Goal: Obtain resource: Download file/media

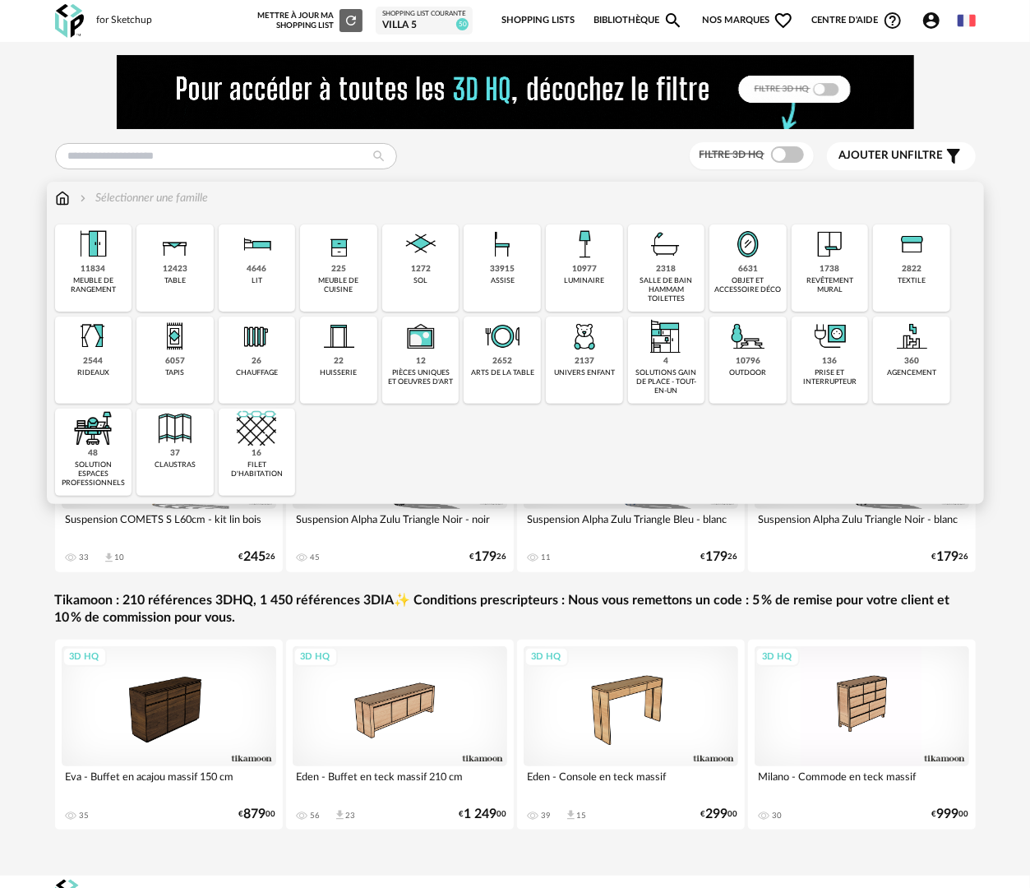
click at [587, 365] on div "2137" at bounding box center [584, 361] width 20 height 11
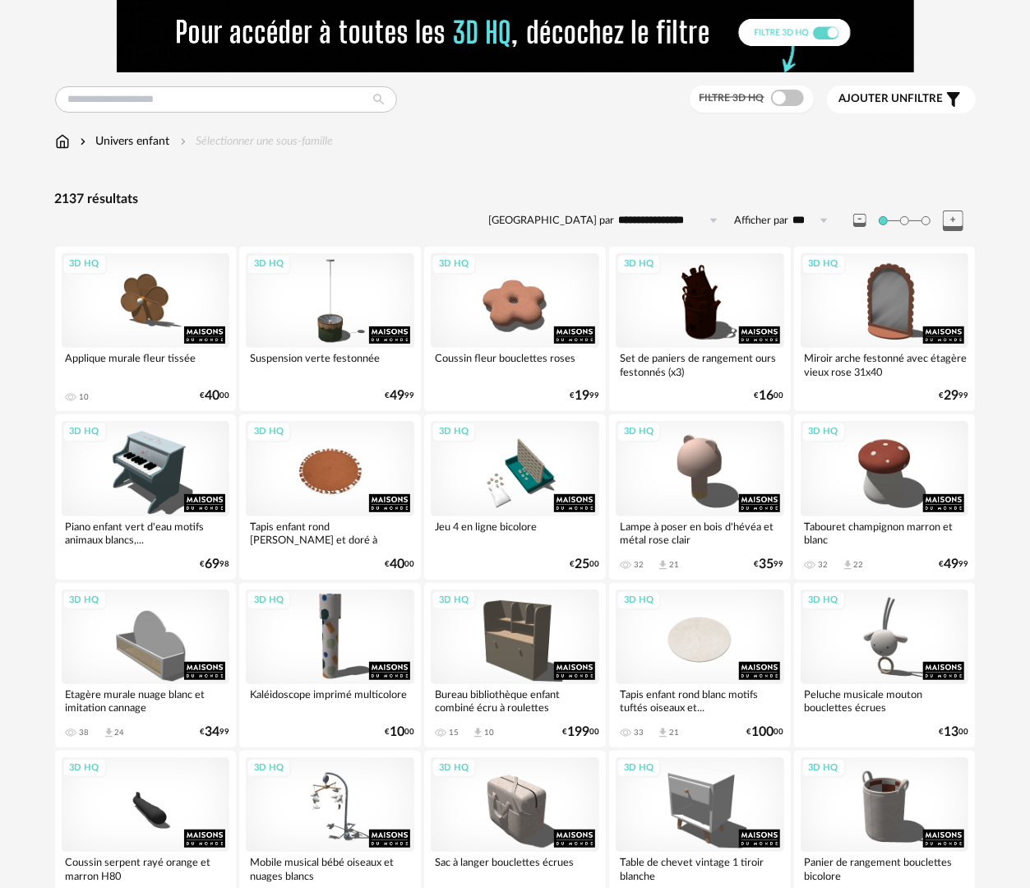
scroll to position [82, 0]
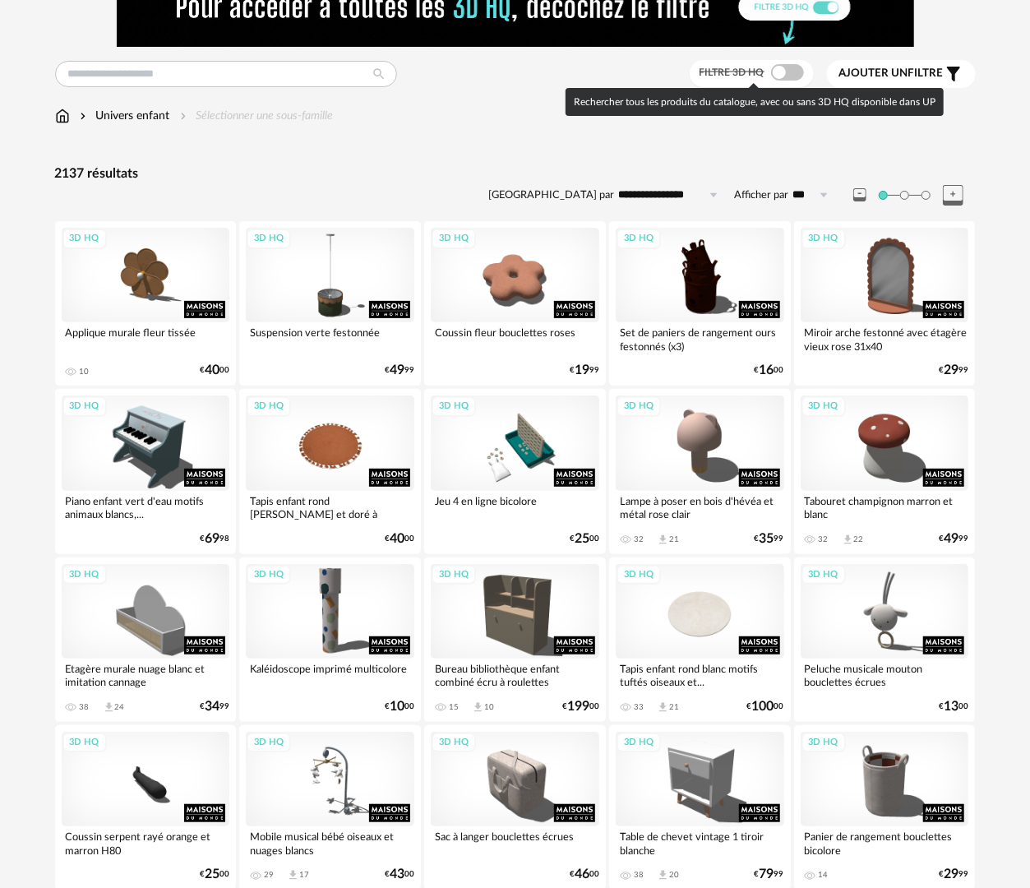
click at [790, 71] on span at bounding box center [787, 72] width 33 height 16
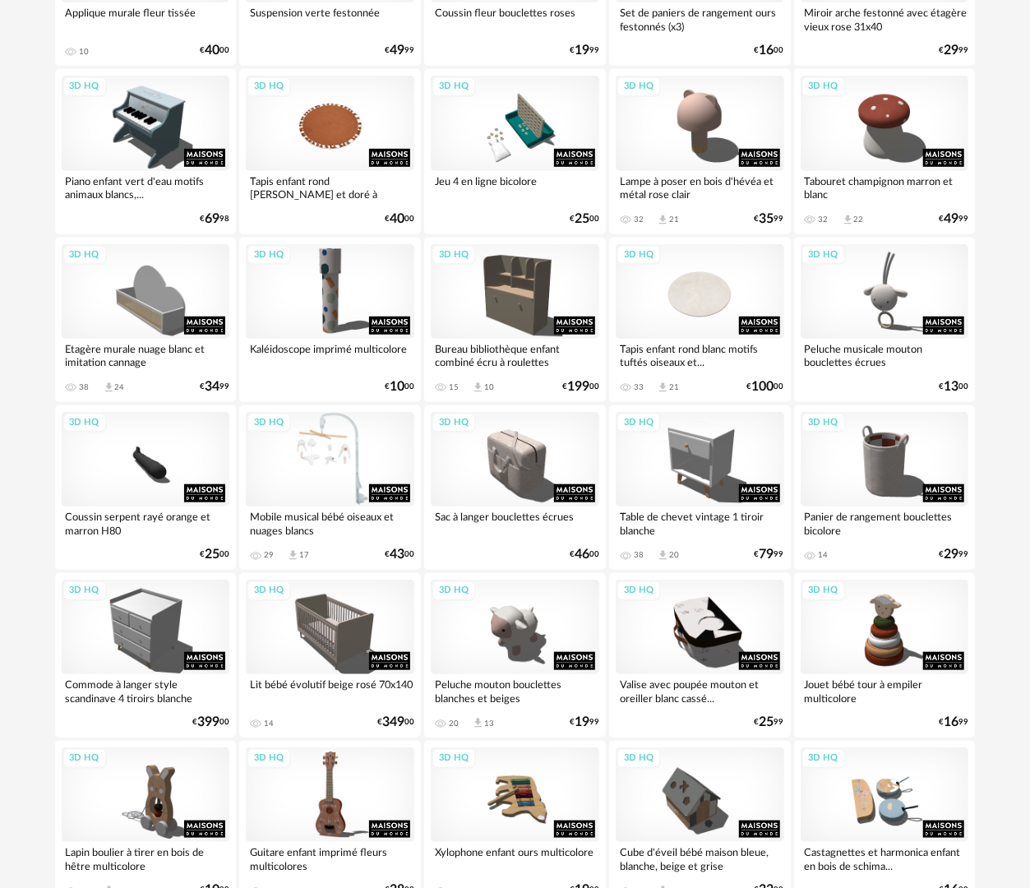
scroll to position [575, 0]
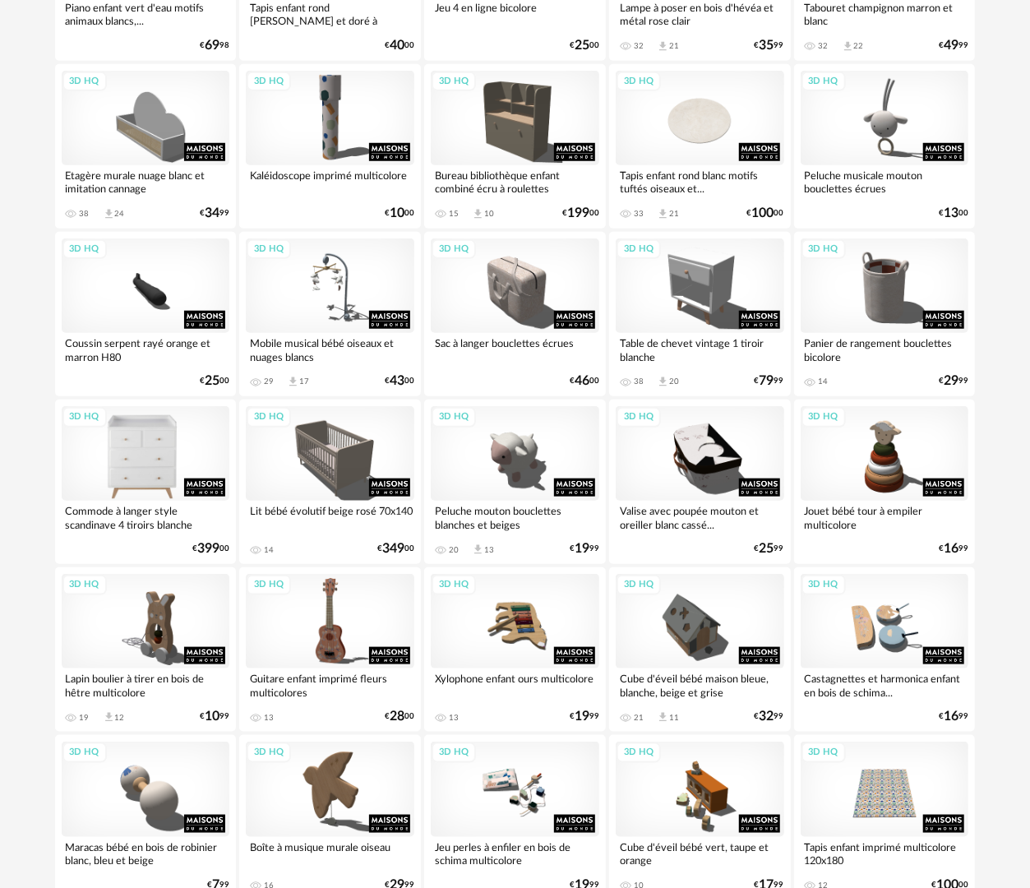
click at [139, 476] on div "3D HQ" at bounding box center [146, 453] width 168 height 95
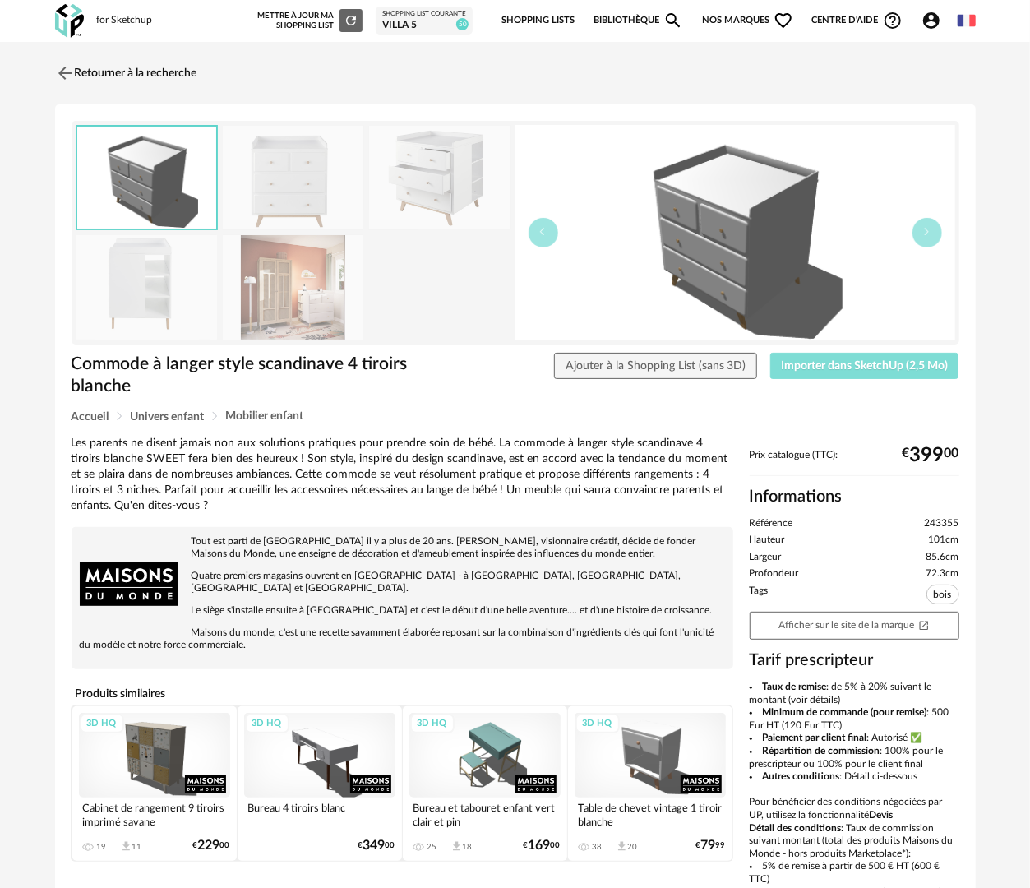
click at [853, 367] on span "Importer dans SketchUp (2,5 Mo)" at bounding box center [864, 366] width 167 height 12
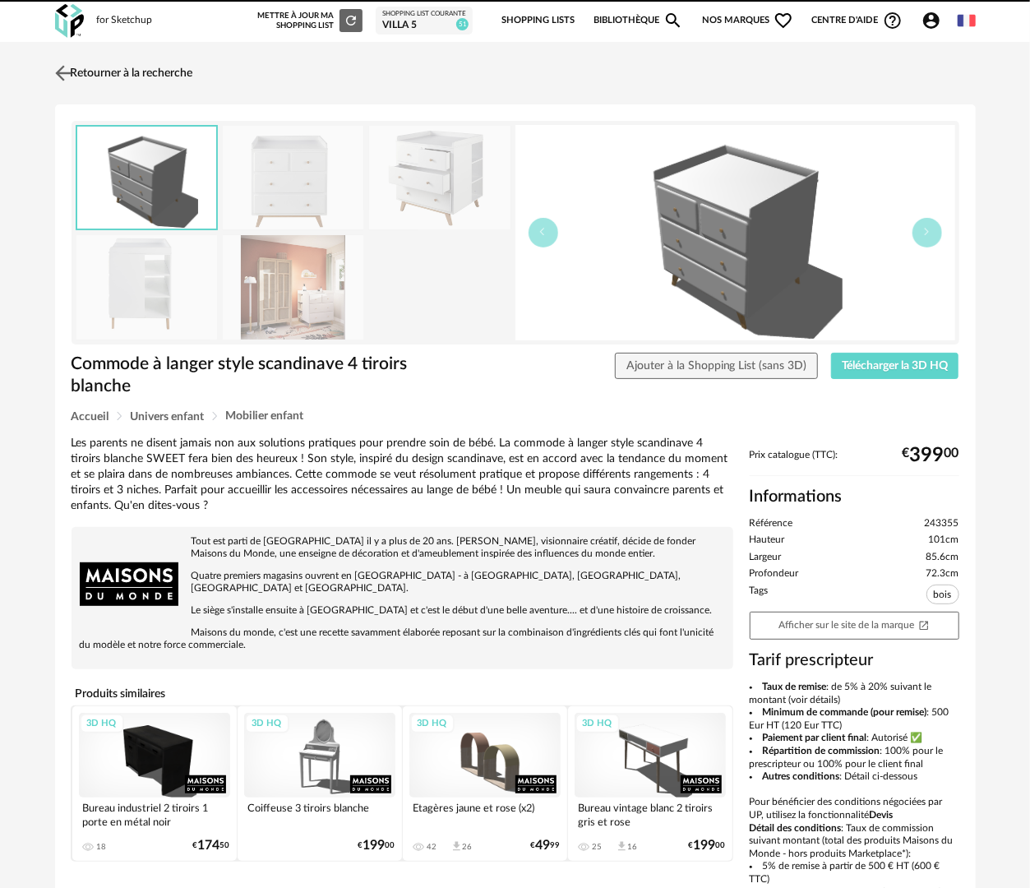
click at [163, 71] on link "Retourner à la recherche" at bounding box center [122, 73] width 142 height 36
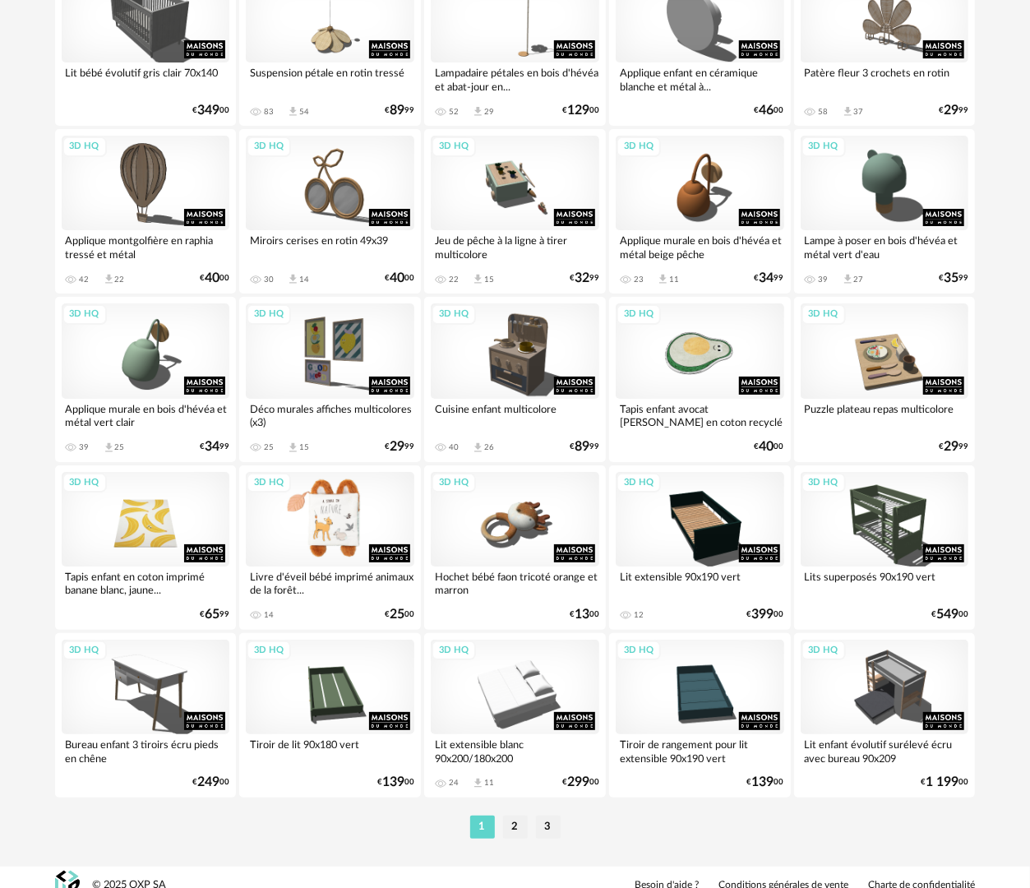
scroll to position [2873, 0]
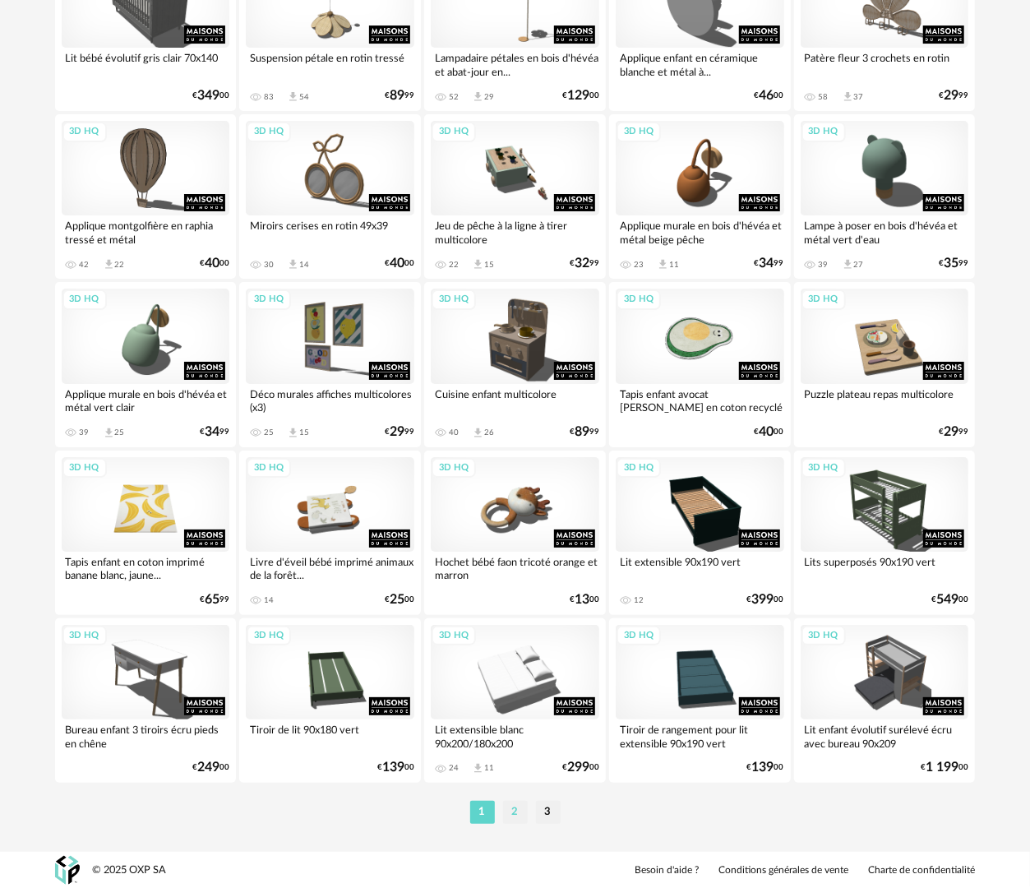
click at [511, 809] on li "2" at bounding box center [515, 811] width 25 height 23
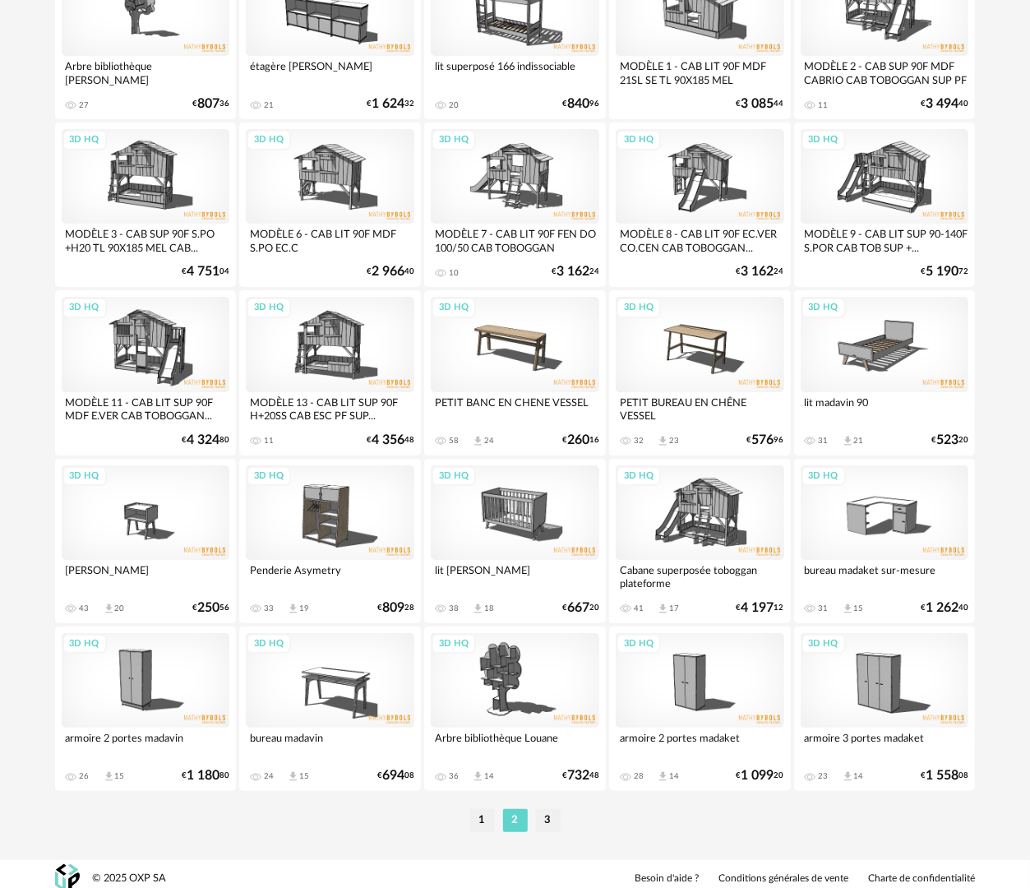
scroll to position [2873, 0]
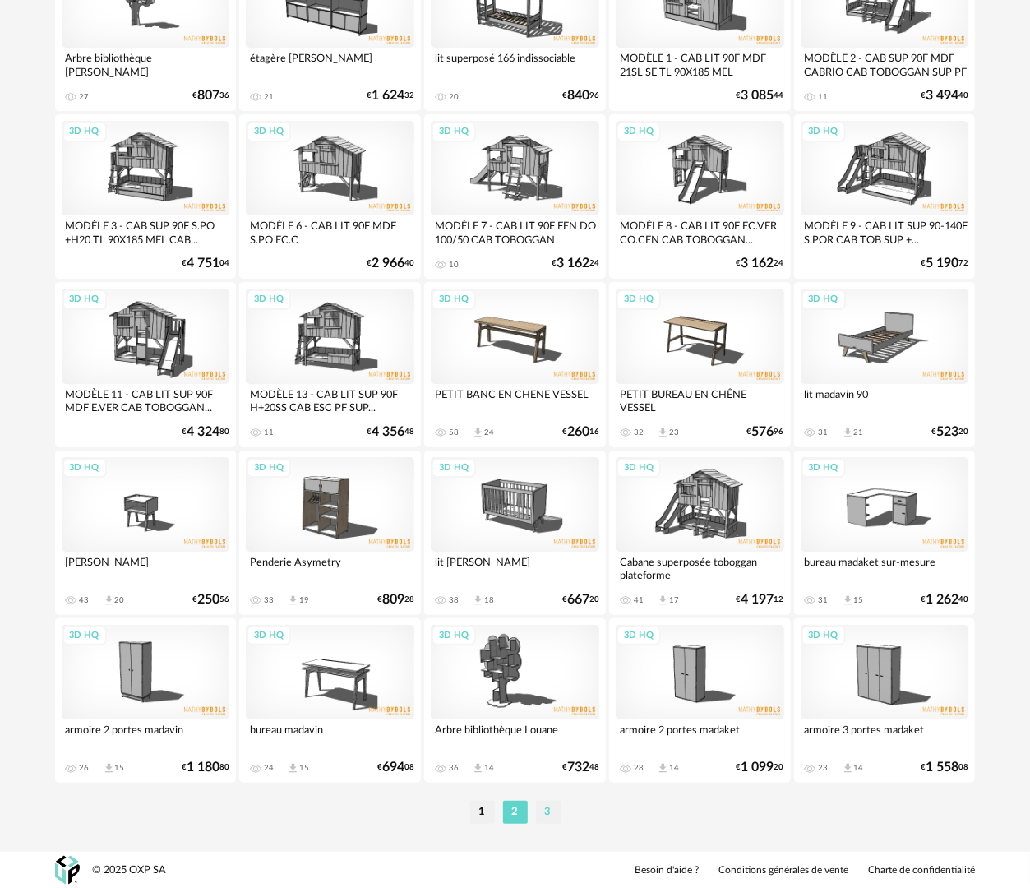
click at [551, 817] on li "3" at bounding box center [548, 811] width 25 height 23
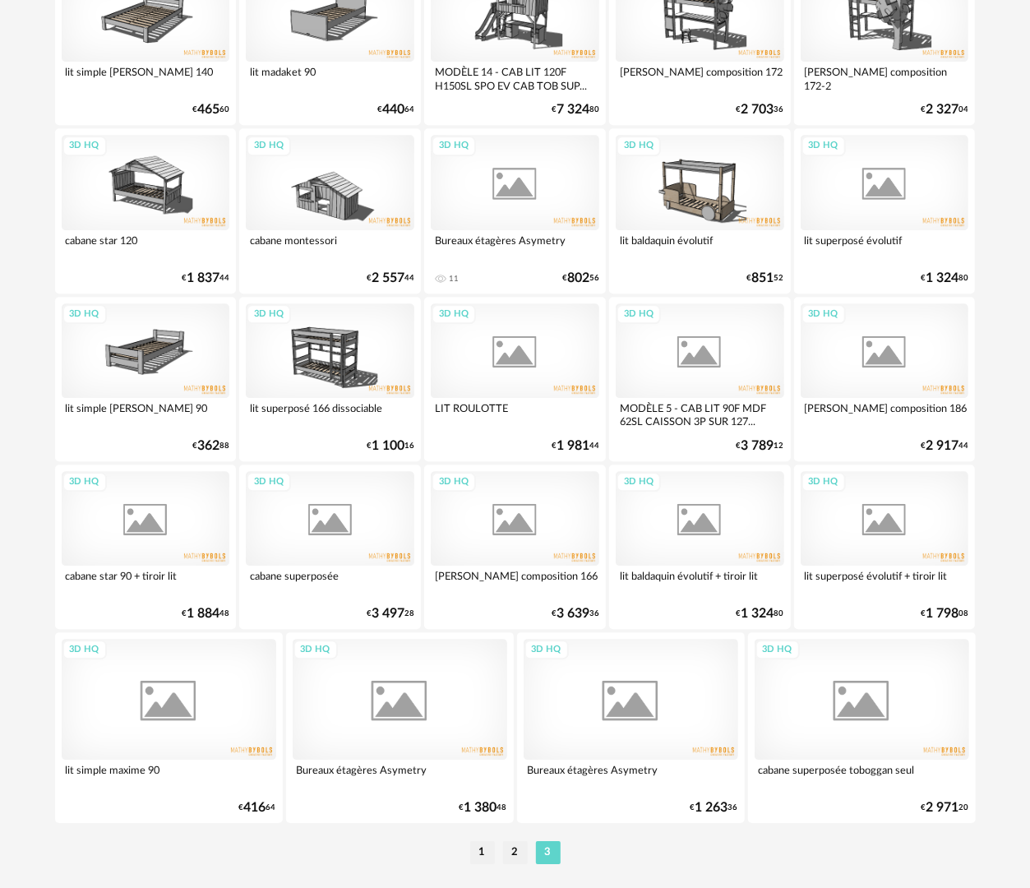
scroll to position [2060, 0]
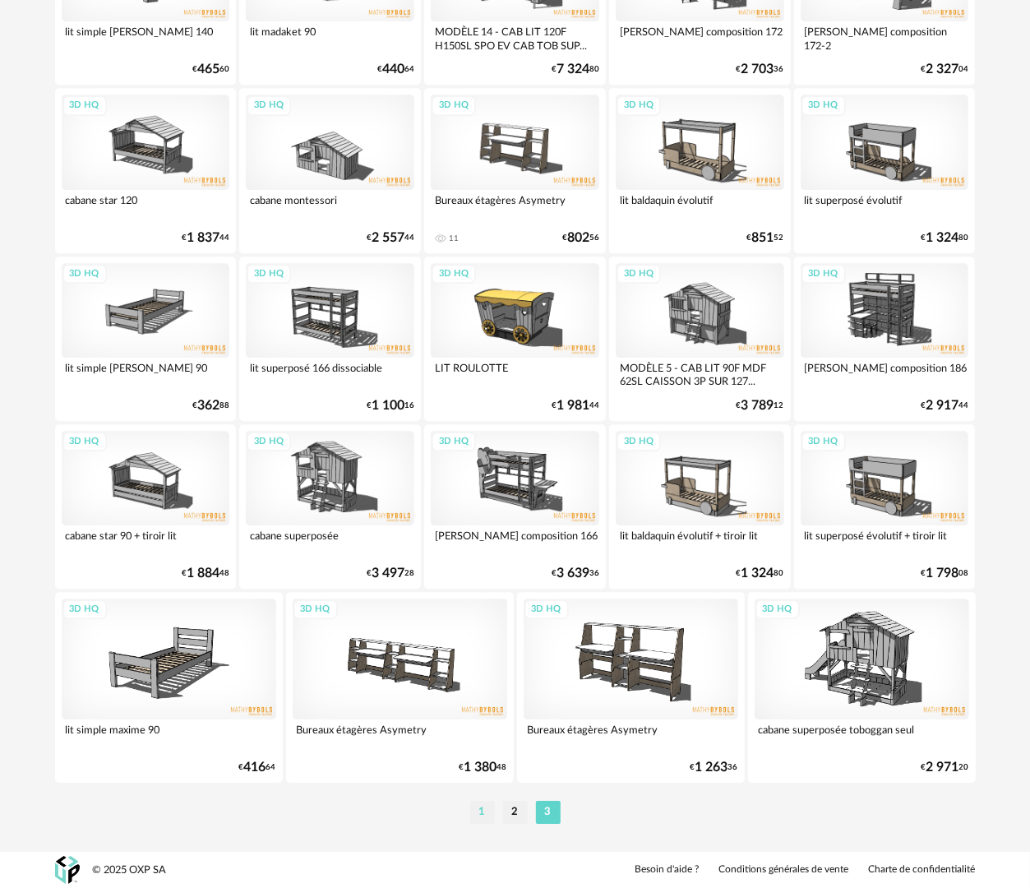
click at [487, 810] on li "1" at bounding box center [482, 811] width 25 height 23
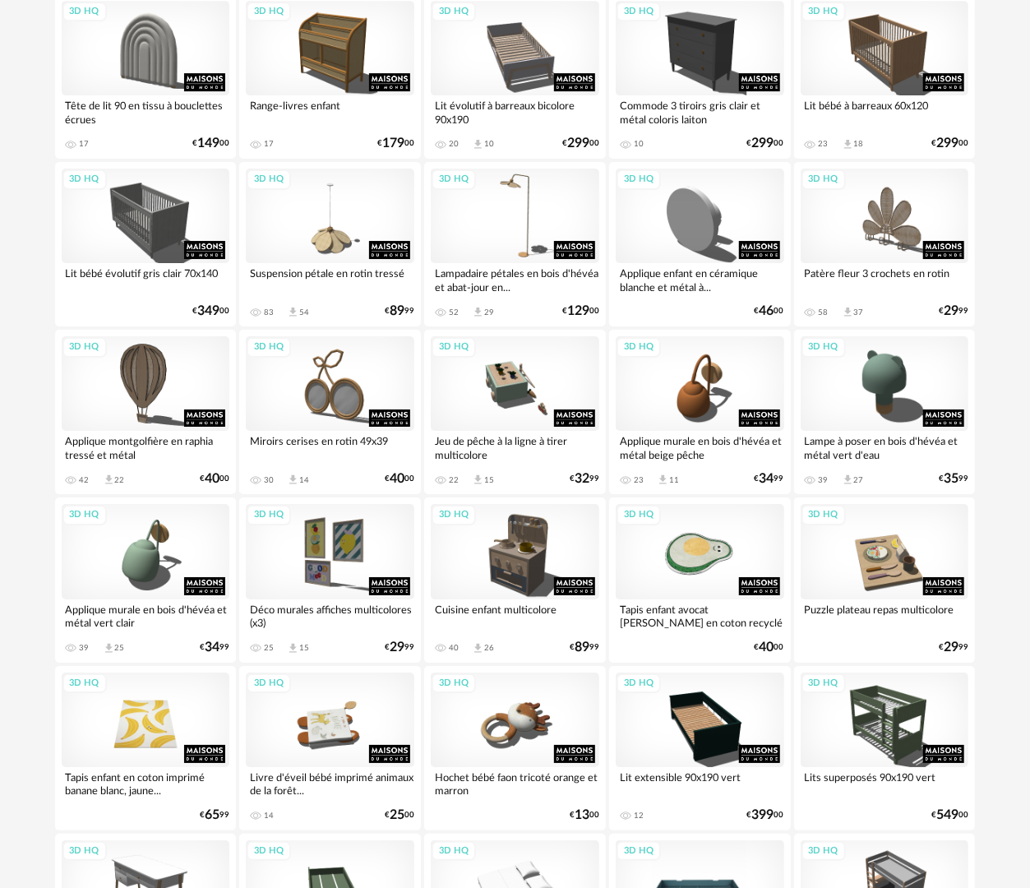
scroll to position [2873, 0]
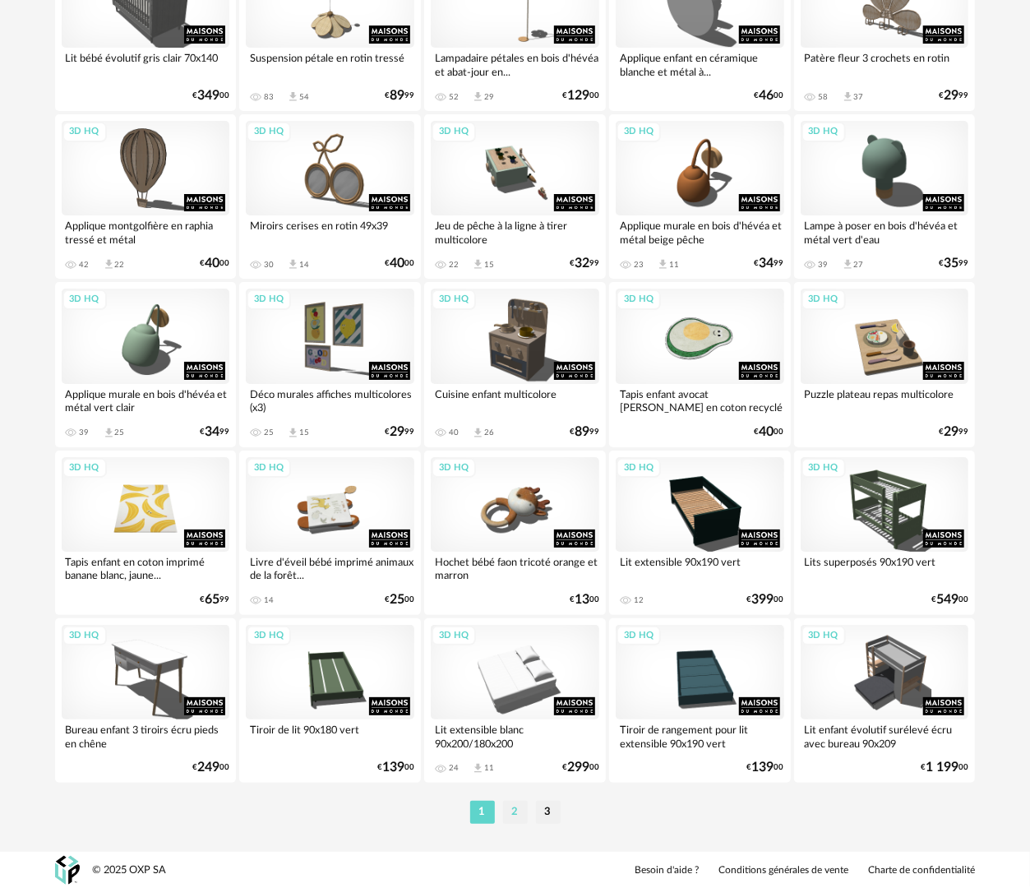
click at [512, 814] on li "2" at bounding box center [515, 811] width 25 height 23
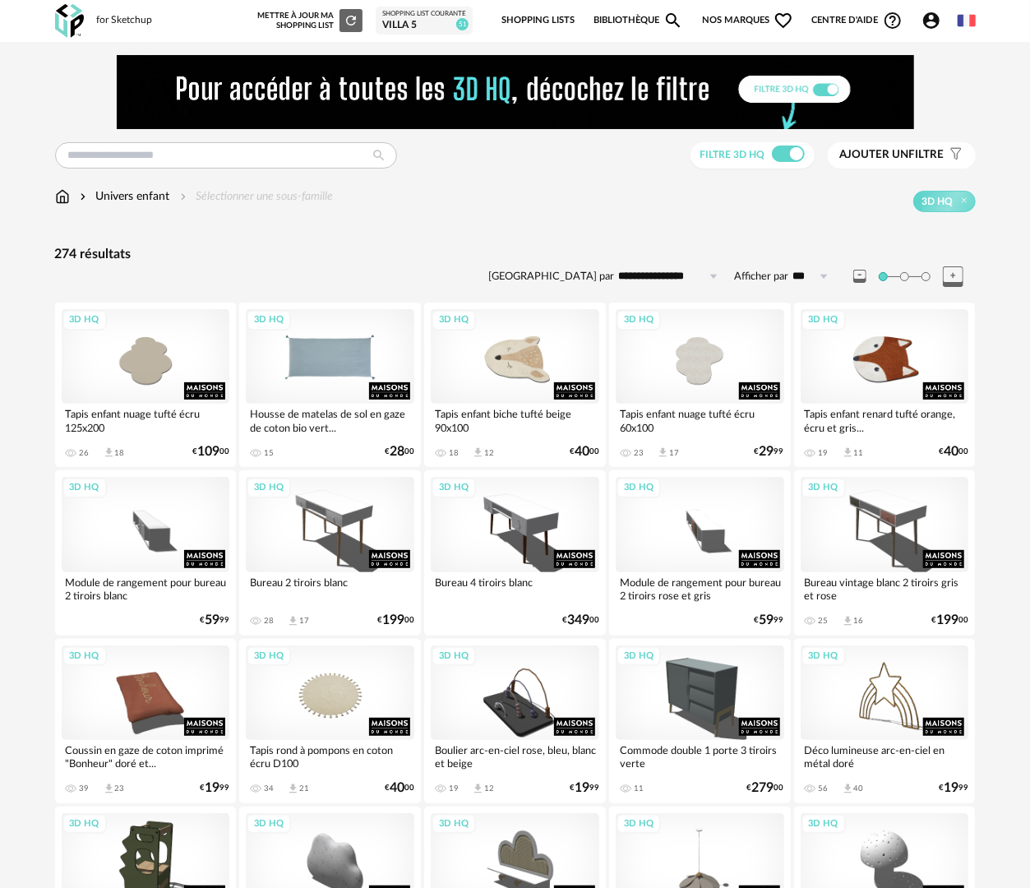
click at [335, 371] on div "3D HQ" at bounding box center [330, 356] width 168 height 95
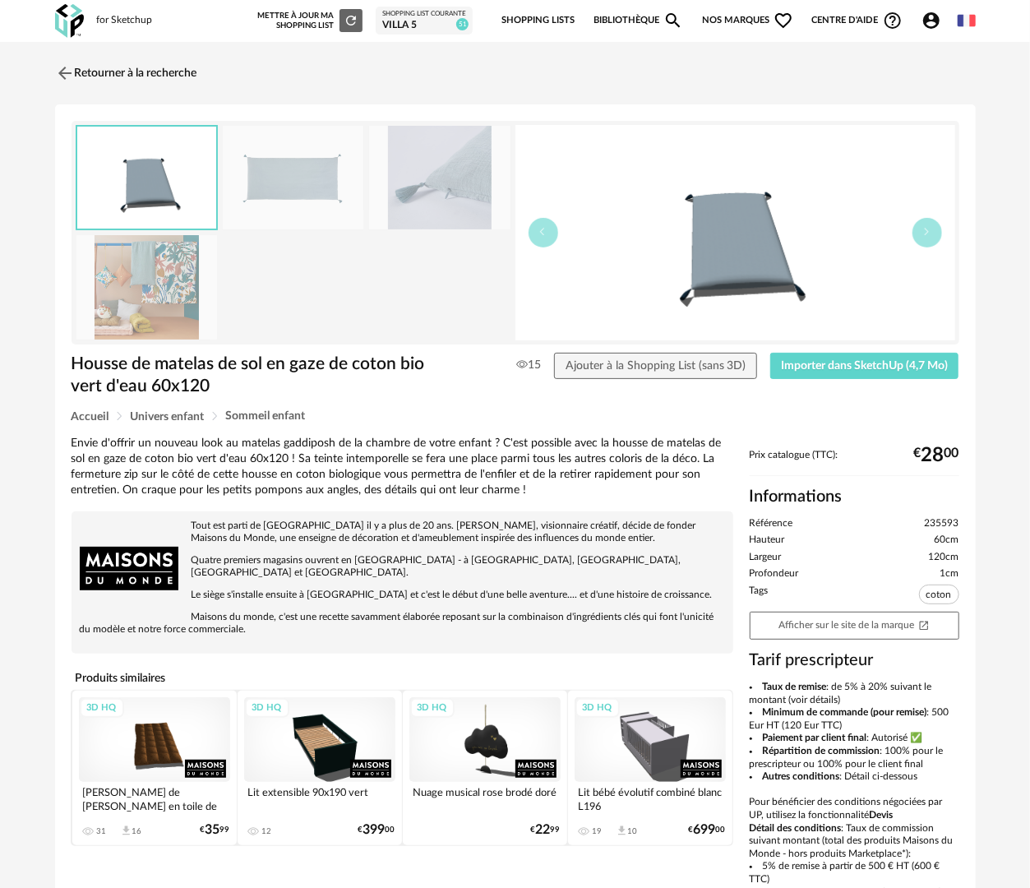
click at [168, 740] on div "3D HQ" at bounding box center [154, 739] width 151 height 85
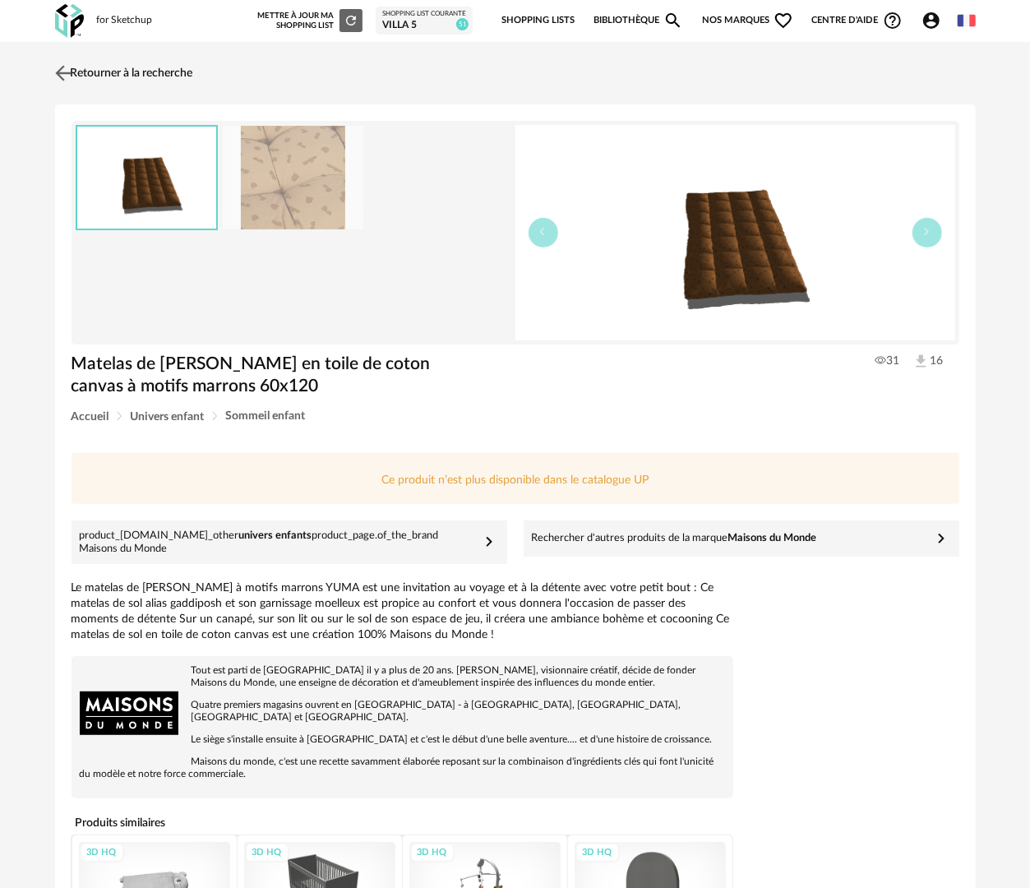
click at [67, 76] on img at bounding box center [63, 73] width 24 height 24
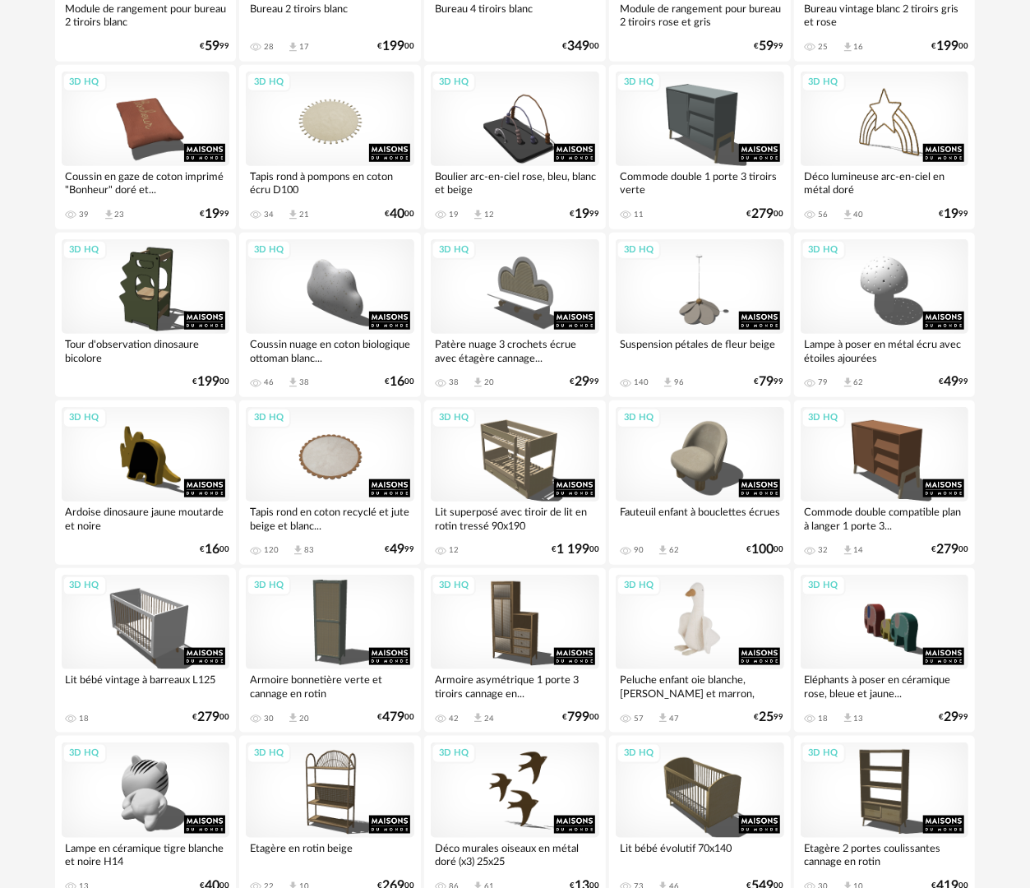
scroll to position [575, 0]
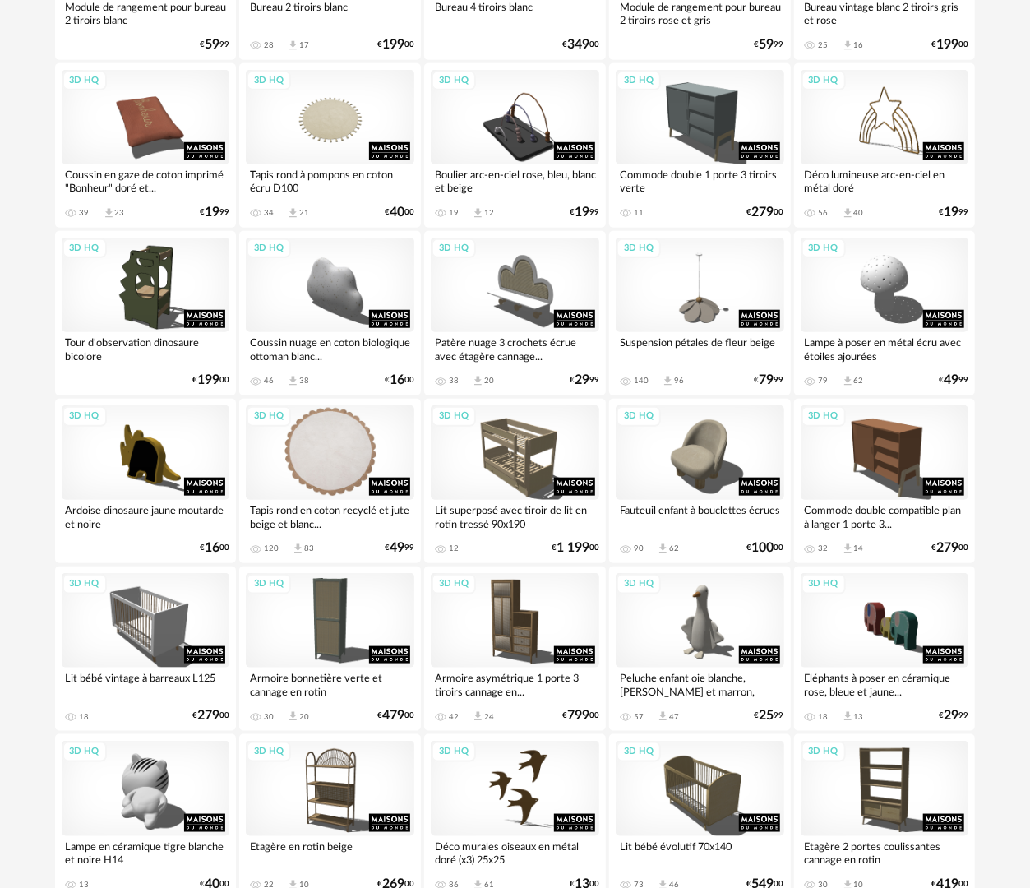
click at [339, 485] on div "3D HQ" at bounding box center [330, 452] width 168 height 95
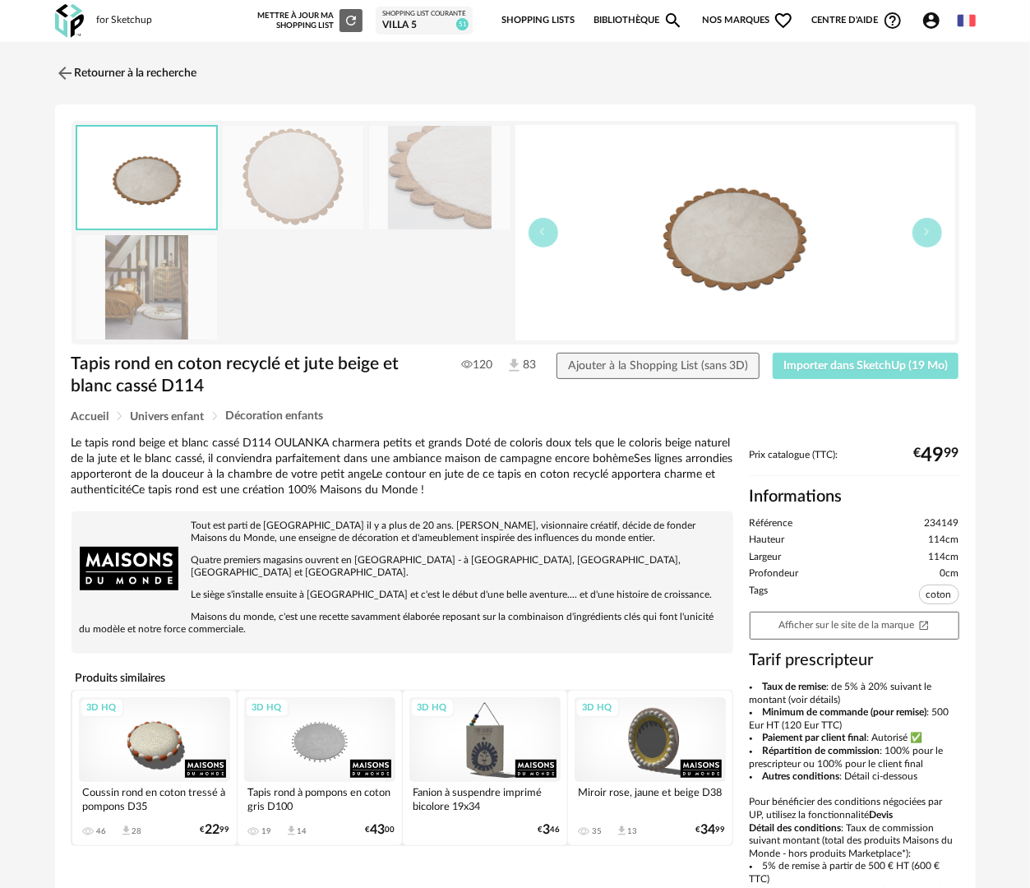
click at [833, 367] on span "Importer dans SketchUp (19 Mo)" at bounding box center [865, 366] width 164 height 12
click at [127, 75] on link "Retourner à la recherche" at bounding box center [122, 73] width 142 height 36
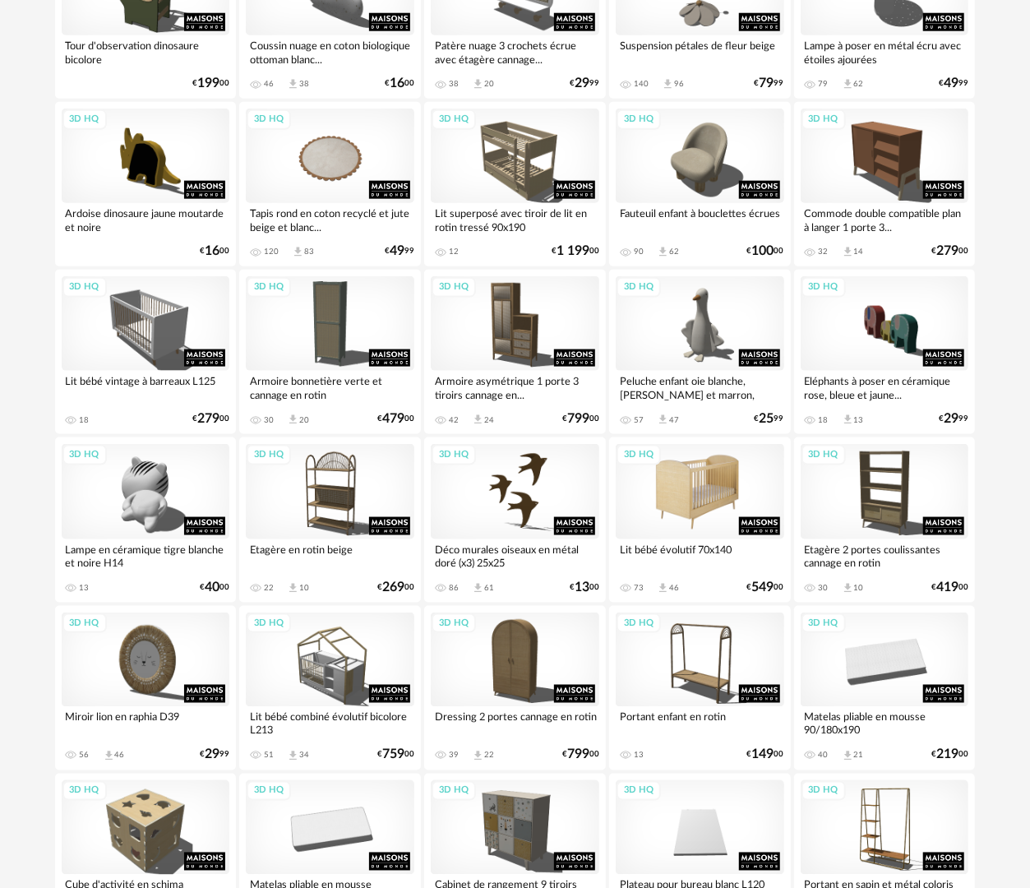
scroll to position [1042, 0]
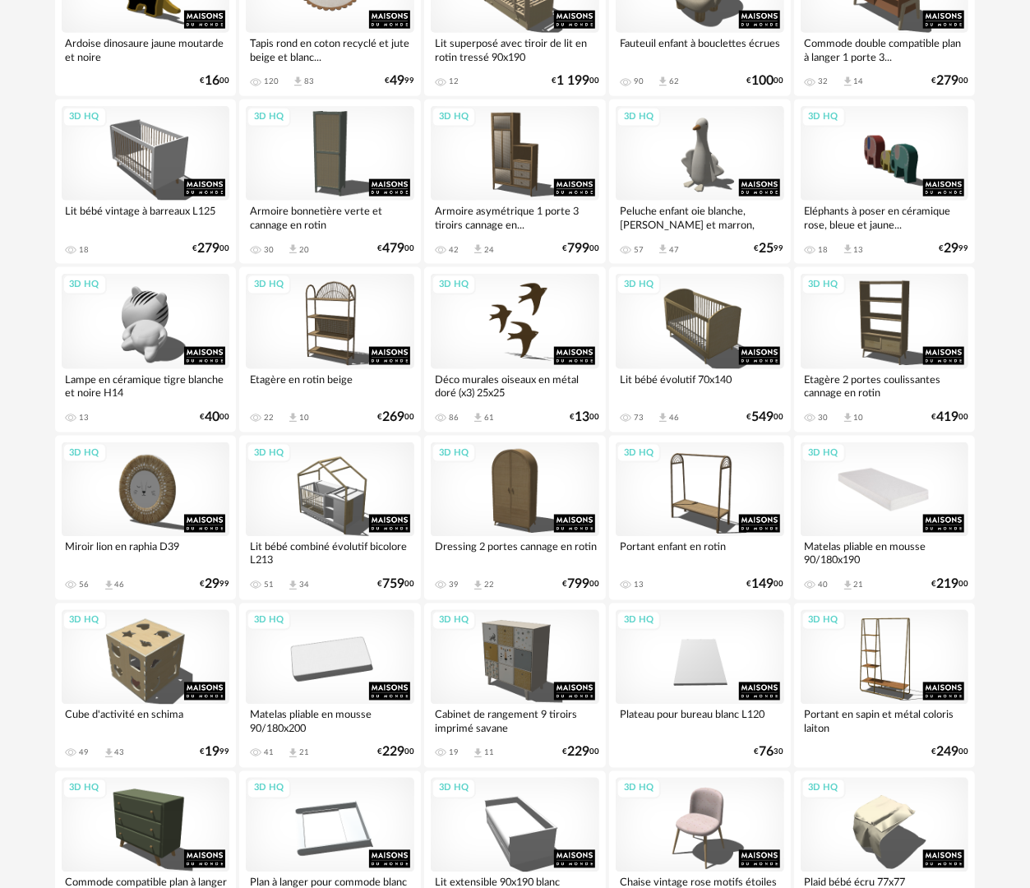
click at [858, 480] on div "3D HQ" at bounding box center [884, 489] width 168 height 95
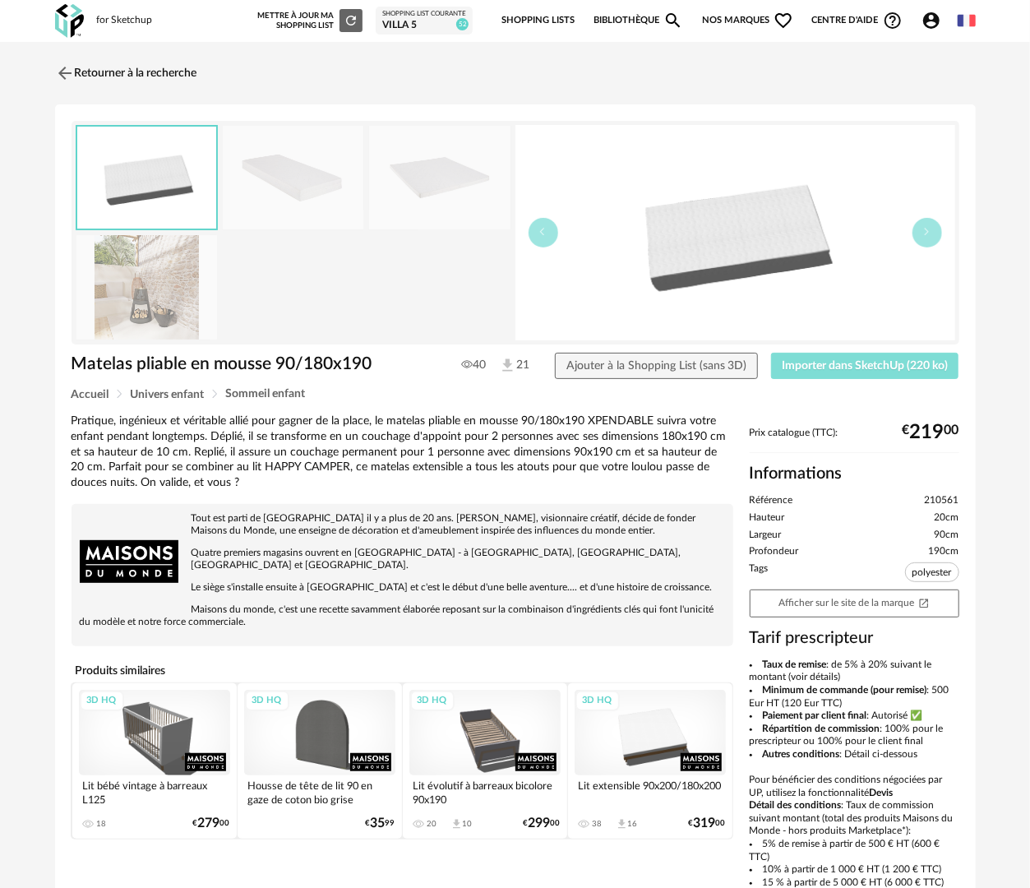
click at [794, 367] on span "Importer dans SketchUp (220 ko)" at bounding box center [865, 366] width 166 height 12
click at [771, 353] on button "Importer dans SketchUp (220 ko)" at bounding box center [865, 366] width 188 height 26
click at [93, 66] on link "Retourner à la recherche" at bounding box center [122, 73] width 142 height 36
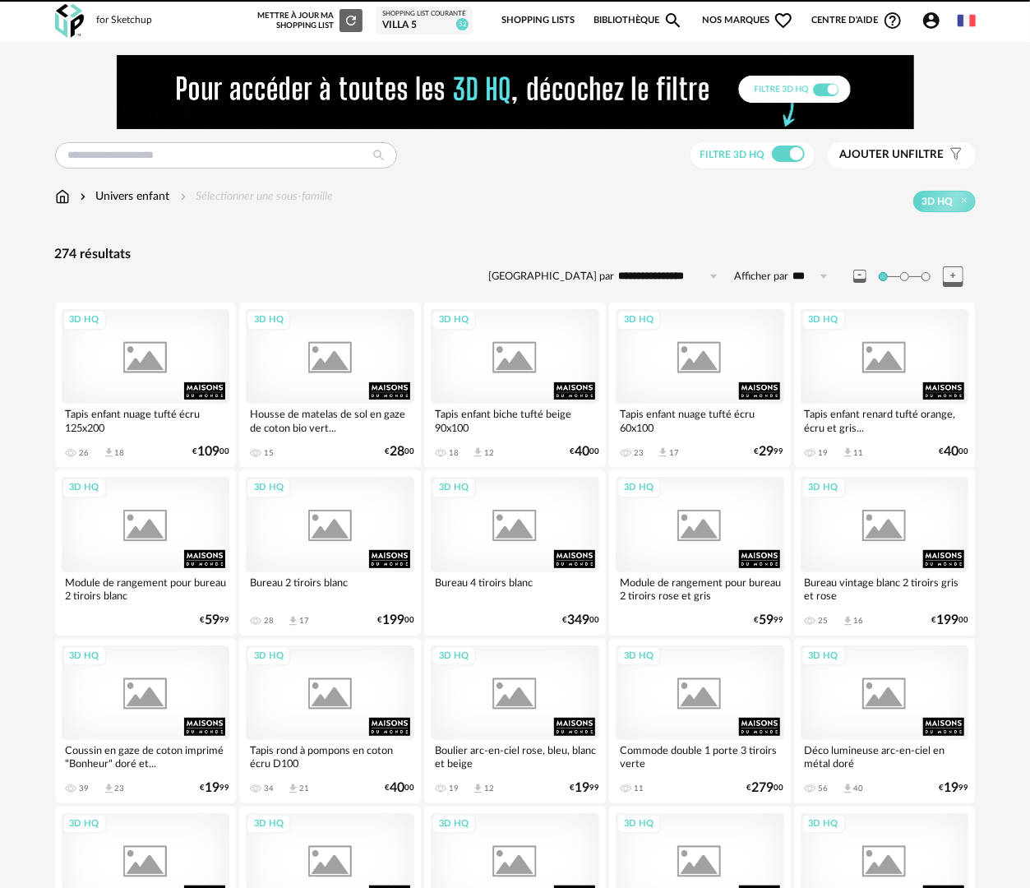
scroll to position [1042, 0]
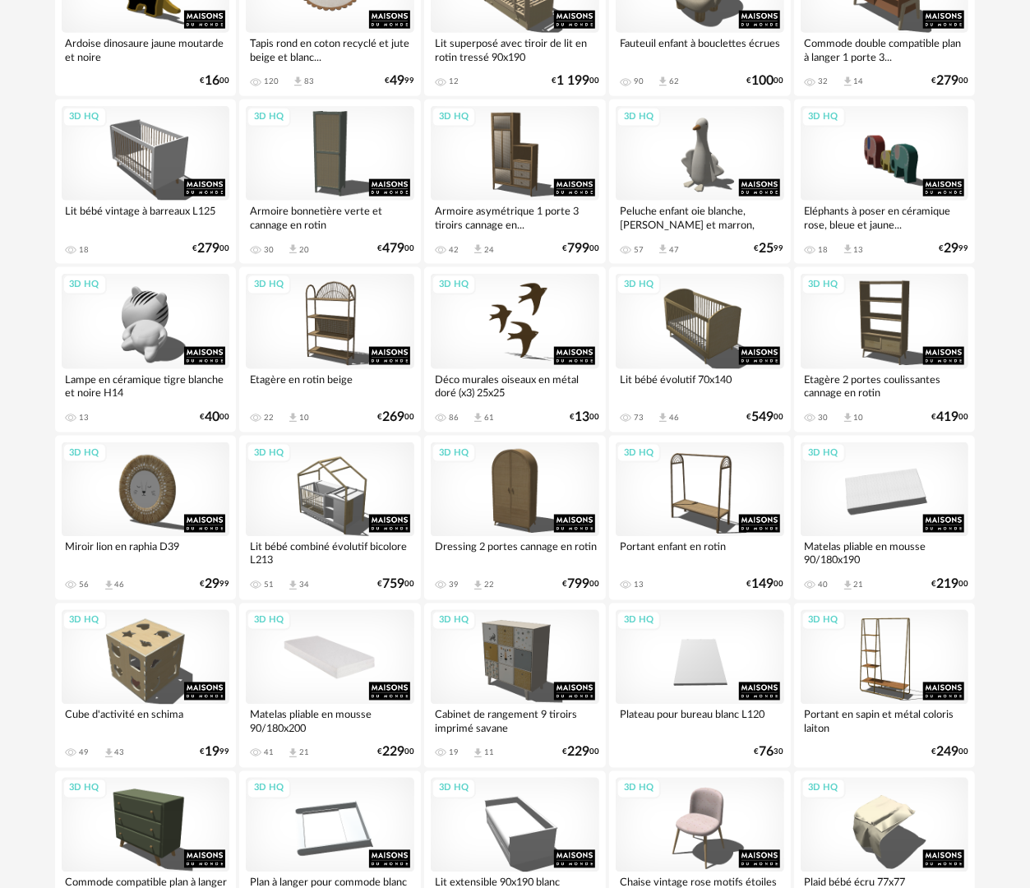
click at [274, 646] on div "3D HQ" at bounding box center [330, 657] width 168 height 95
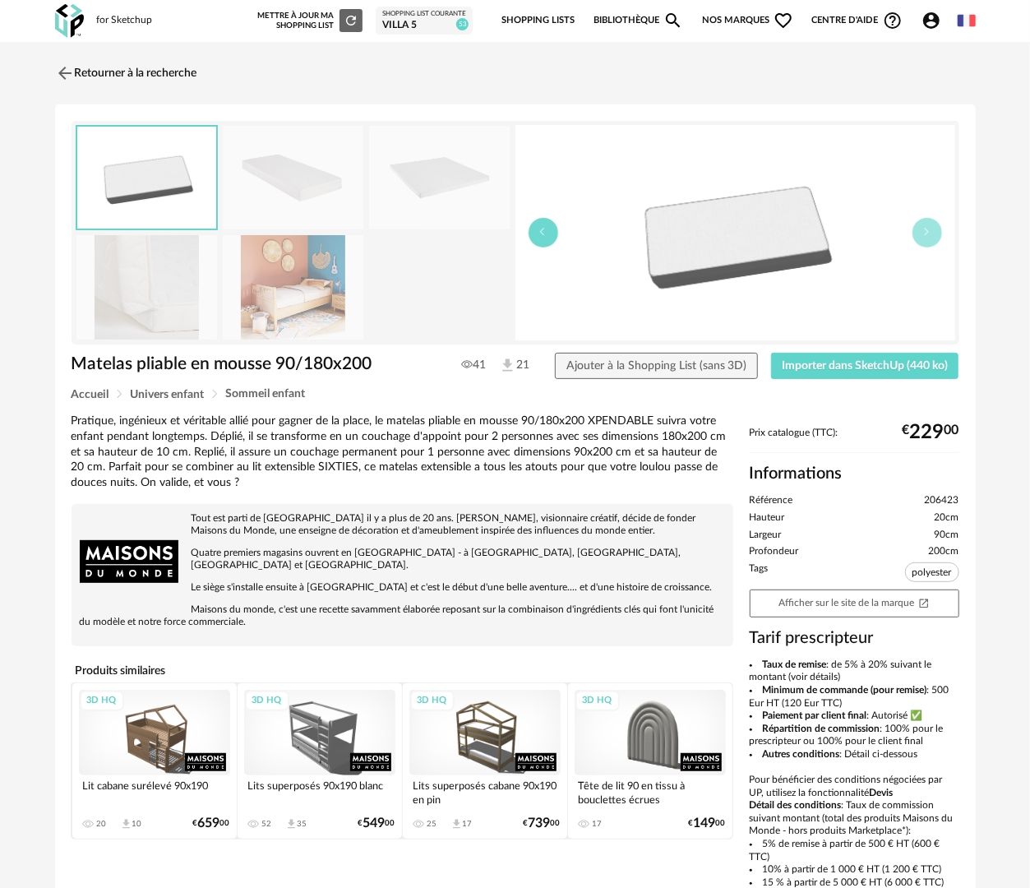
click at [542, 230] on icon "button" at bounding box center [543, 232] width 10 height 10
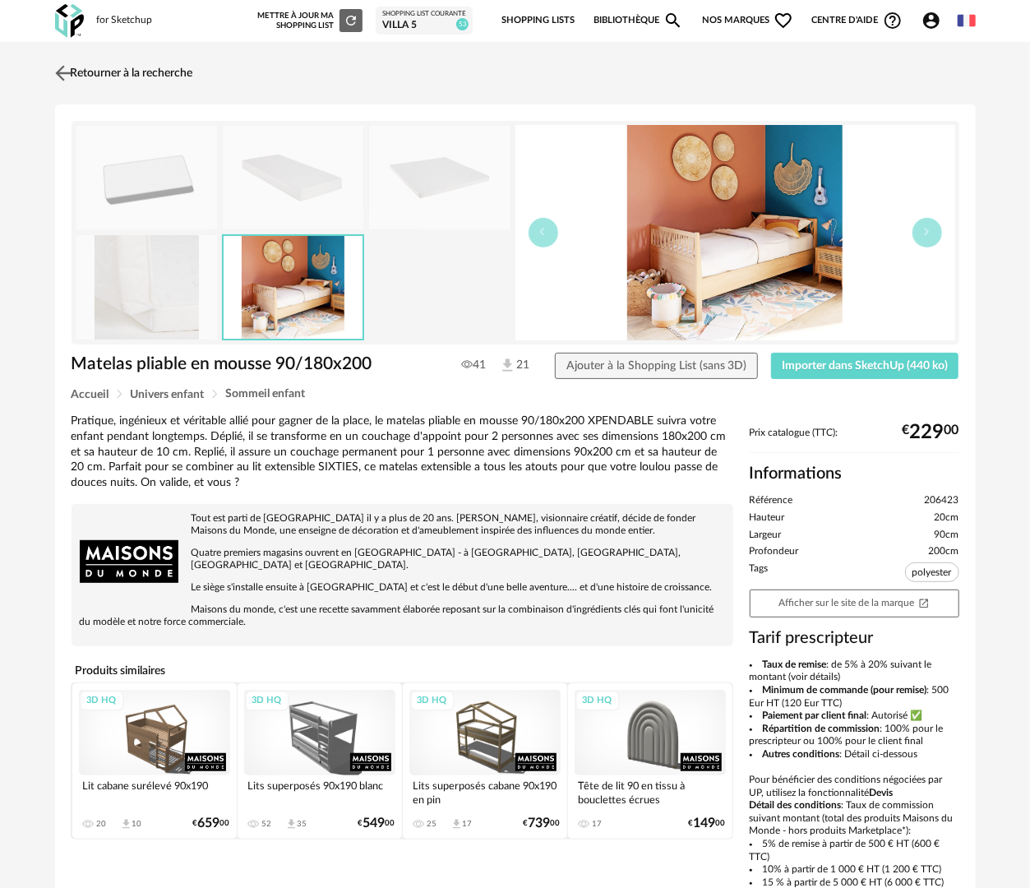
click at [127, 82] on link "Retourner à la recherche" at bounding box center [122, 73] width 142 height 36
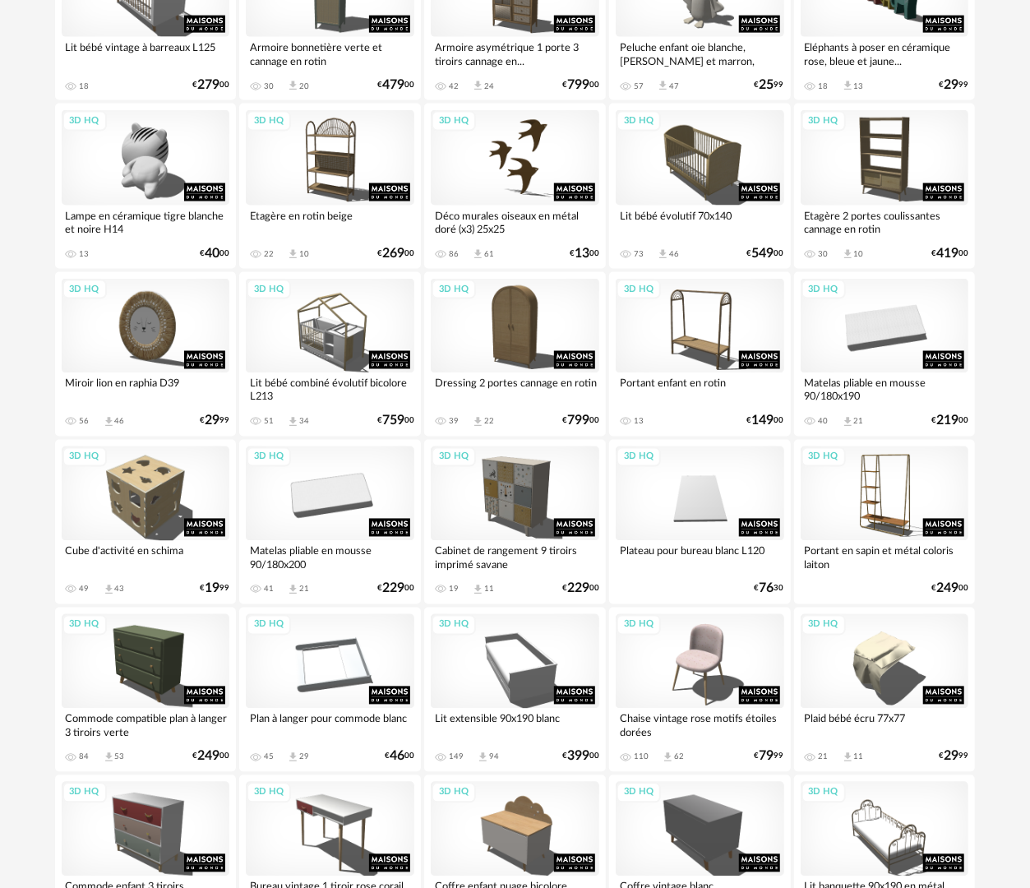
scroll to position [1206, 0]
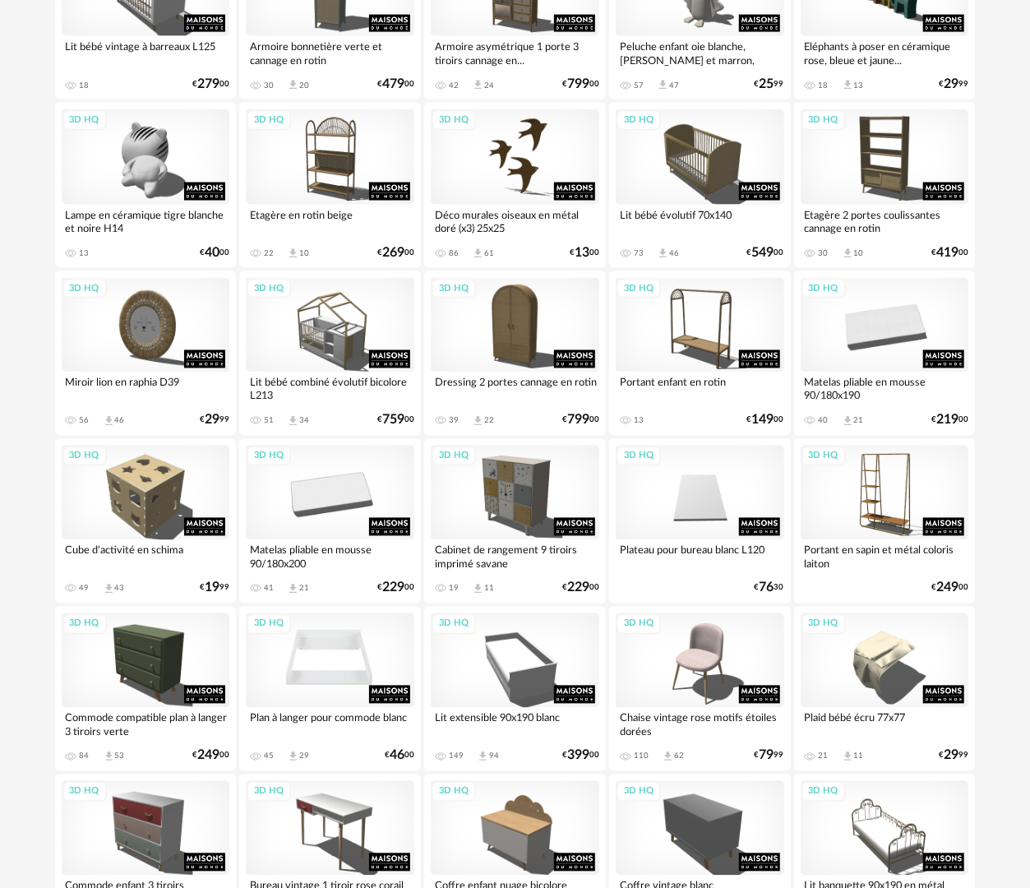
click at [314, 666] on div "3D HQ" at bounding box center [330, 660] width 168 height 95
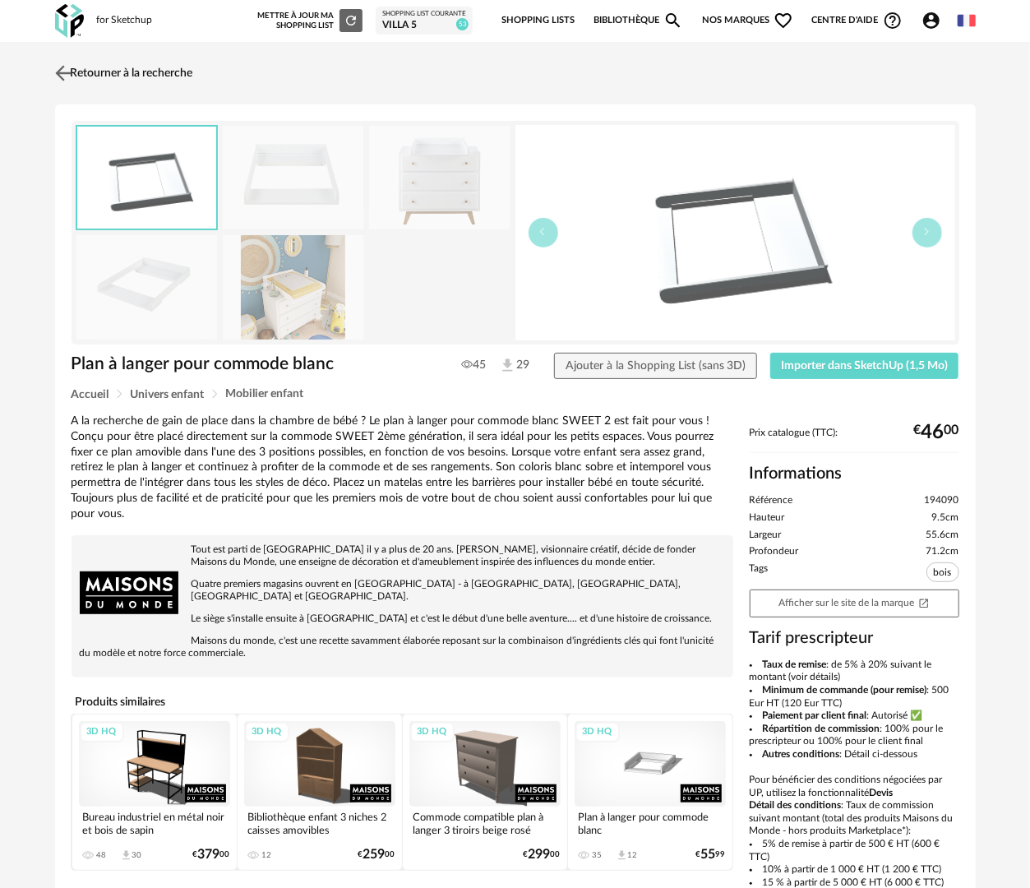
click at [73, 61] on img at bounding box center [63, 73] width 24 height 24
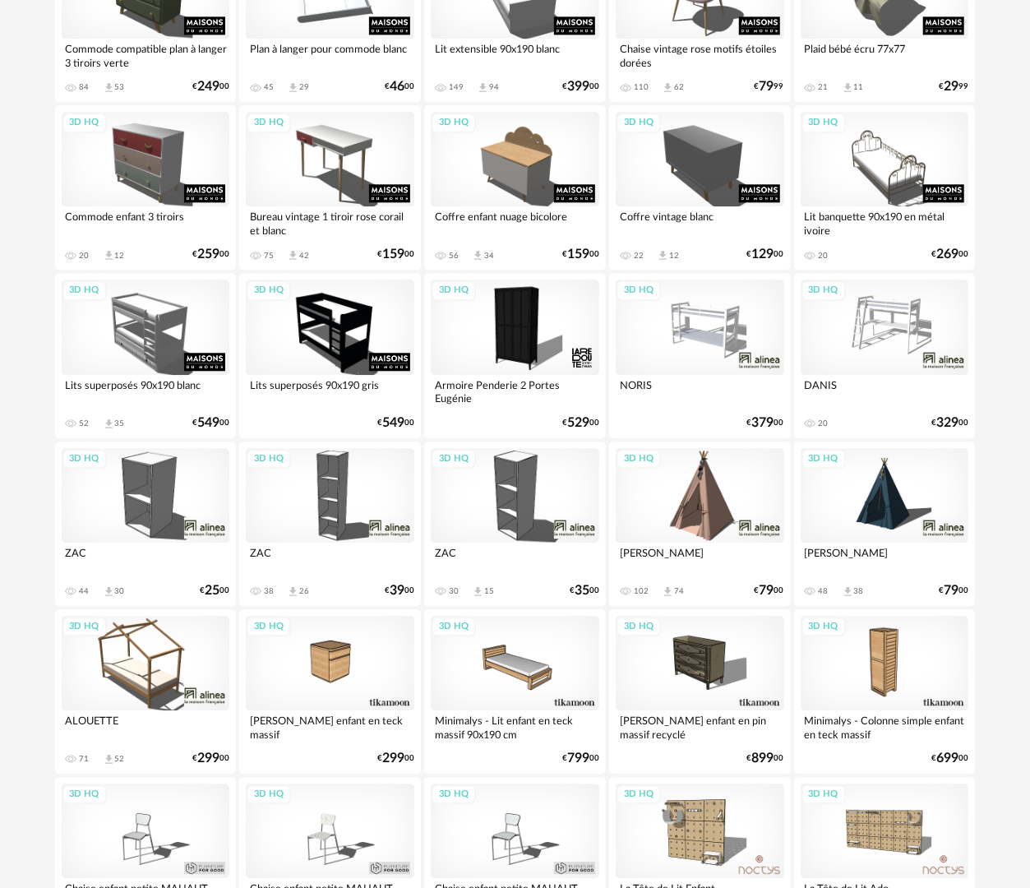
scroll to position [2111, 0]
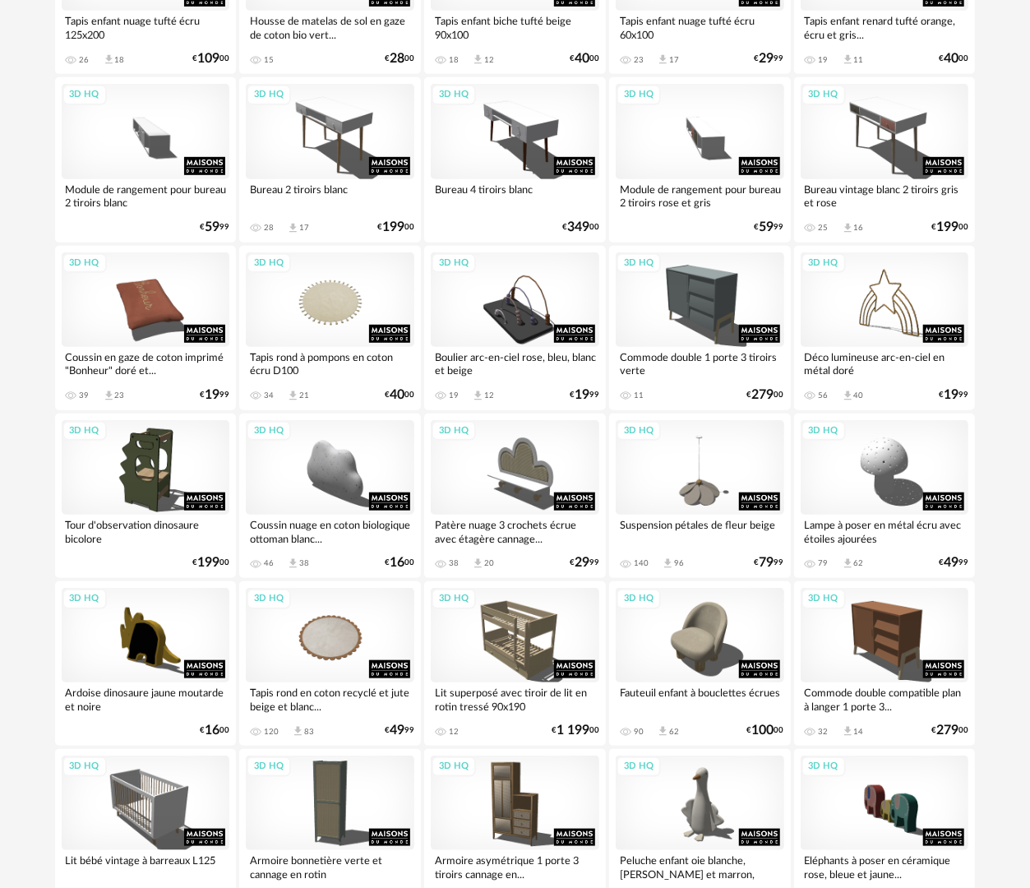
scroll to position [411, 0]
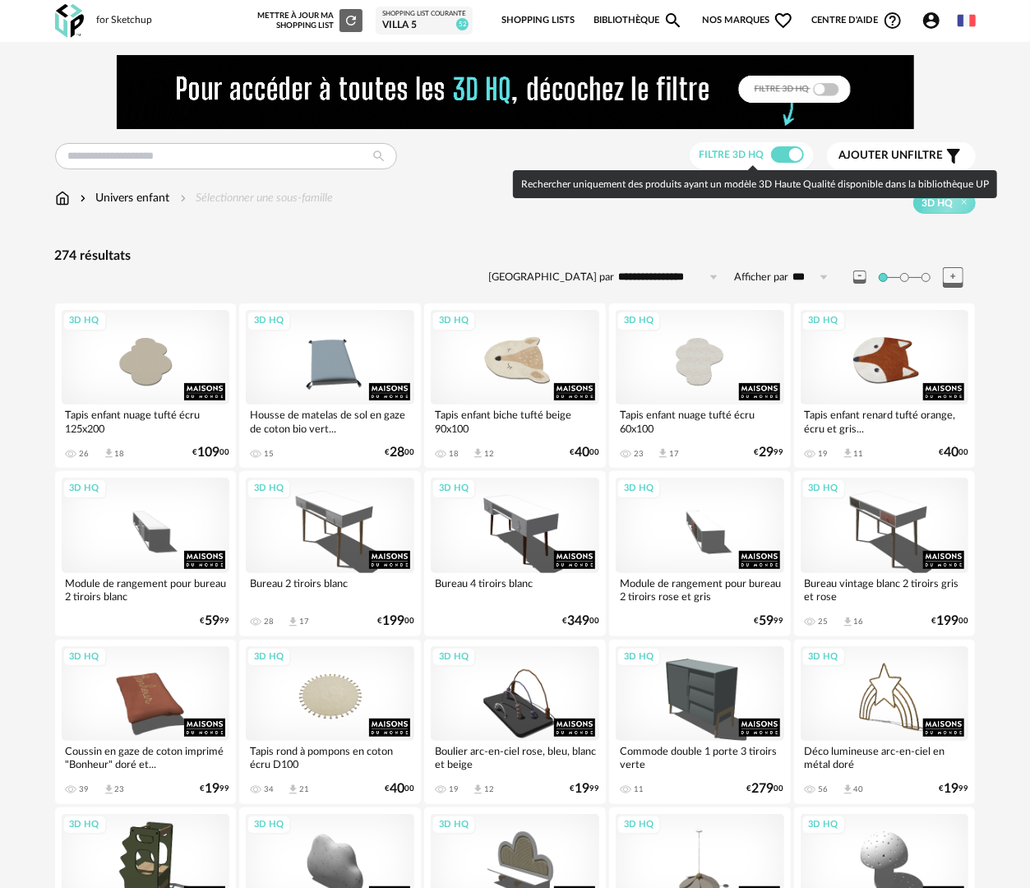
drag, startPoint x: 781, startPoint y: 153, endPoint x: 781, endPoint y: 166, distance: 13.1
click at [781, 152] on span at bounding box center [787, 154] width 33 height 16
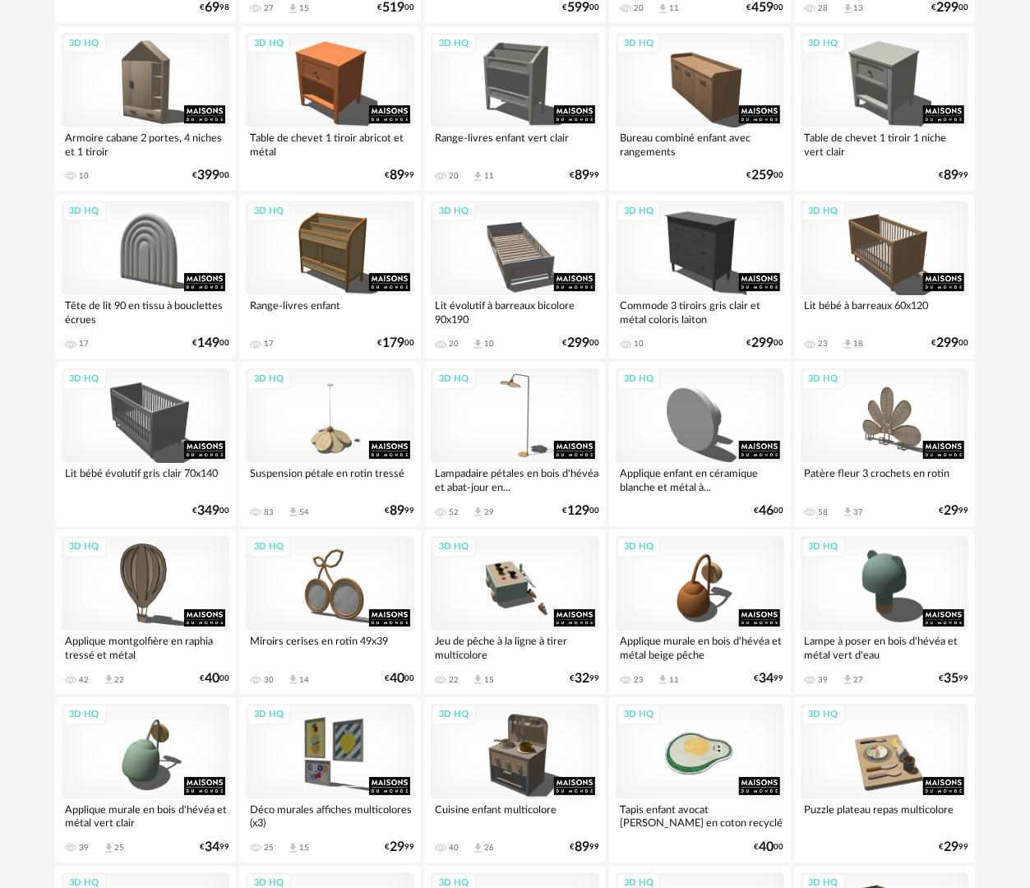
scroll to position [2548, 0]
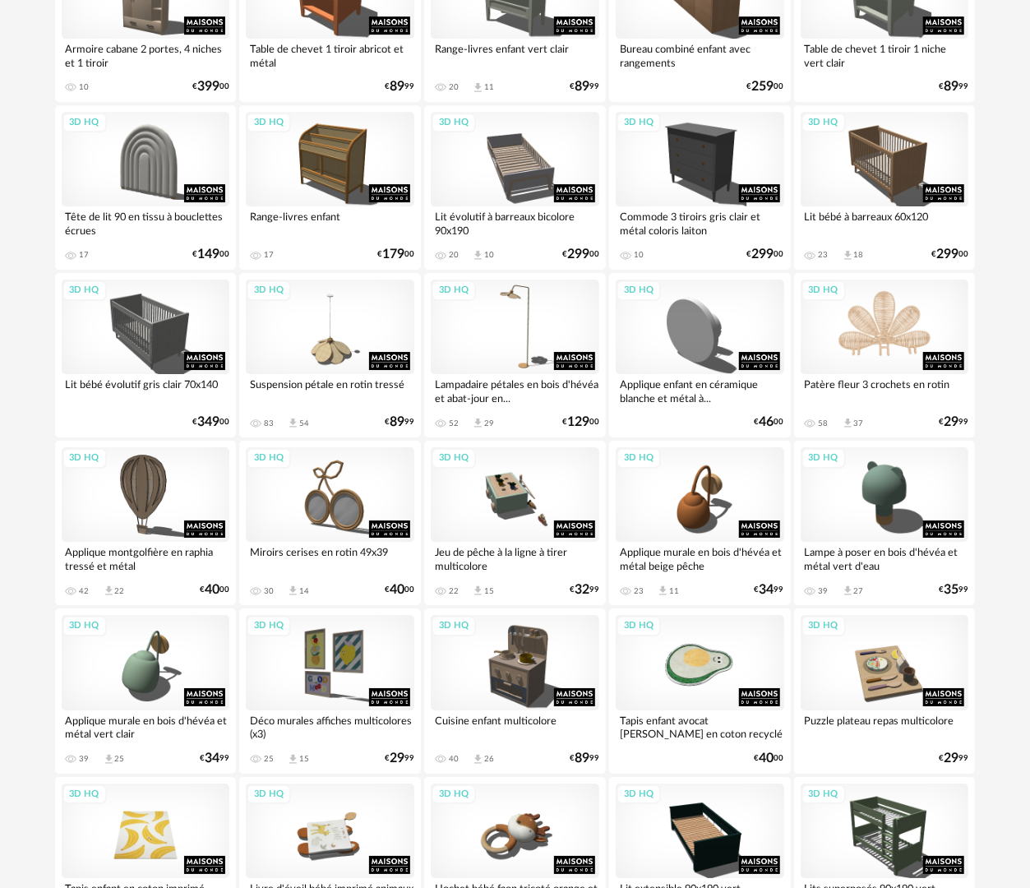
click at [865, 337] on div "3D HQ" at bounding box center [884, 326] width 168 height 95
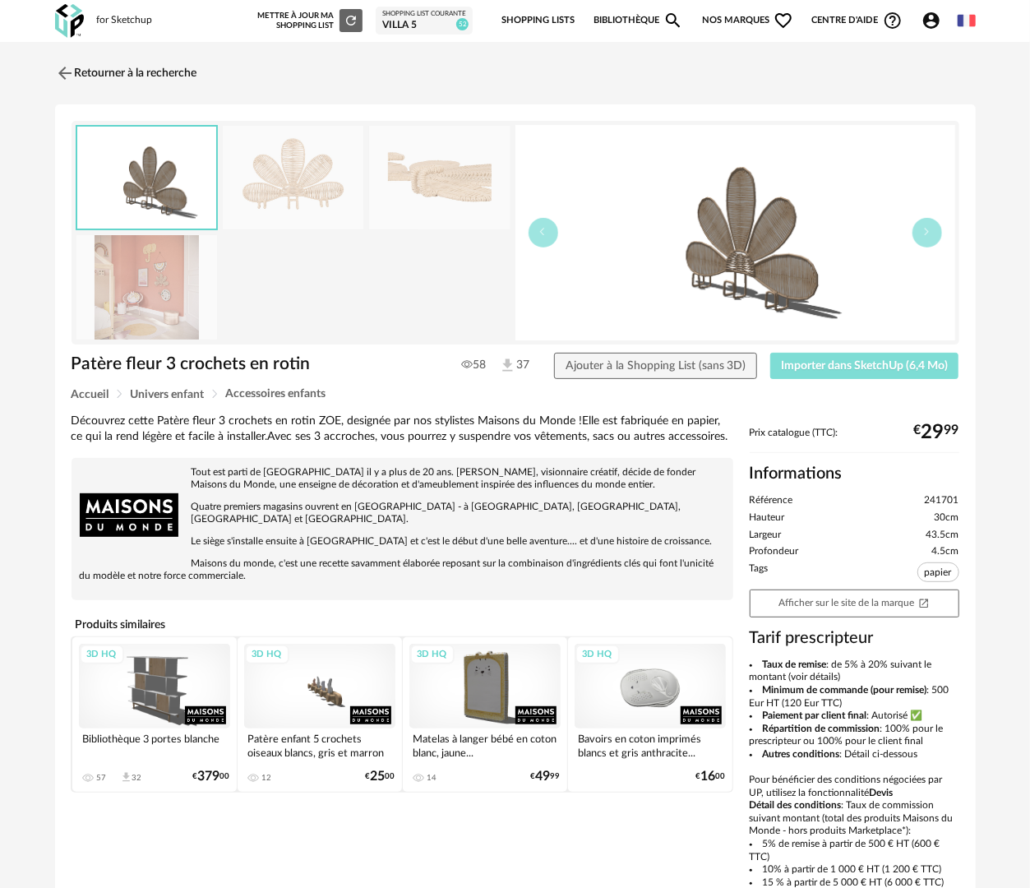
click at [861, 365] on span "Importer dans SketchUp (6,4 Mo)" at bounding box center [864, 366] width 167 height 12
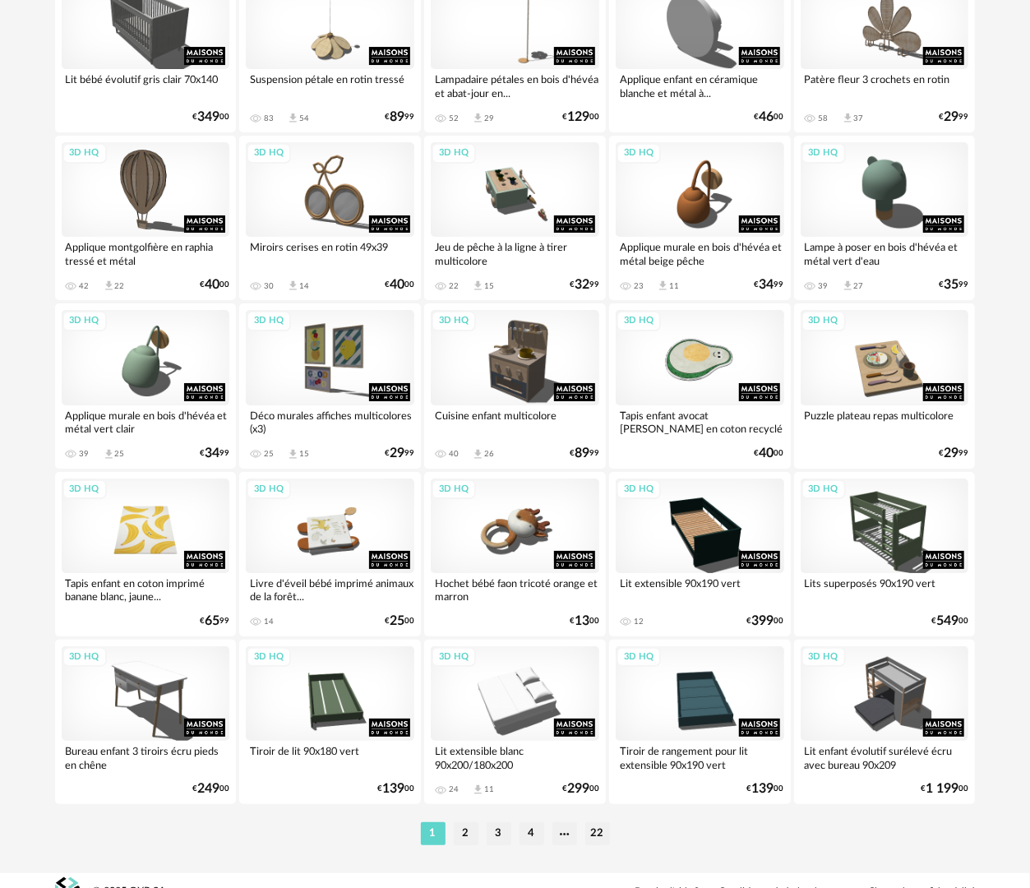
scroll to position [2873, 0]
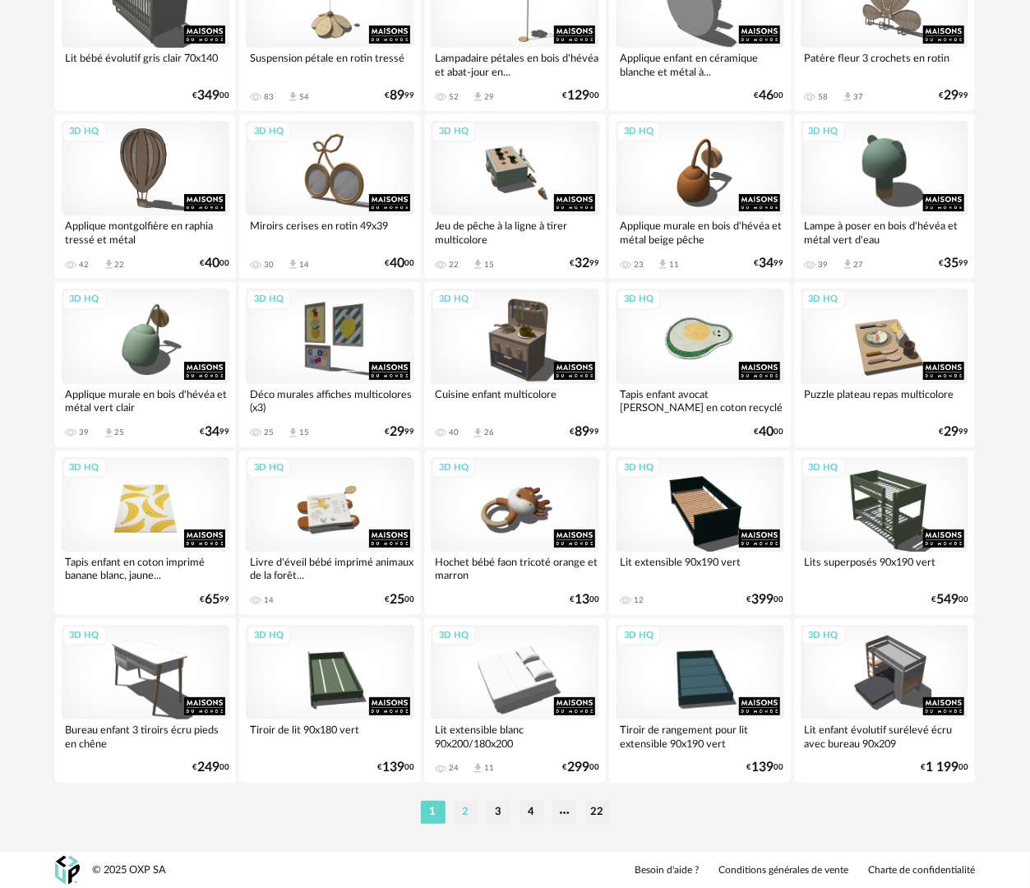
click at [477, 813] on li "2" at bounding box center [466, 811] width 25 height 23
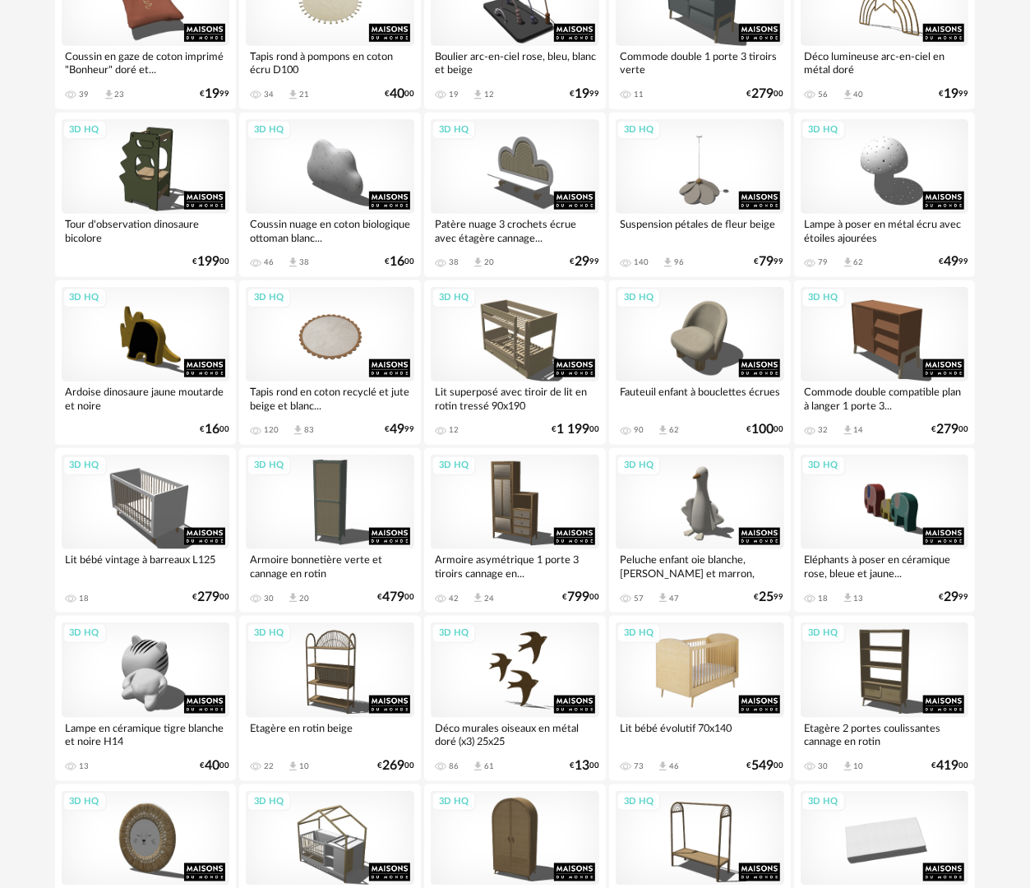
scroll to position [740, 0]
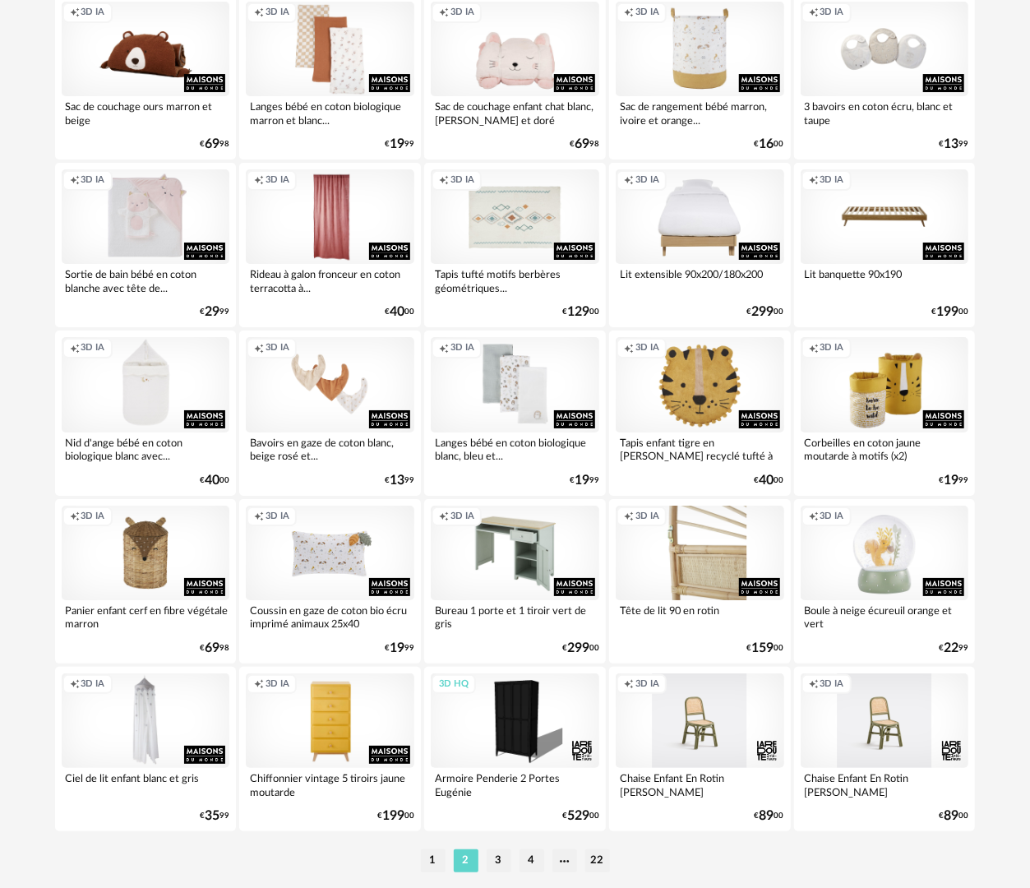
scroll to position [2875, 0]
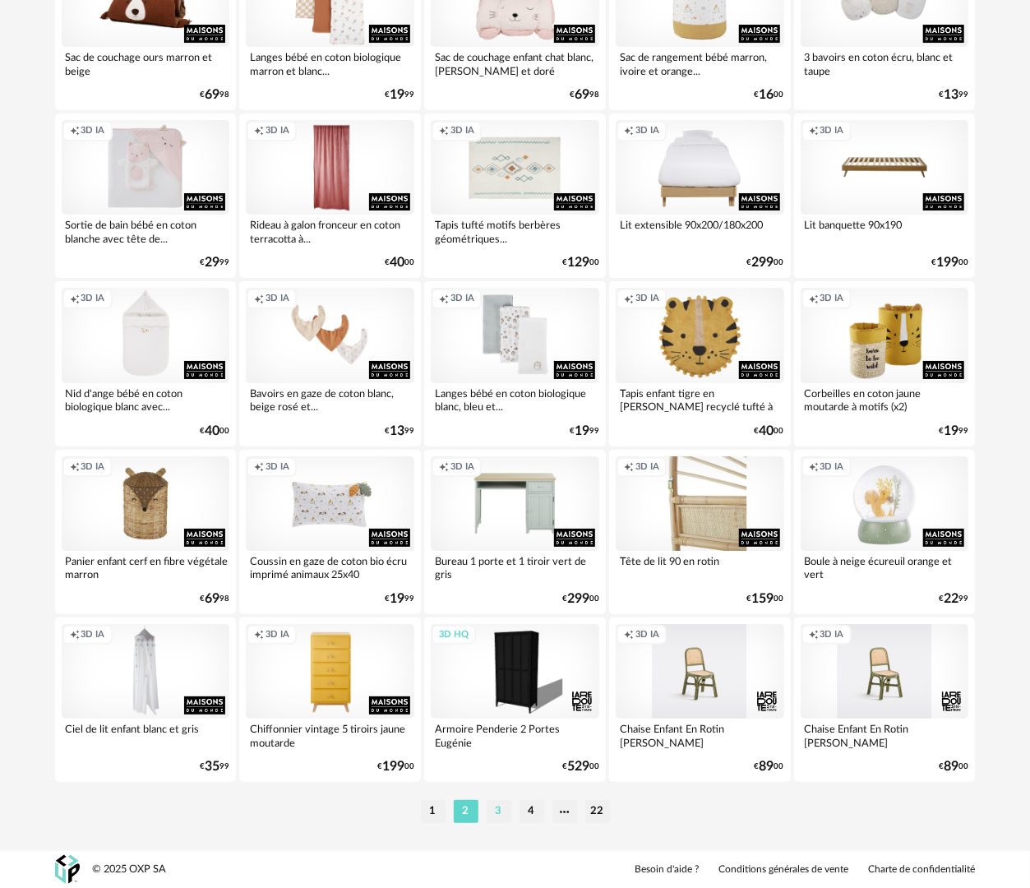
click at [498, 807] on li "3" at bounding box center [499, 811] width 25 height 23
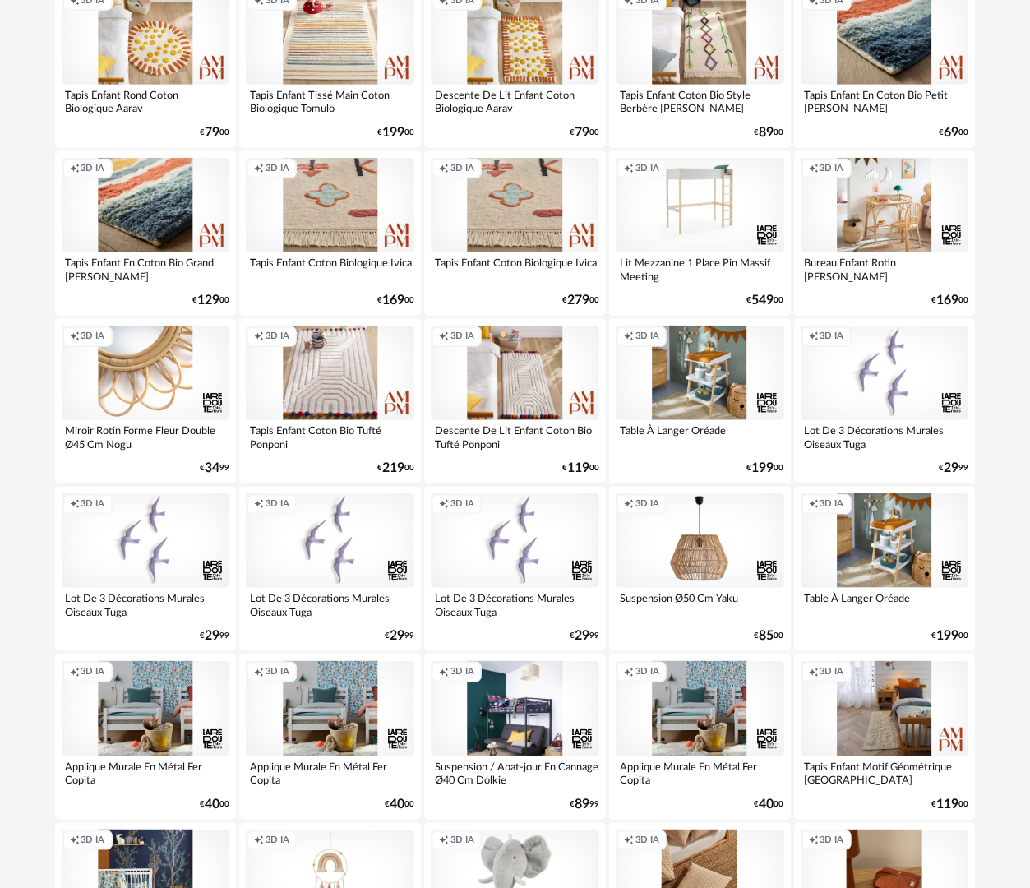
scroll to position [657, 0]
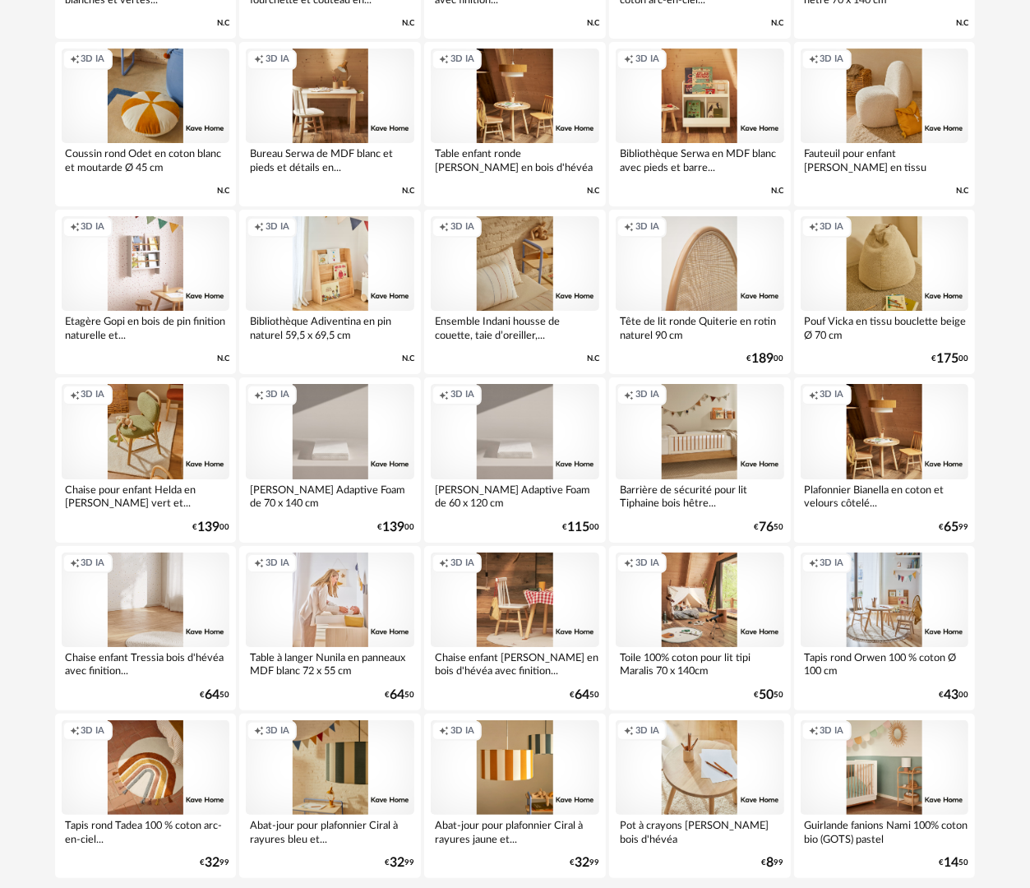
scroll to position [2875, 0]
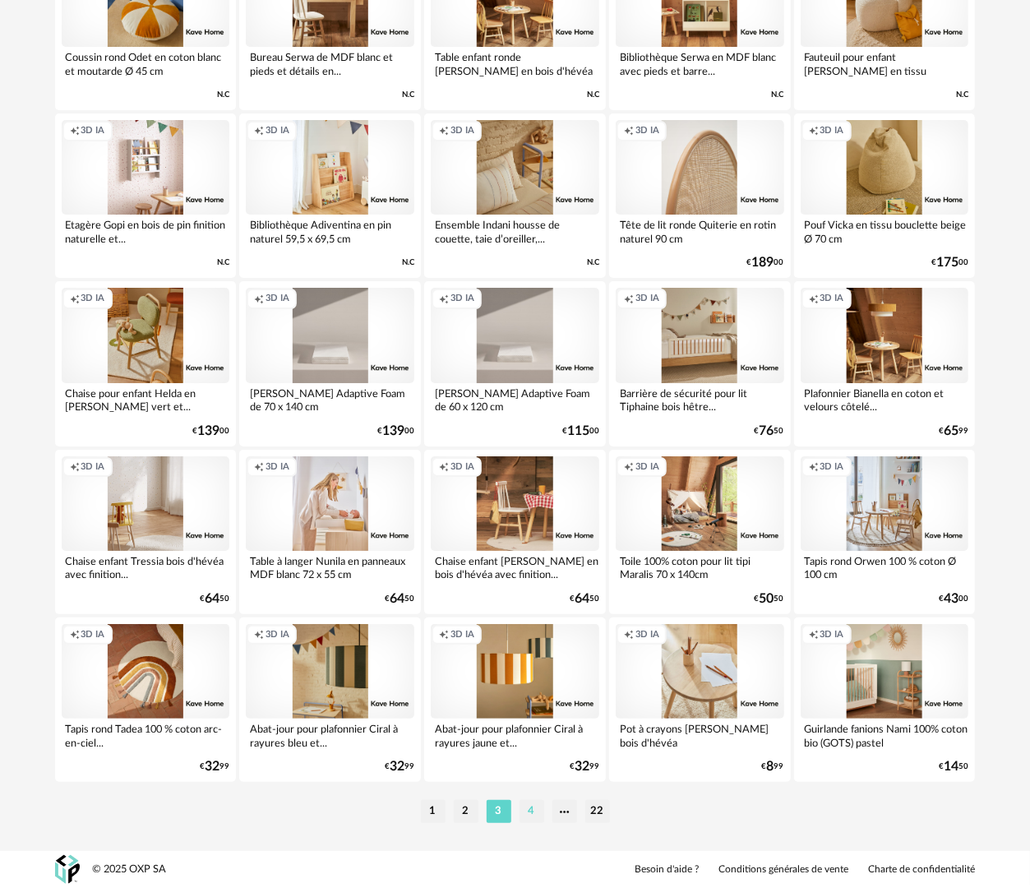
click at [533, 817] on li "4" at bounding box center [531, 811] width 25 height 23
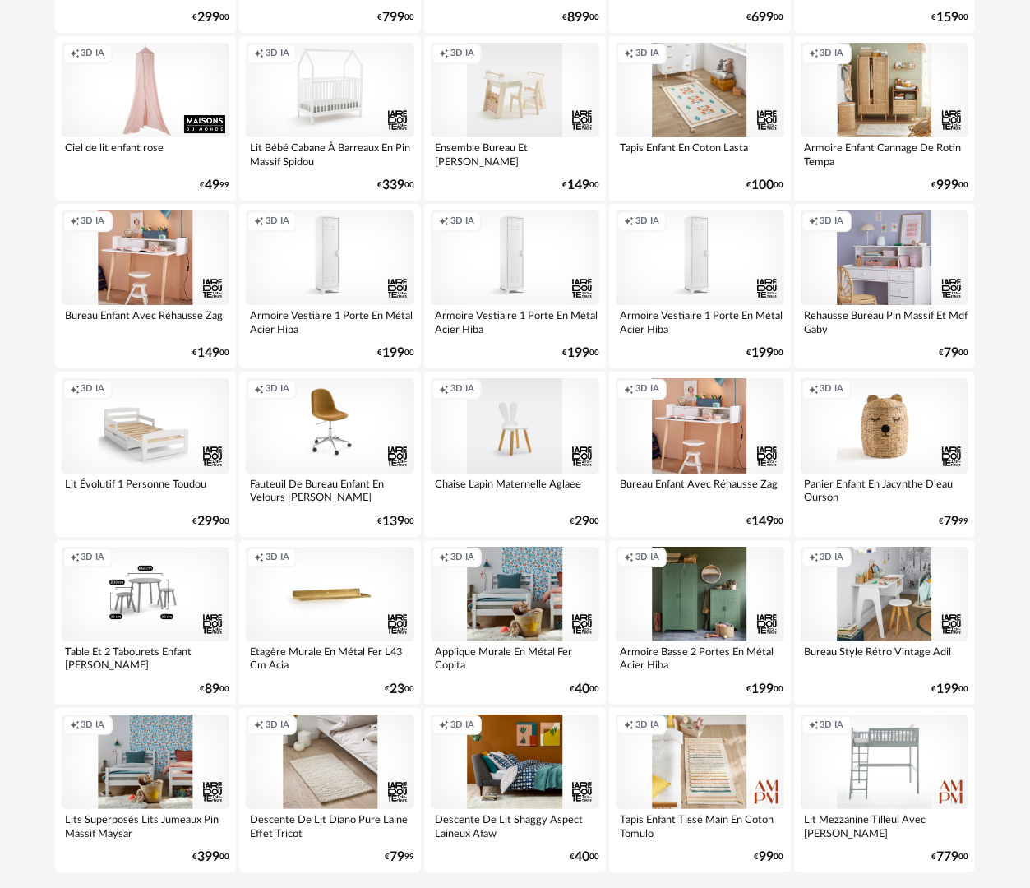
scroll to position [2875, 0]
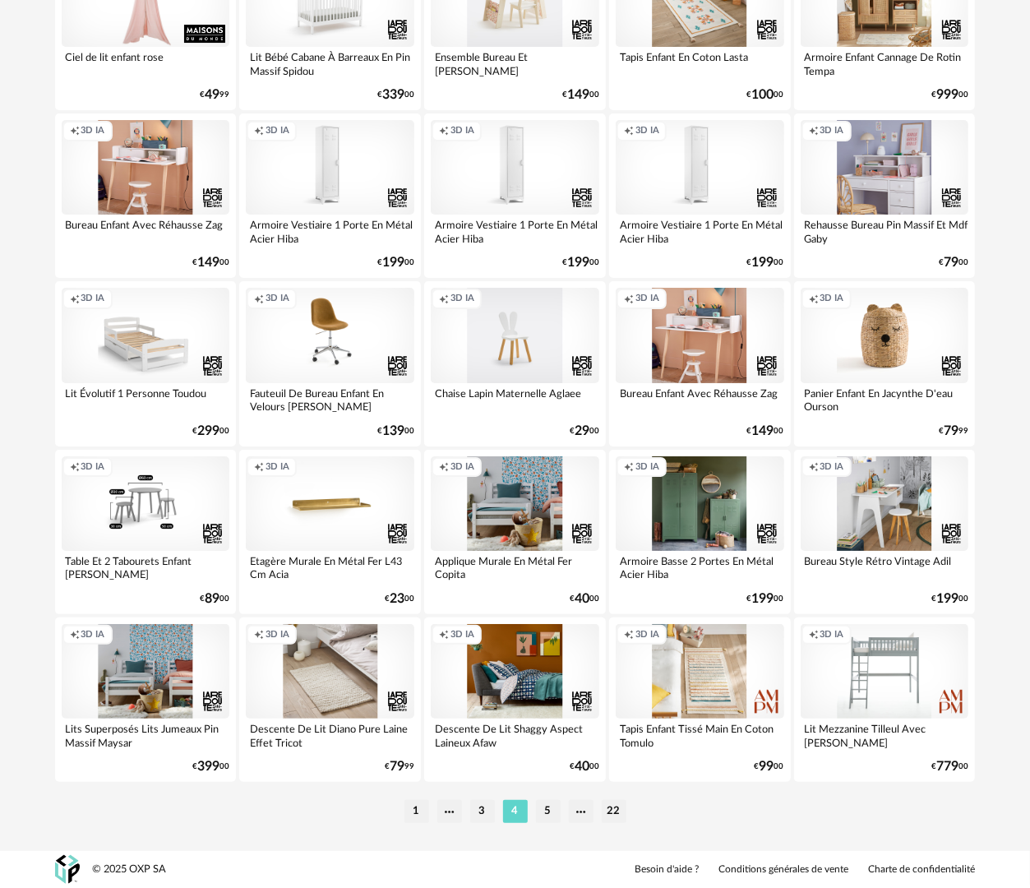
click at [547, 810] on li "5" at bounding box center [548, 811] width 25 height 23
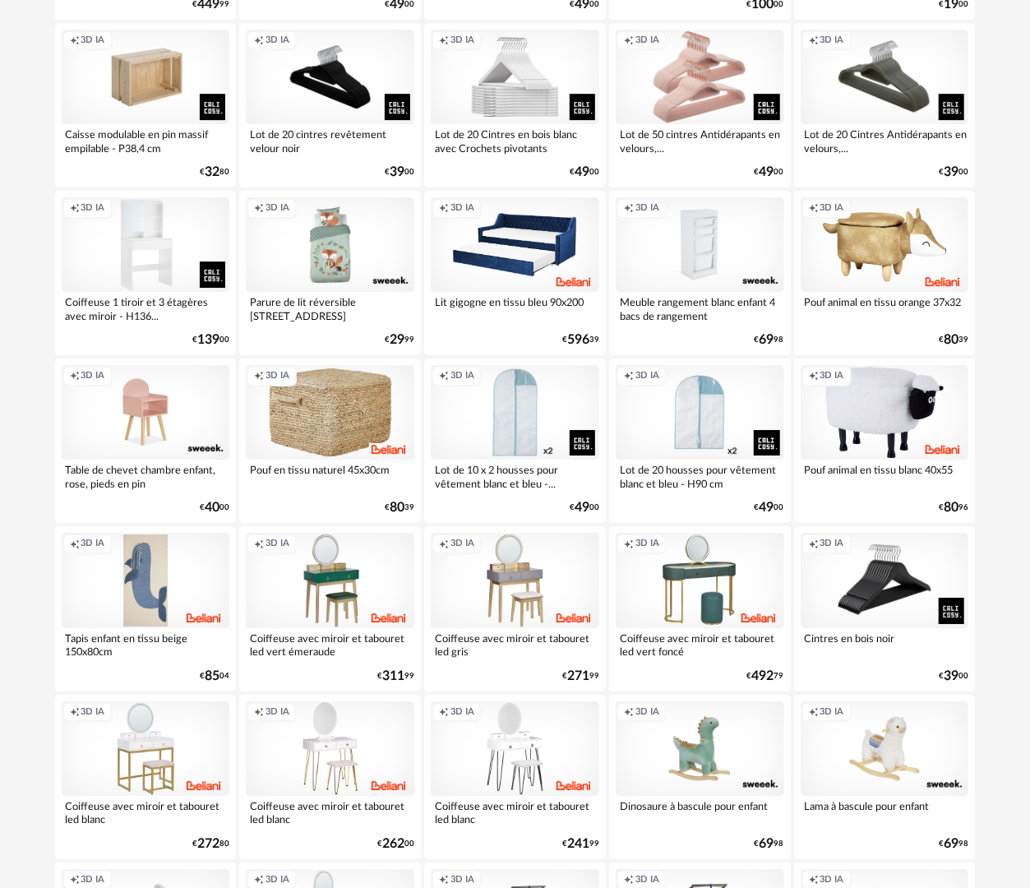
scroll to position [2875, 0]
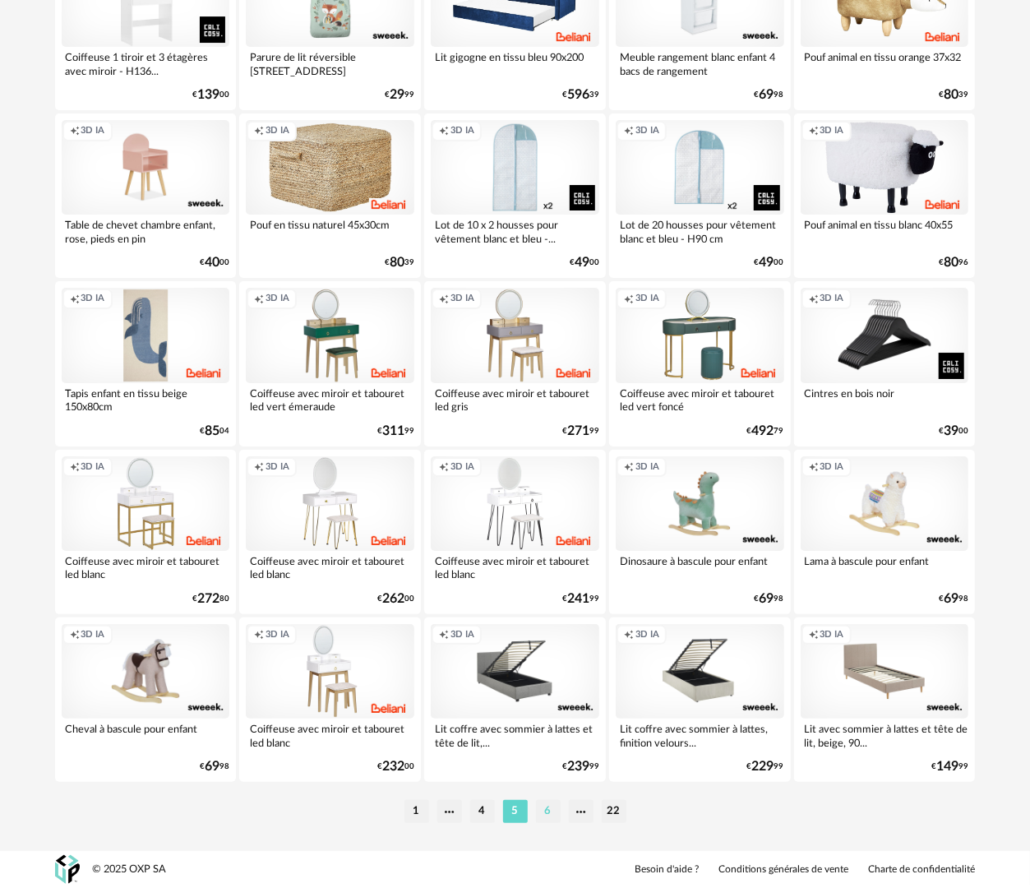
click at [551, 807] on li "6" at bounding box center [548, 811] width 25 height 23
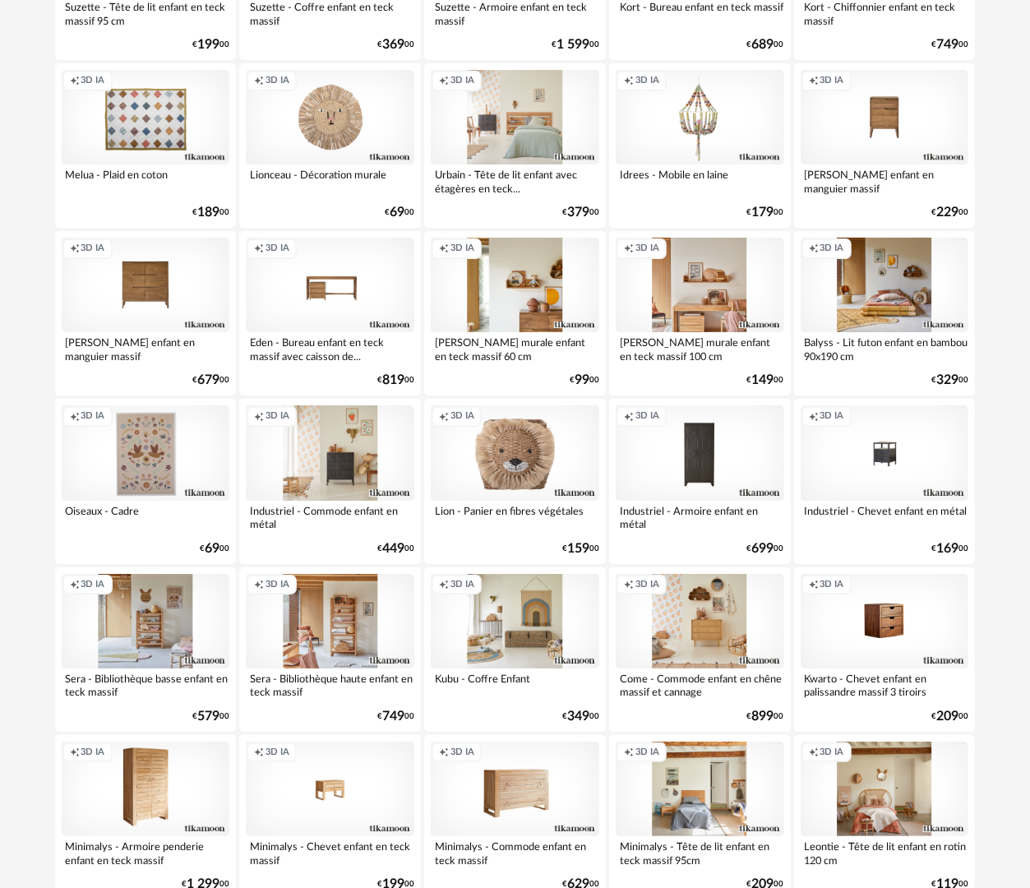
scroll to position [2875, 0]
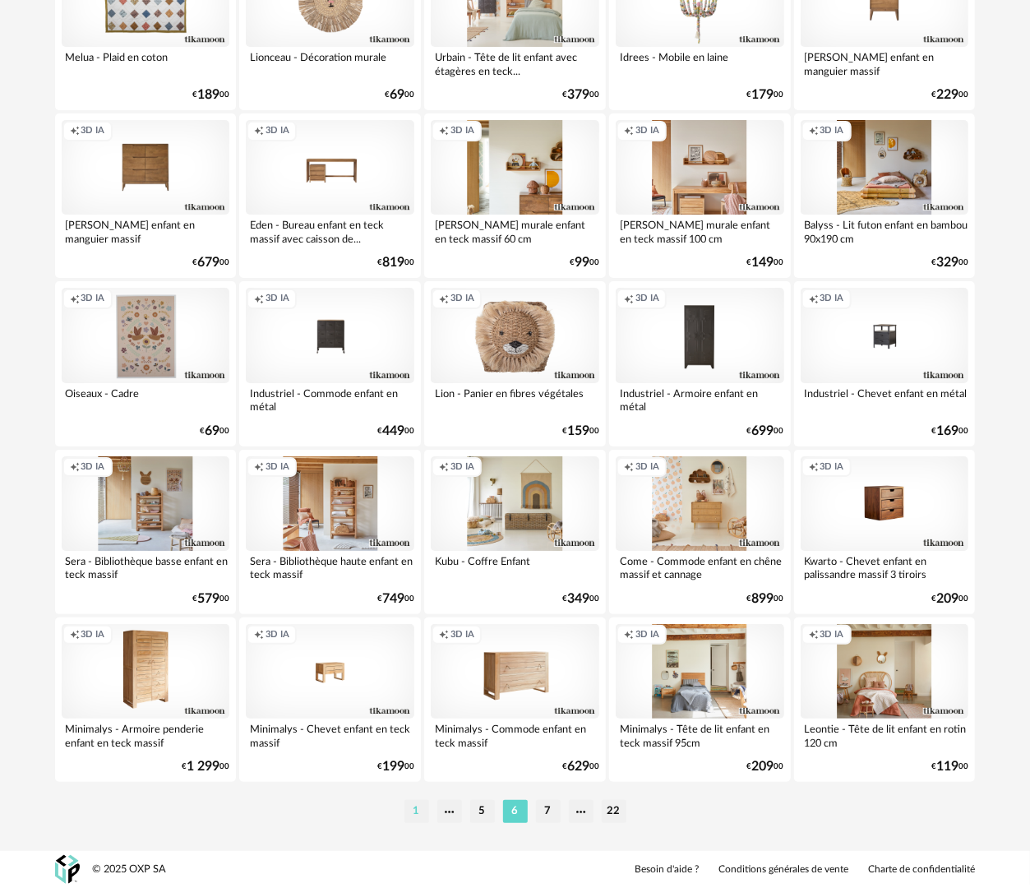
click at [409, 807] on li "1" at bounding box center [416, 811] width 25 height 23
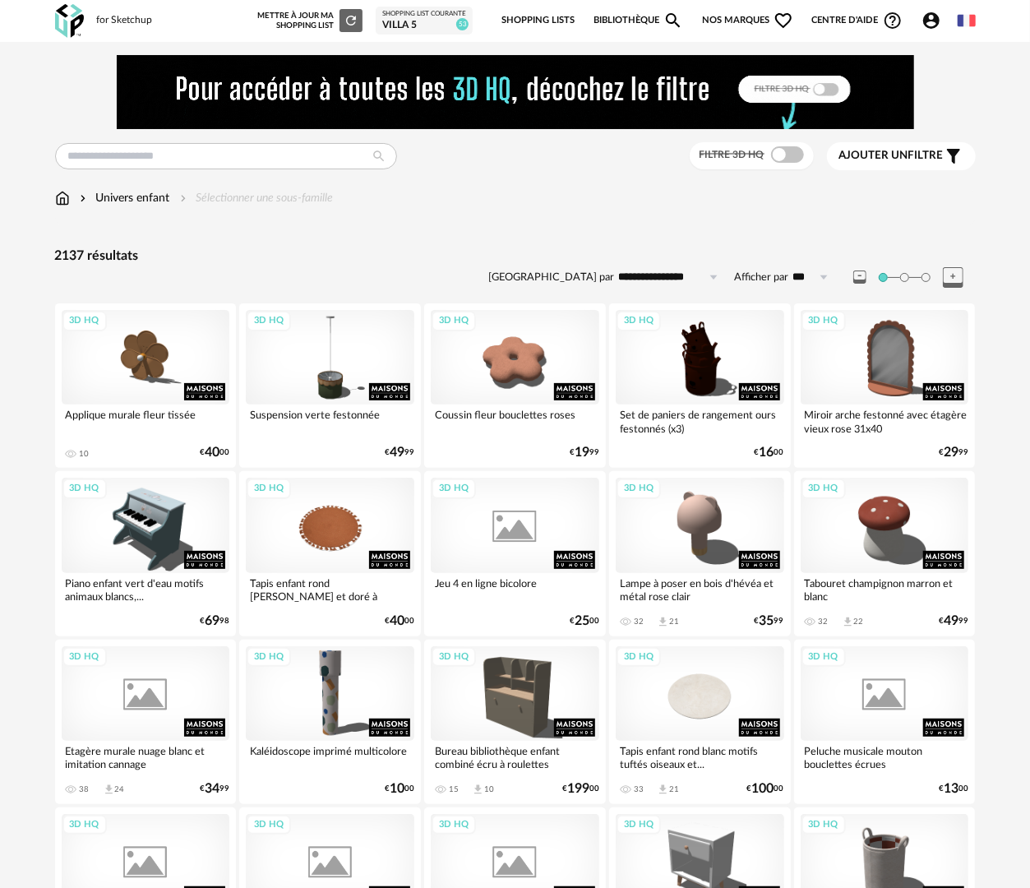
click at [789, 150] on span at bounding box center [787, 154] width 33 height 16
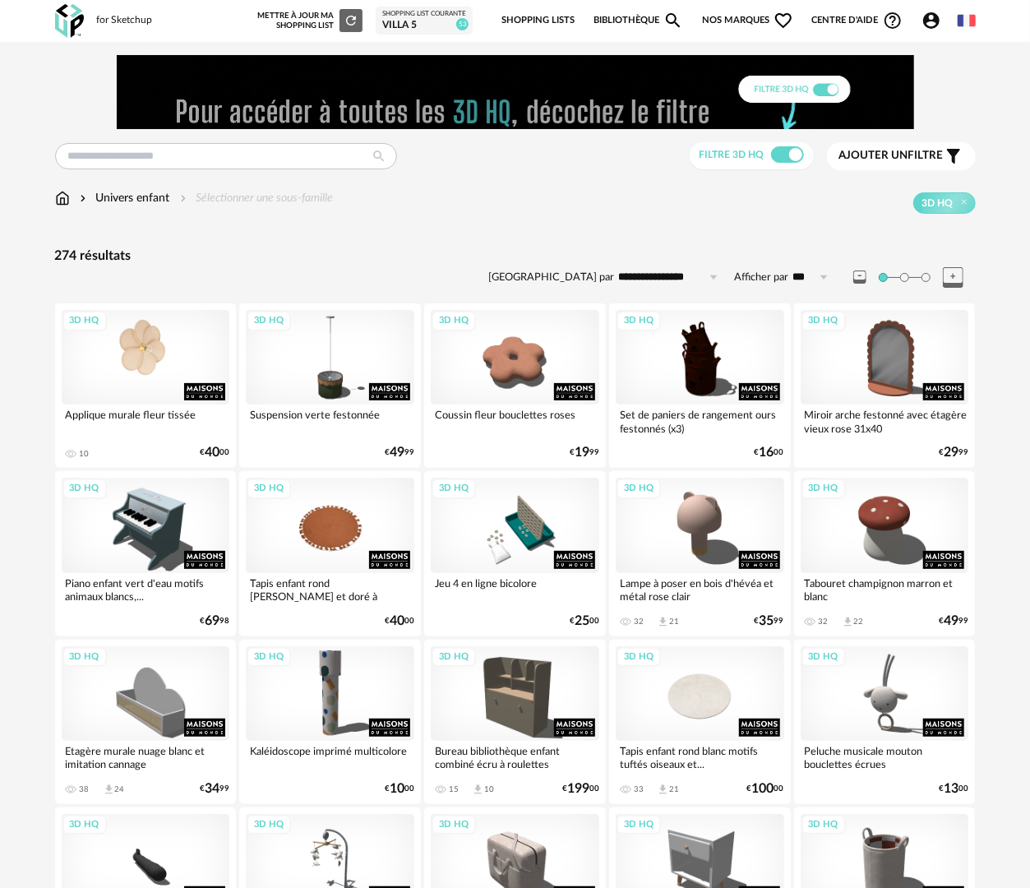
click at [133, 358] on div "3D HQ" at bounding box center [146, 357] width 168 height 95
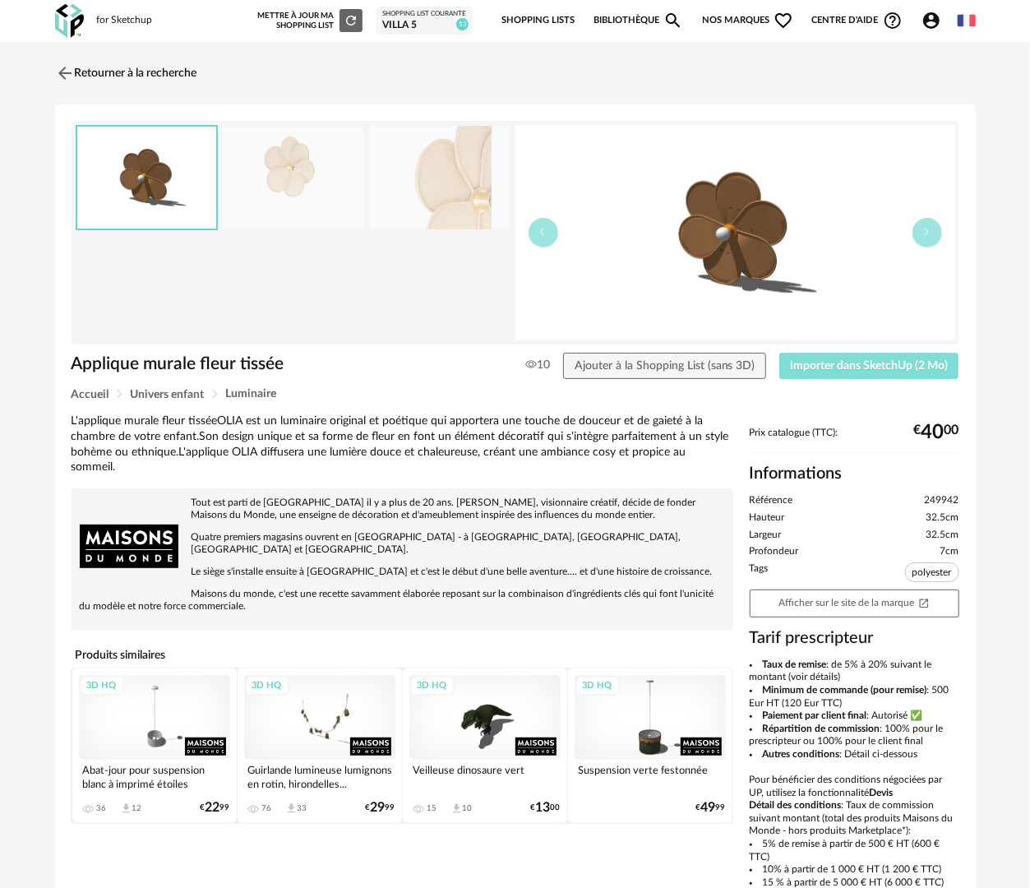
click at [837, 374] on button "Importer dans SketchUp (2 Mo)" at bounding box center [869, 366] width 180 height 26
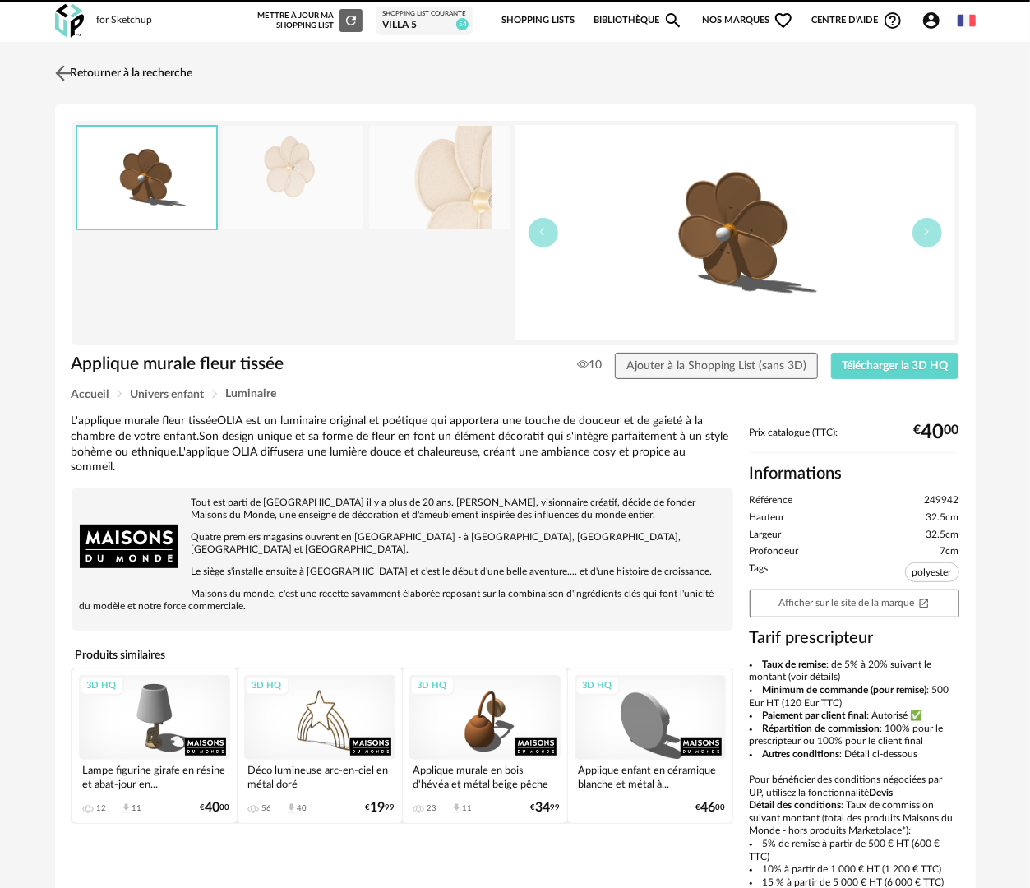
click at [157, 76] on link "Retourner à la recherche" at bounding box center [122, 73] width 142 height 36
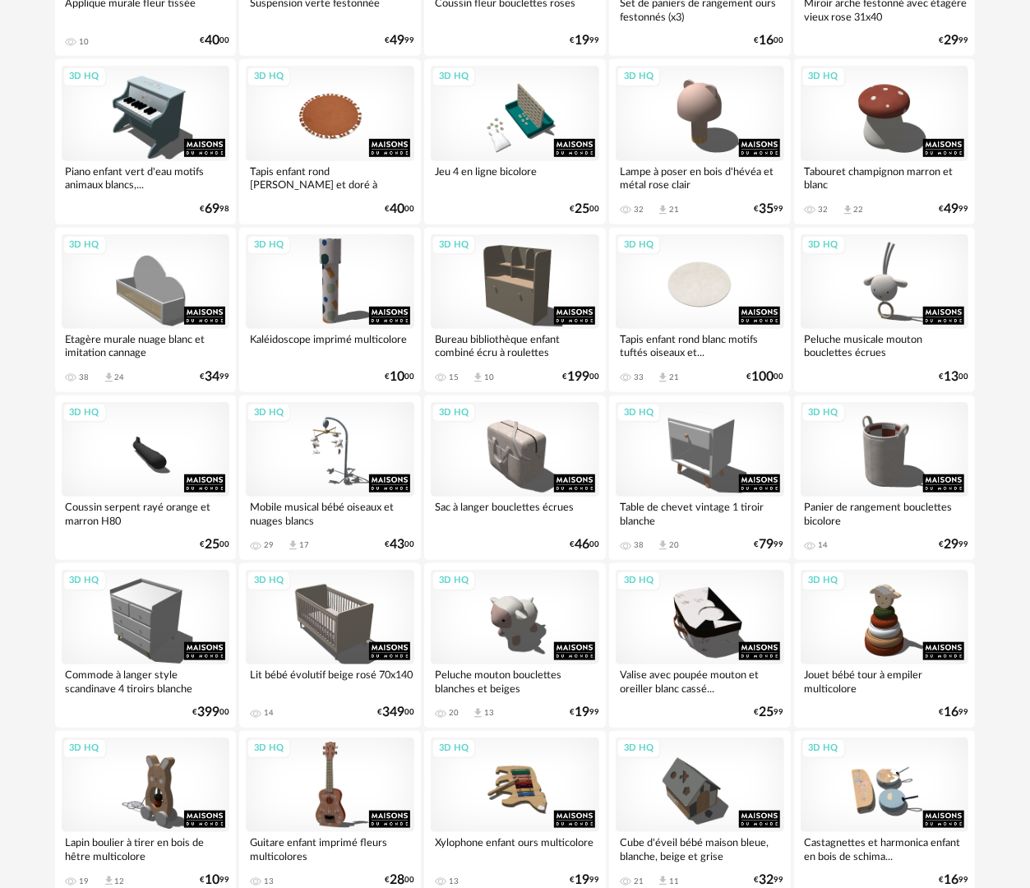
scroll to position [493, 0]
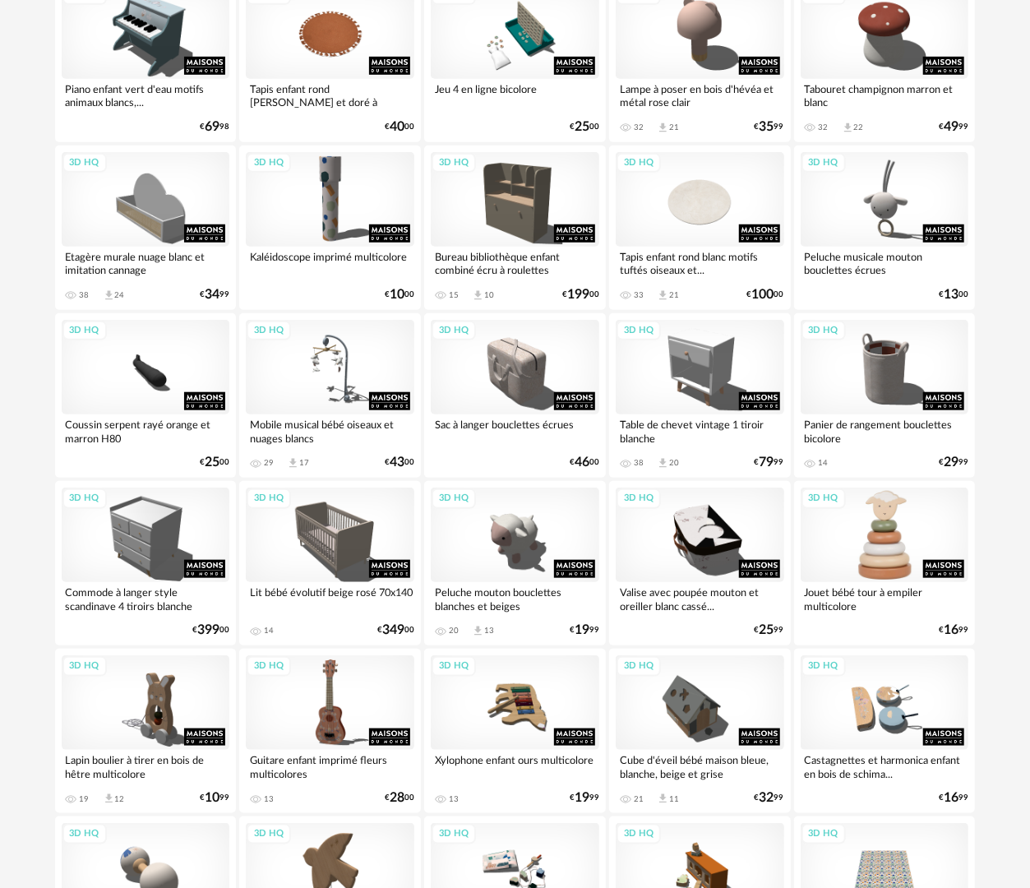
click at [888, 561] on div "3D HQ" at bounding box center [884, 534] width 168 height 95
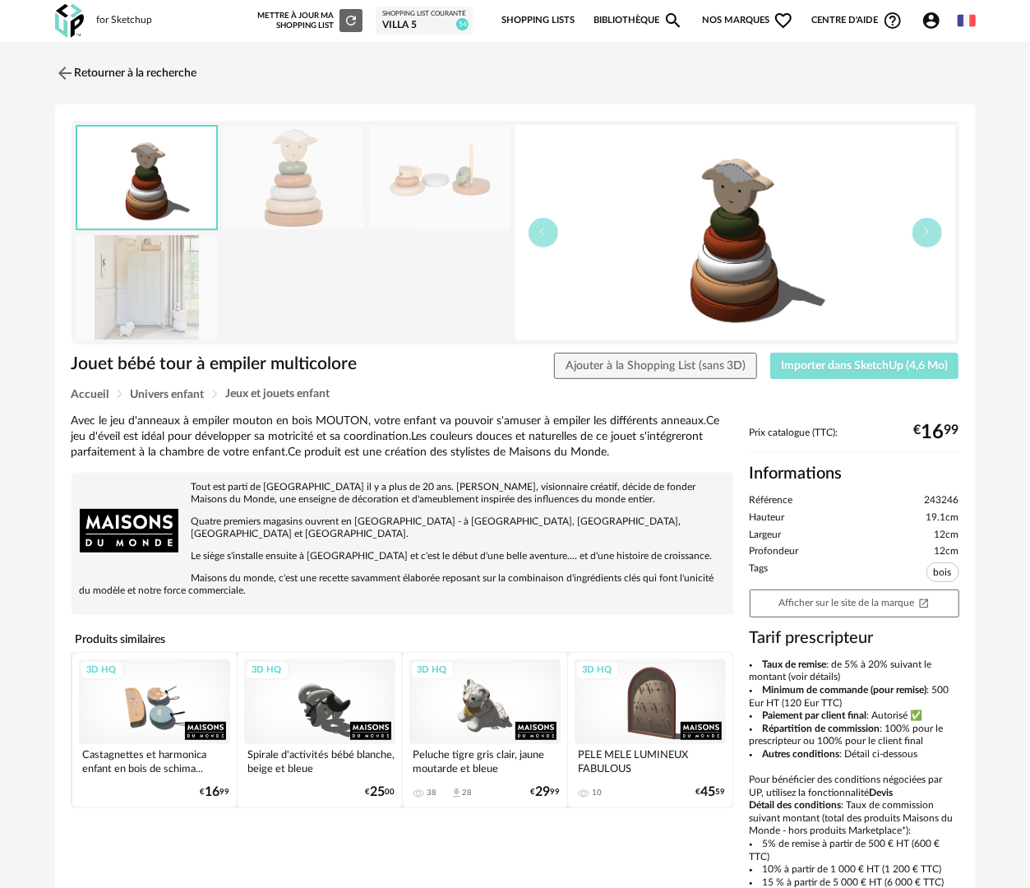
click at [892, 353] on button "Importer dans SketchUp (4,6 Mo)" at bounding box center [864, 366] width 189 height 26
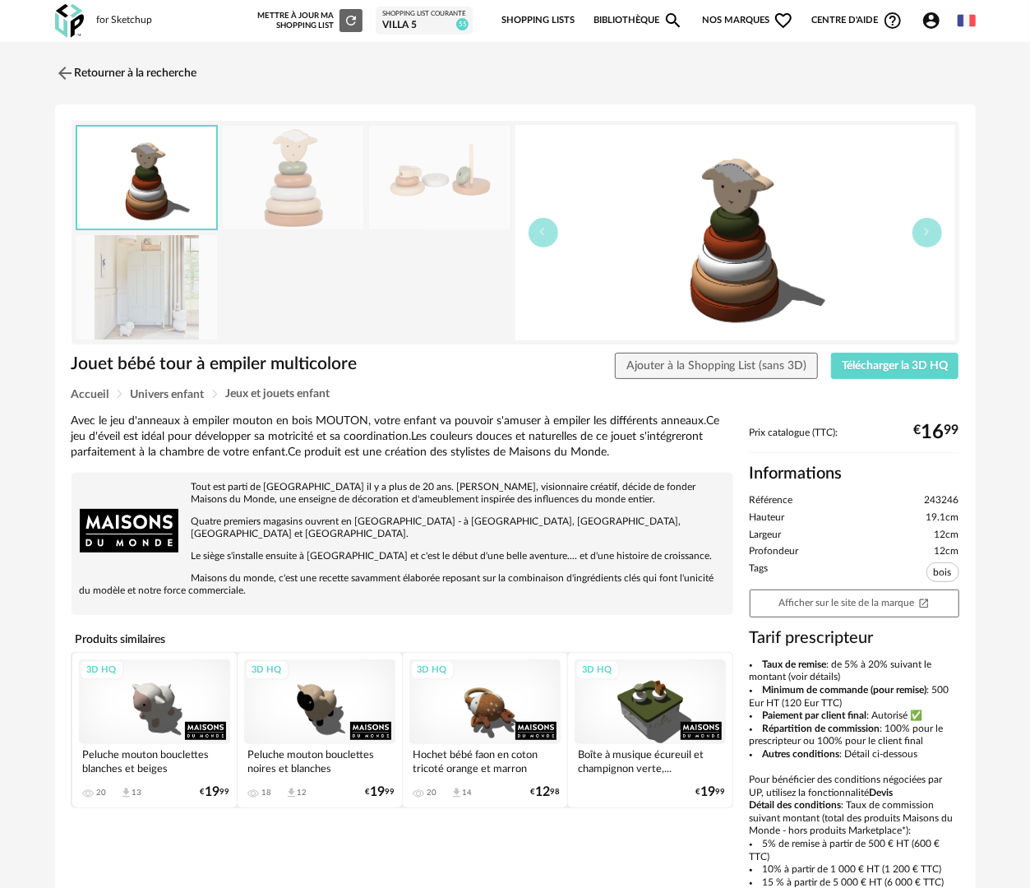
click at [654, 717] on div "3D HQ" at bounding box center [649, 701] width 151 height 85
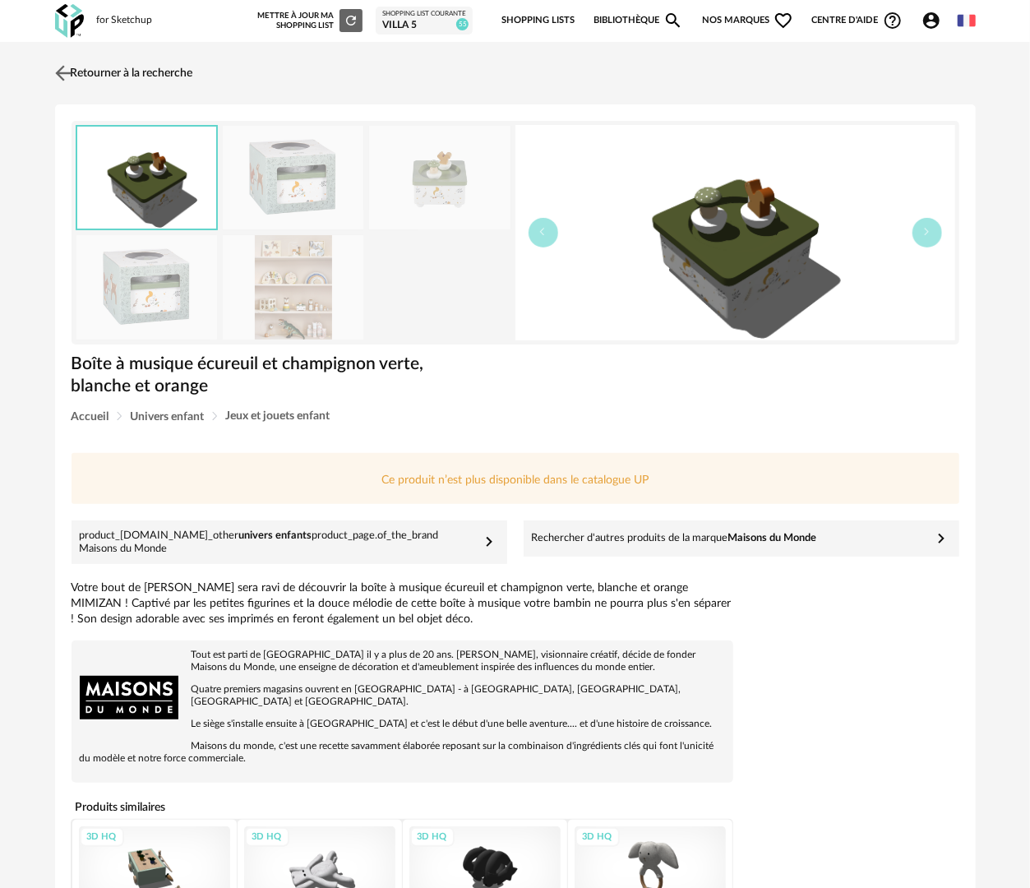
click at [98, 69] on link "Retourner à la recherche" at bounding box center [122, 73] width 142 height 36
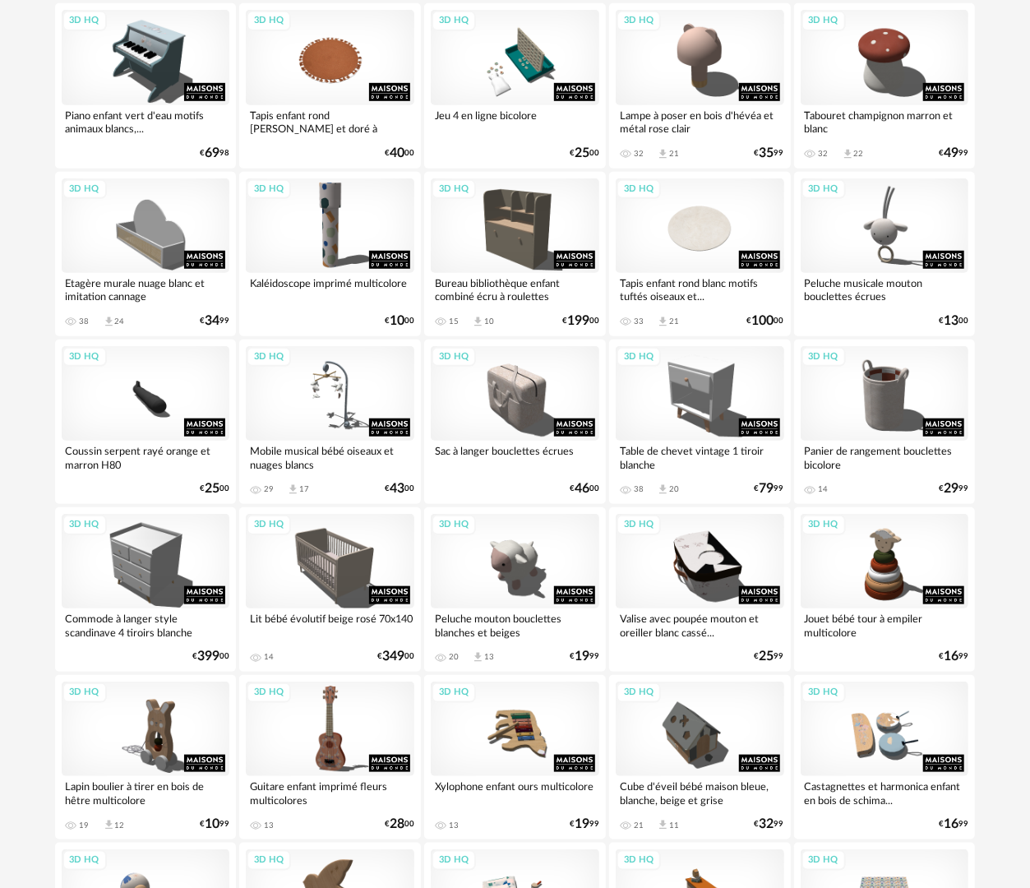
scroll to position [493, 0]
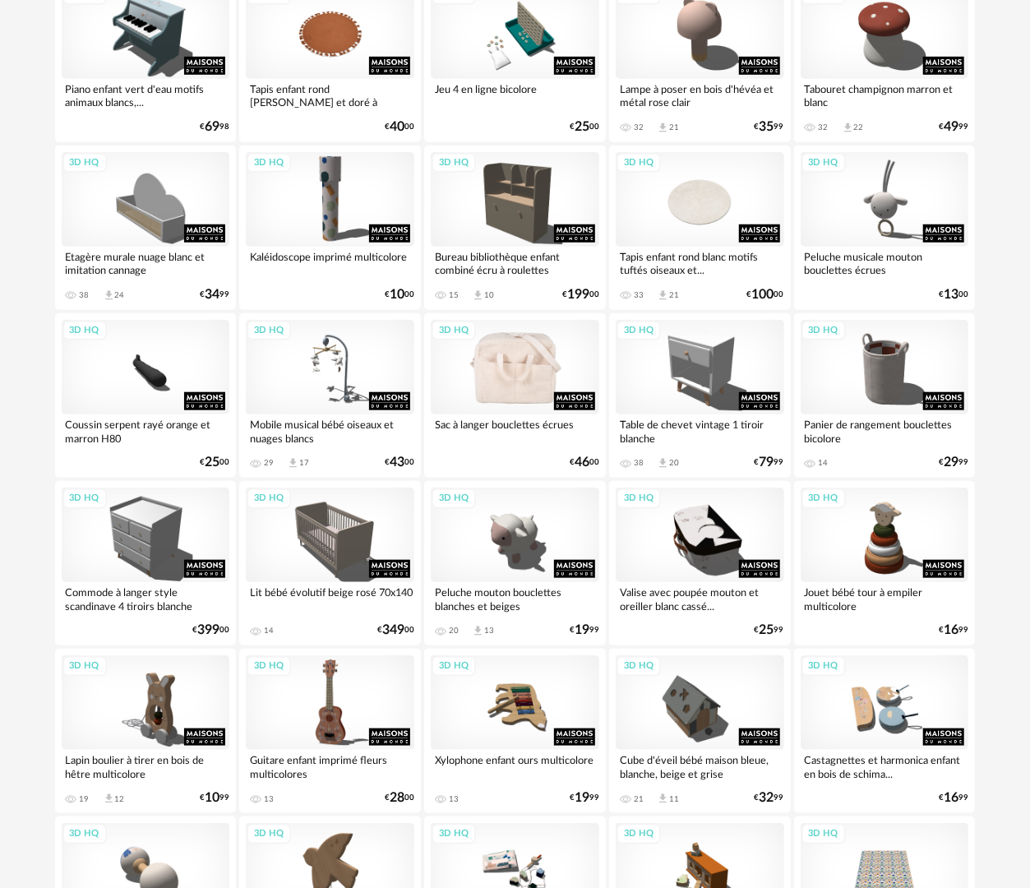
click at [514, 379] on div "3D HQ" at bounding box center [515, 367] width 168 height 95
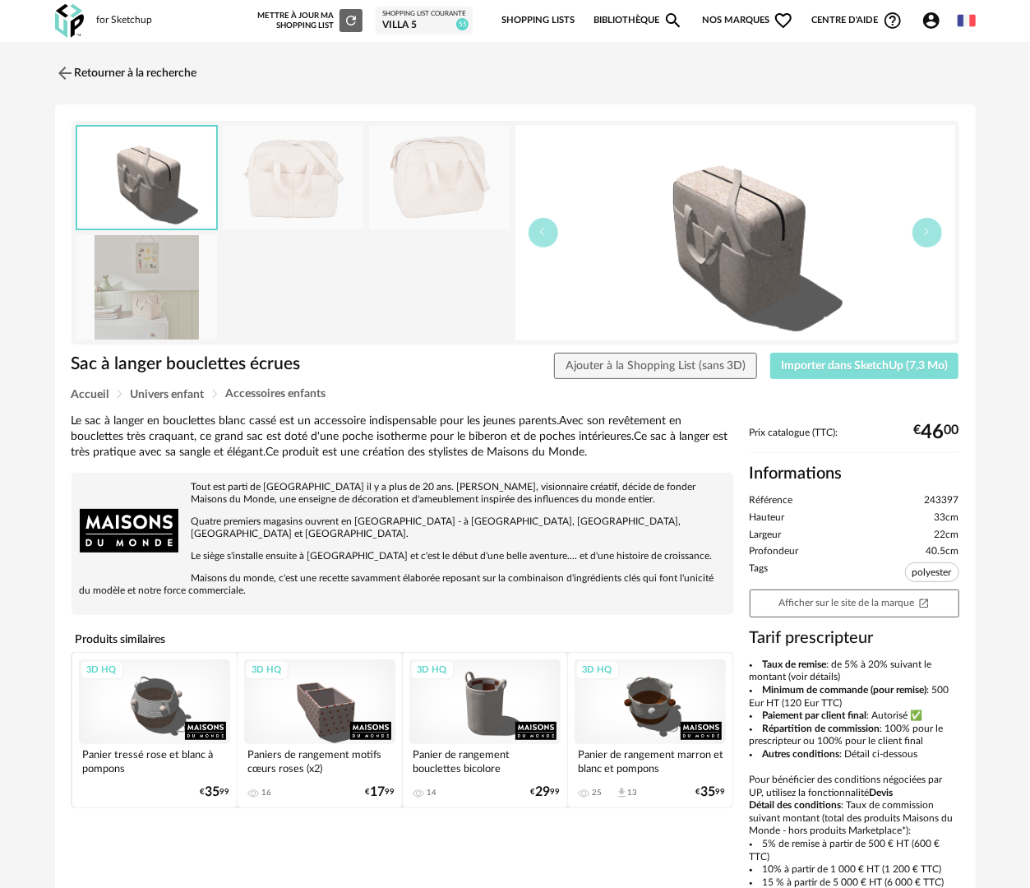
click at [845, 360] on span "Importer dans SketchUp (7,3 Mo)" at bounding box center [864, 366] width 167 height 12
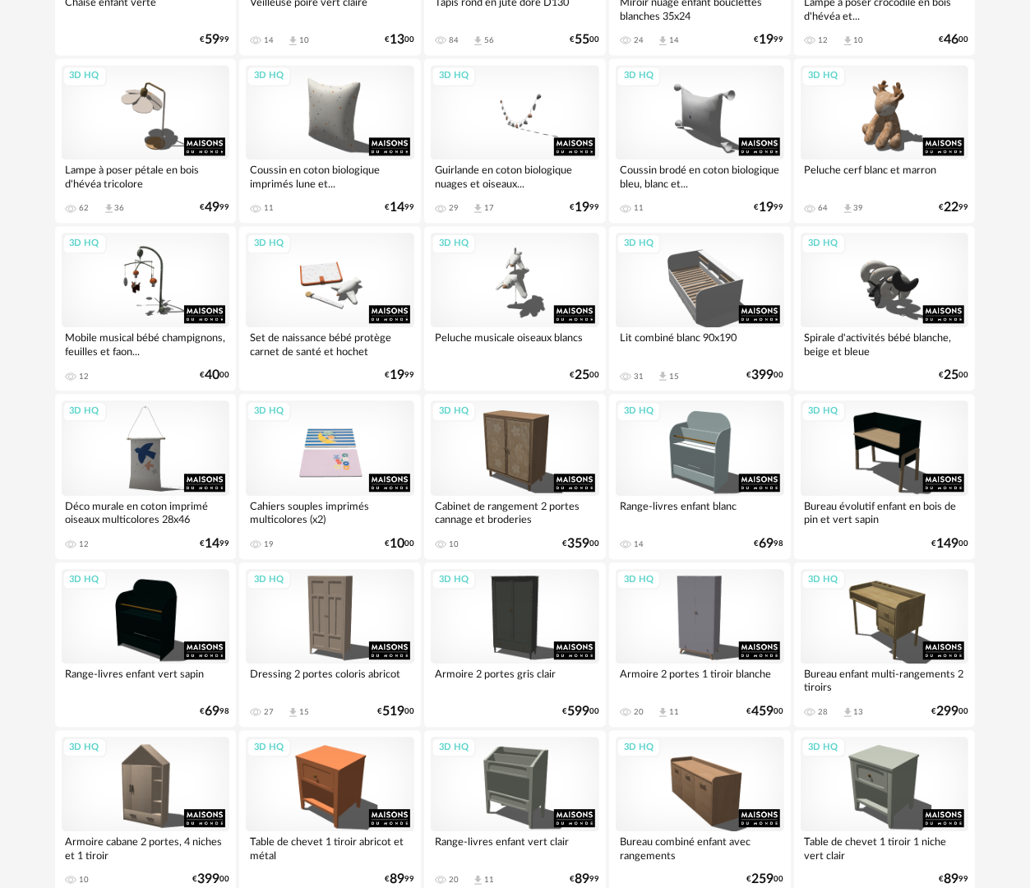
scroll to position [1857, 0]
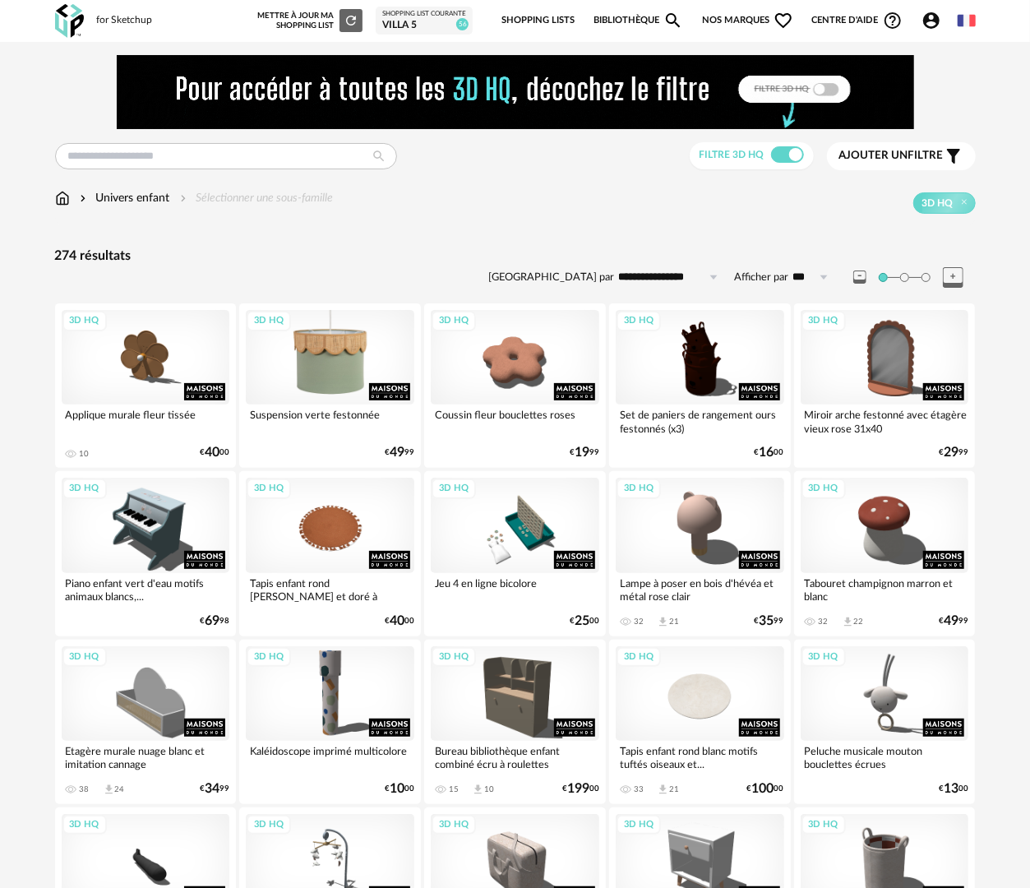
click at [335, 384] on div "3D HQ" at bounding box center [330, 357] width 168 height 95
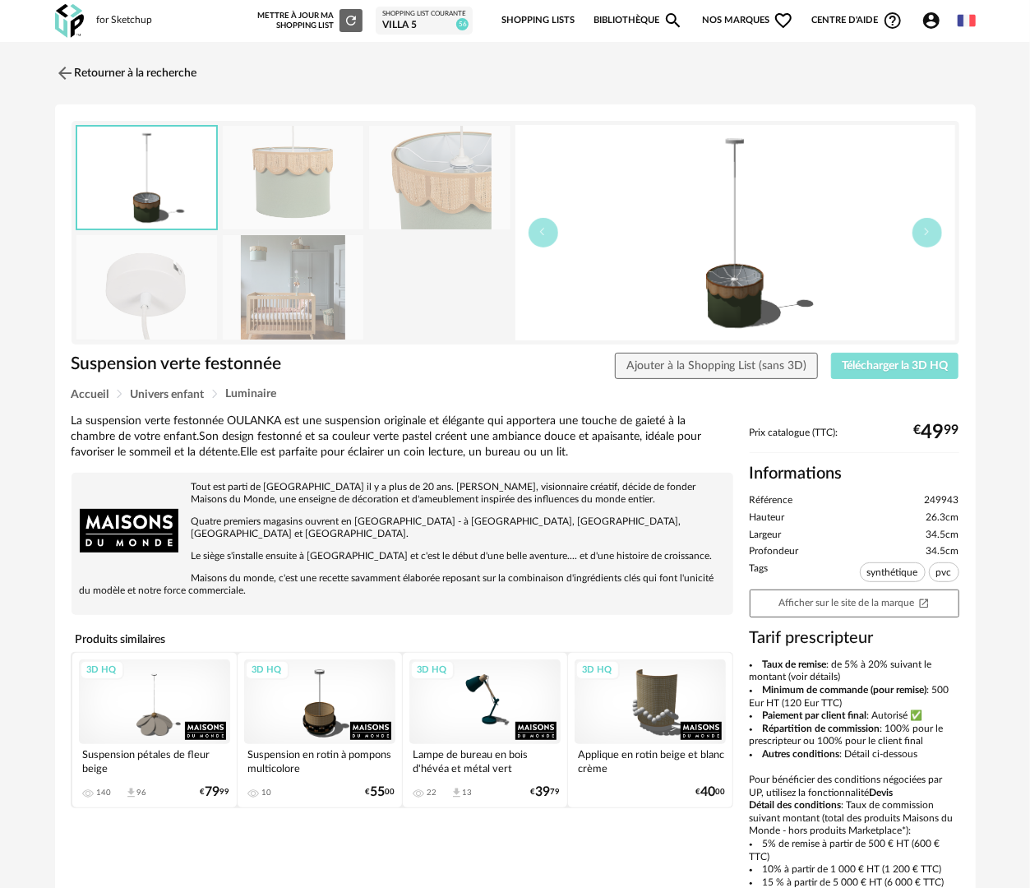
drag, startPoint x: 853, startPoint y: 371, endPoint x: 860, endPoint y: 319, distance: 53.0
click at [854, 371] on button "Télécharger la 3D HQ" at bounding box center [895, 366] width 128 height 26
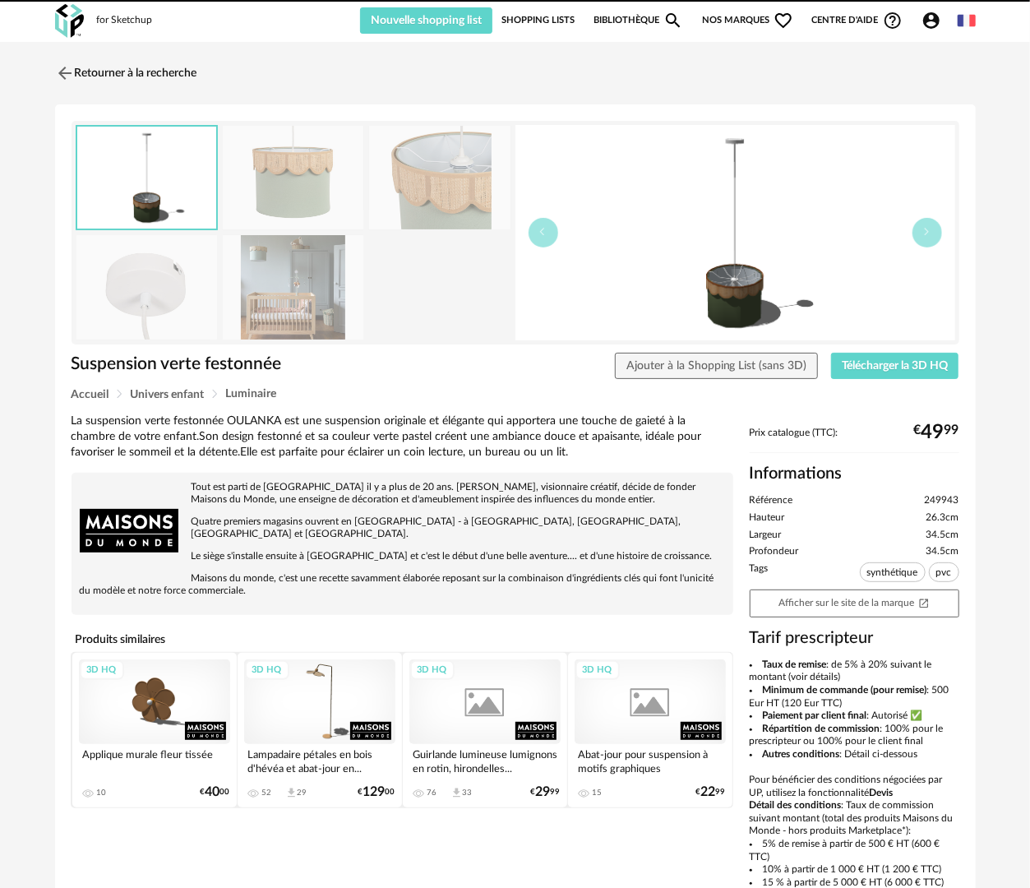
click at [141, 67] on link "Retourner à la recherche" at bounding box center [126, 73] width 142 height 36
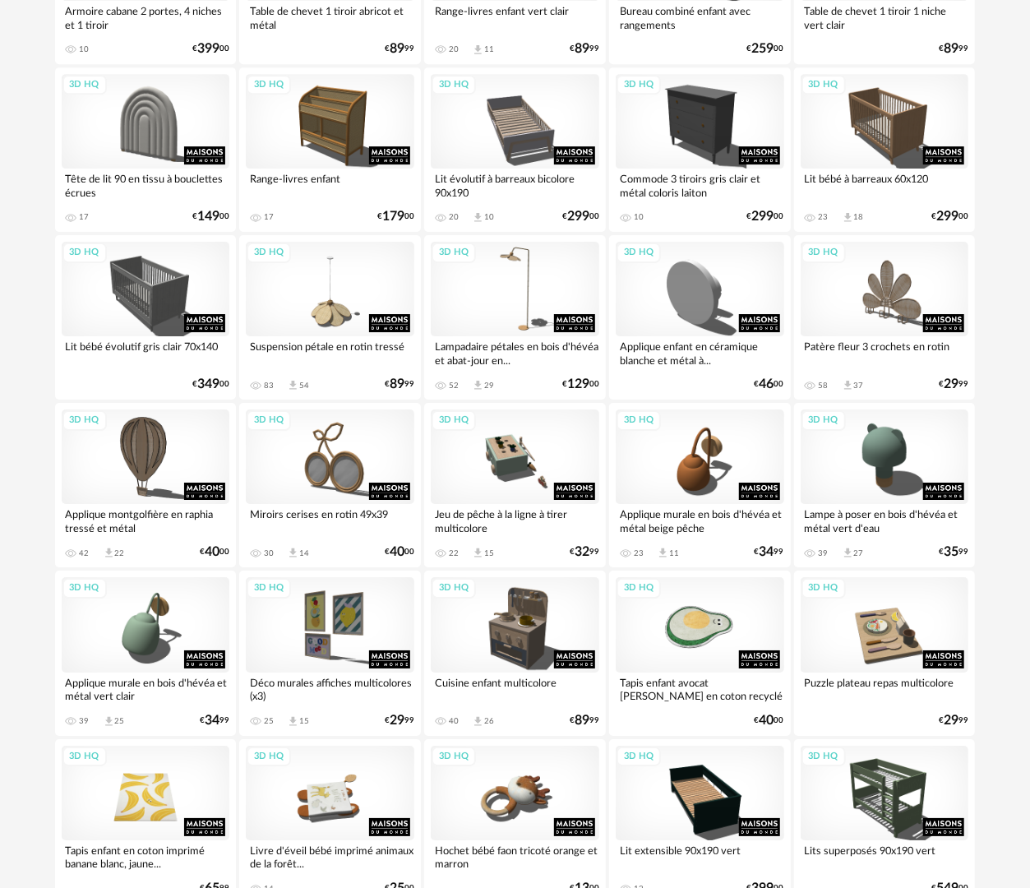
scroll to position [2873, 0]
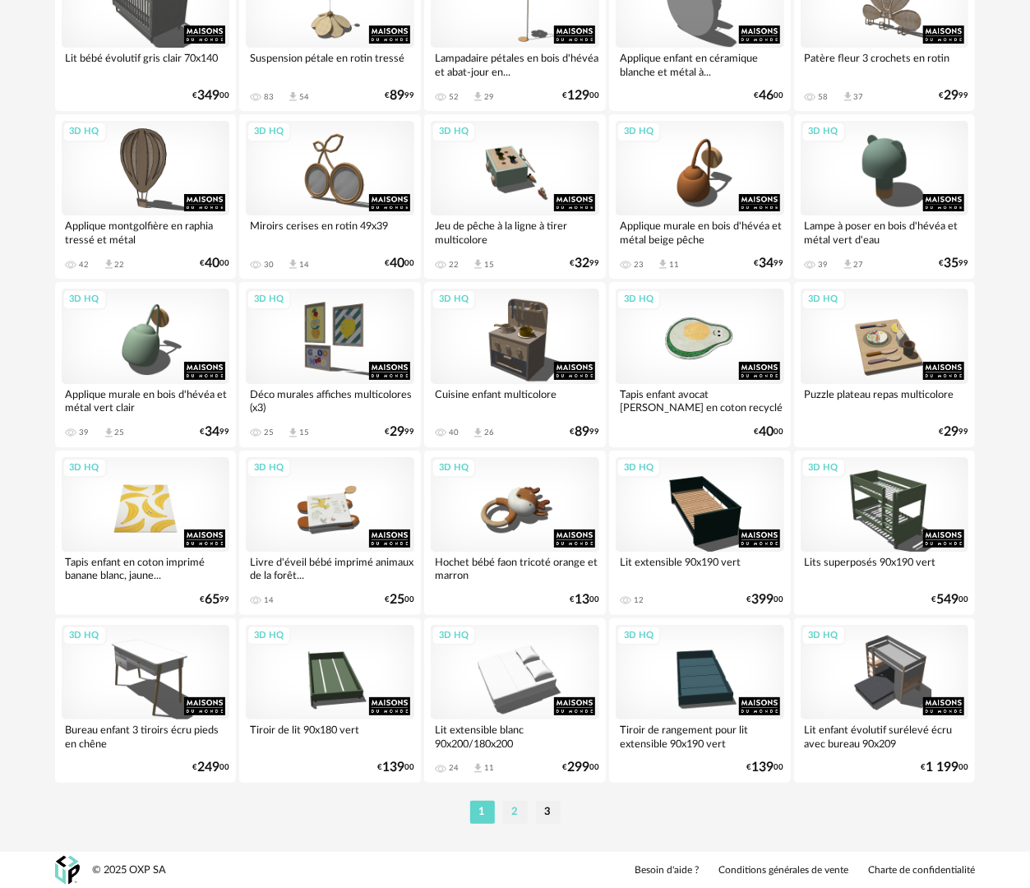
click at [522, 815] on li "2" at bounding box center [515, 811] width 25 height 23
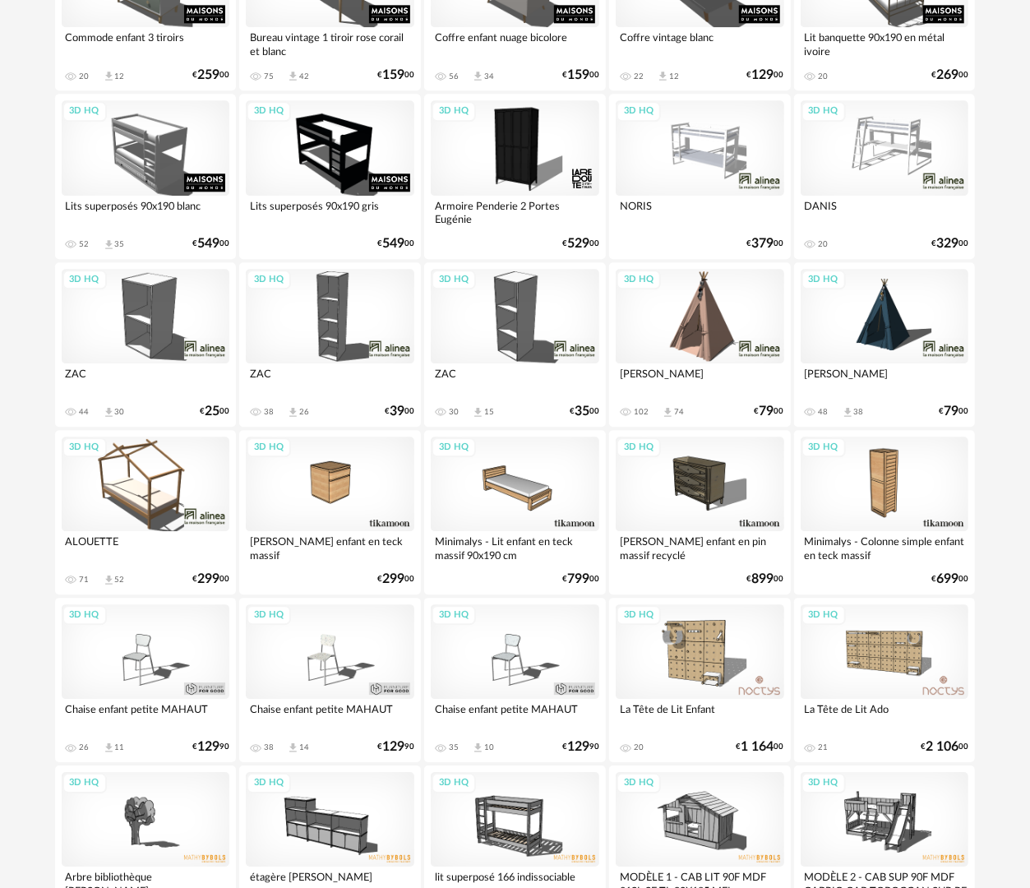
scroll to position [1726, 0]
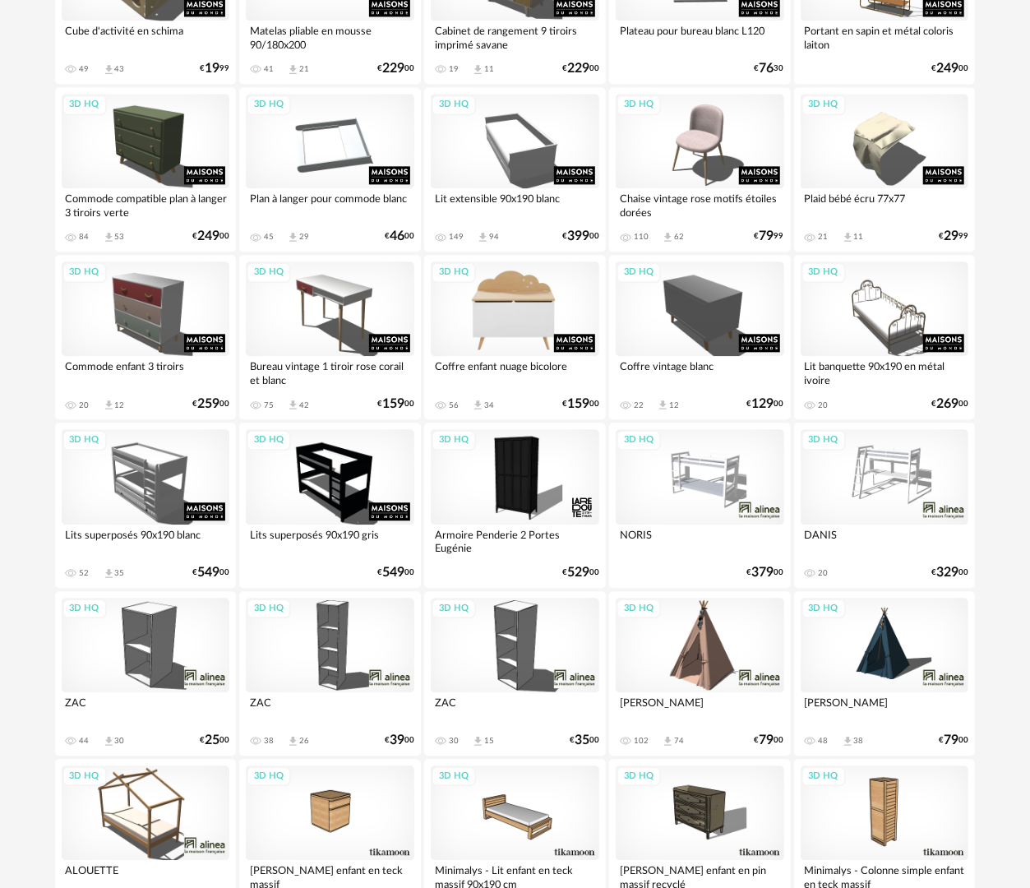
click at [485, 316] on div "3D HQ" at bounding box center [515, 308] width 168 height 95
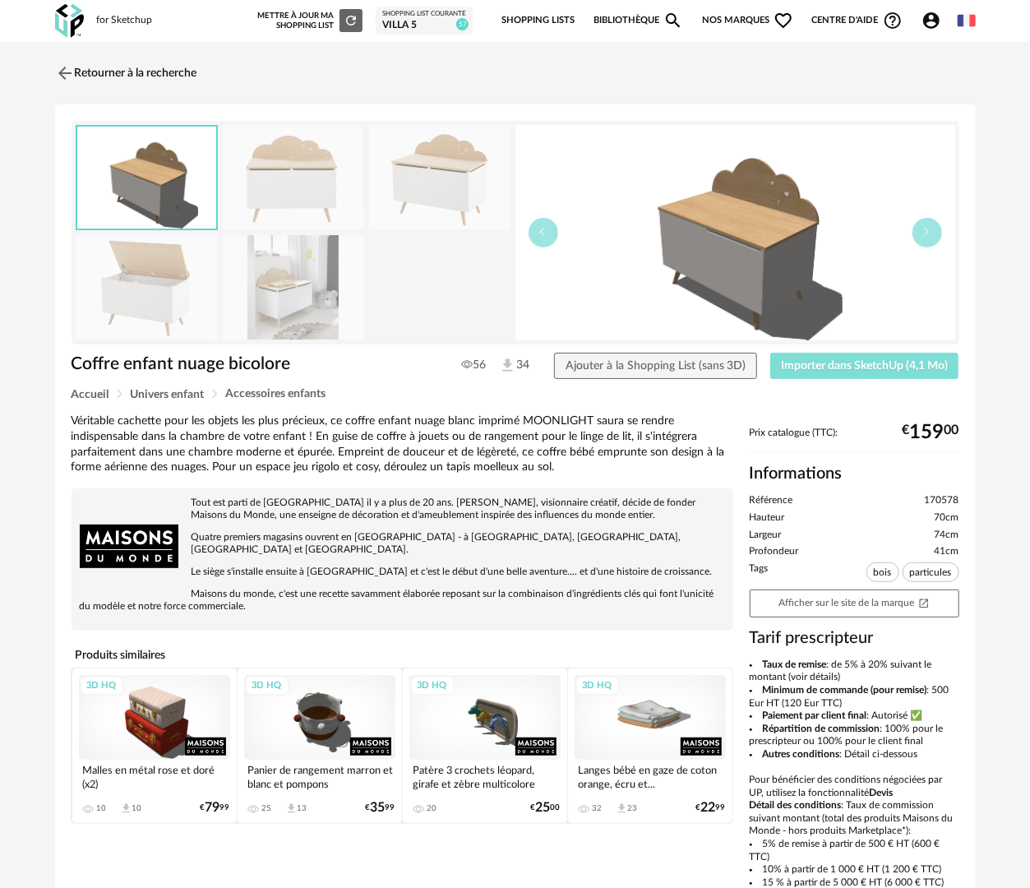
click at [890, 363] on span "Importer dans SketchUp (4,1 Mo)" at bounding box center [864, 366] width 167 height 12
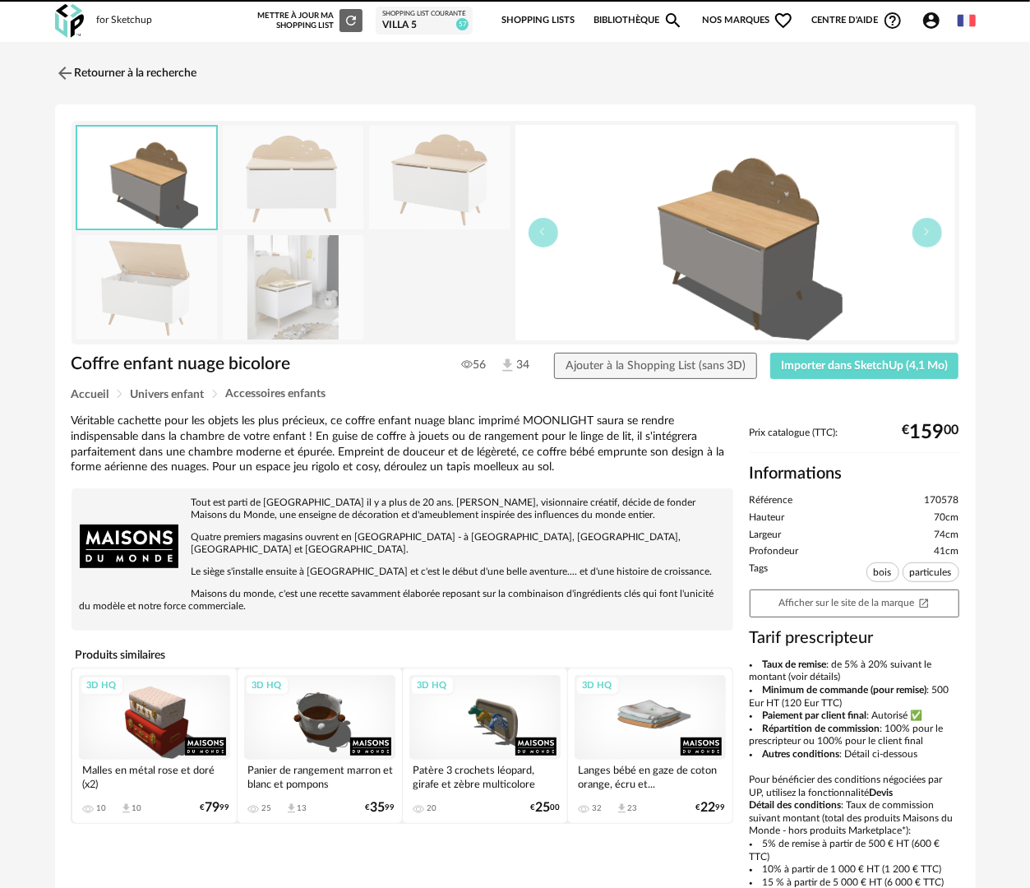
click at [90, 53] on div "Retourner à la recherche Coffre enfant nuage bicolore Coffre enfant nuage bicol…" at bounding box center [515, 532] width 1030 height 980
click at [91, 66] on link "Retourner à la recherche" at bounding box center [122, 73] width 142 height 36
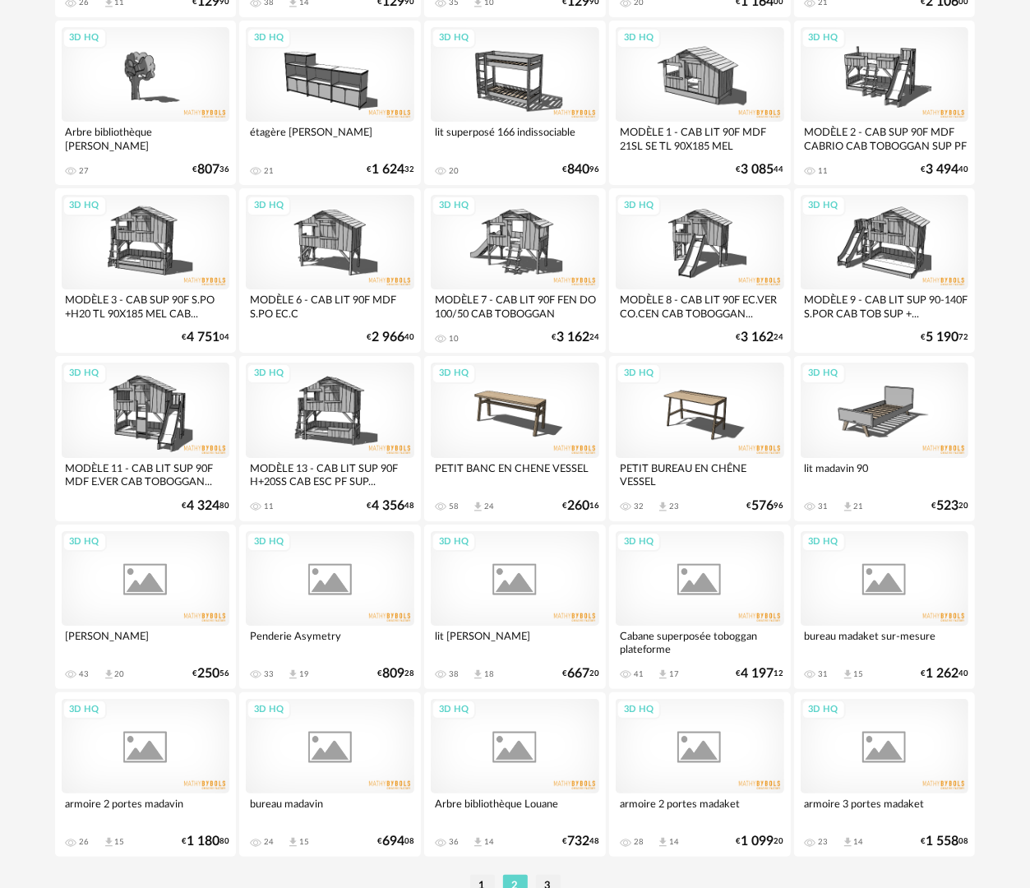
scroll to position [2873, 0]
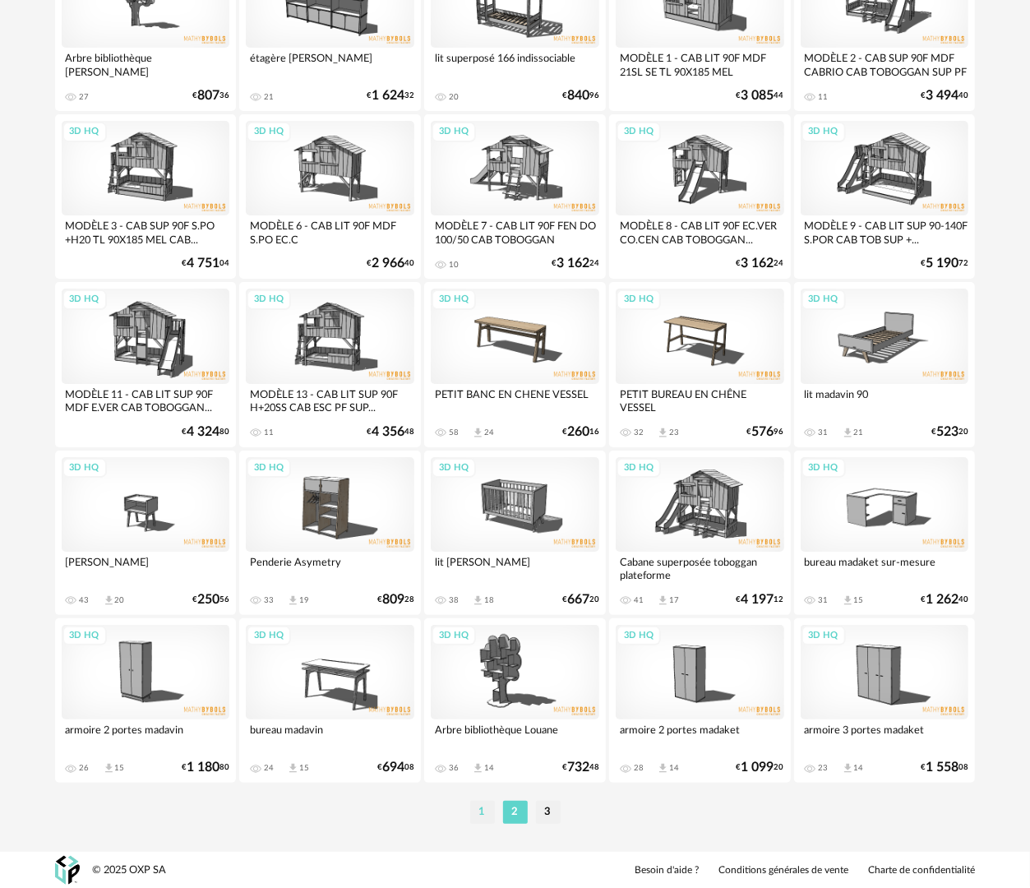
click at [485, 818] on li "1" at bounding box center [482, 811] width 25 height 23
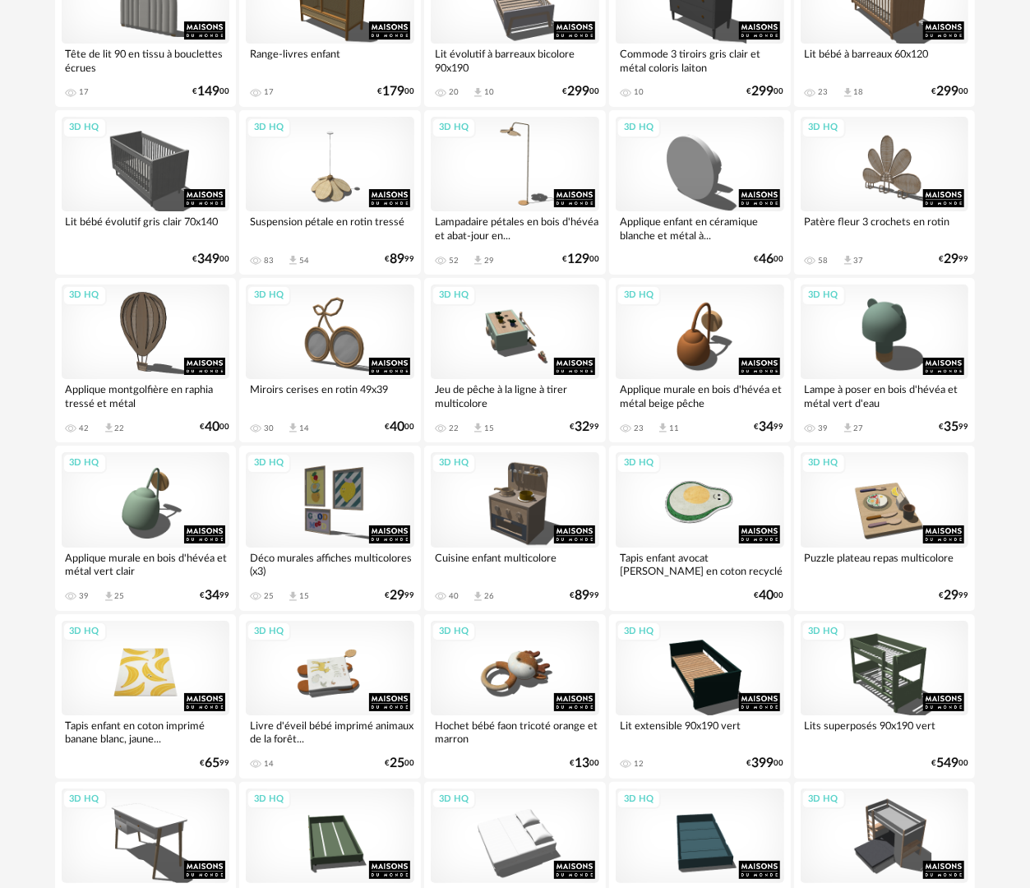
scroll to position [2873, 0]
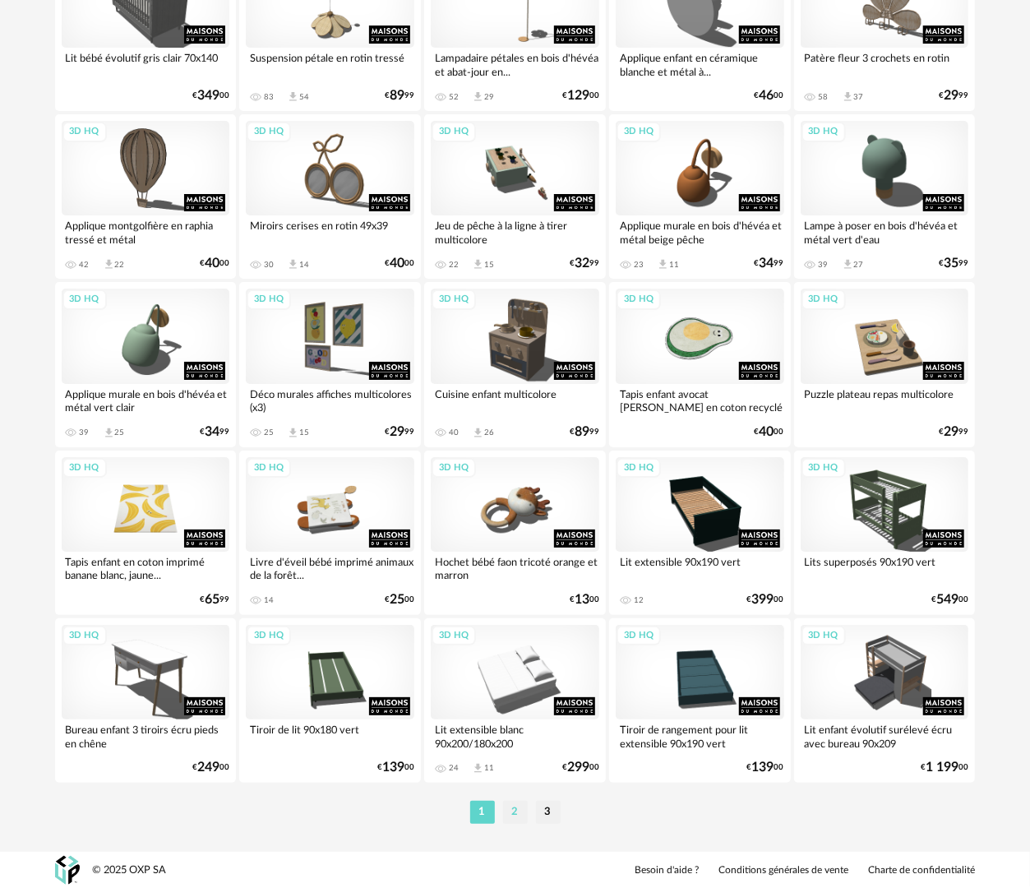
click at [514, 807] on li "2" at bounding box center [515, 811] width 25 height 23
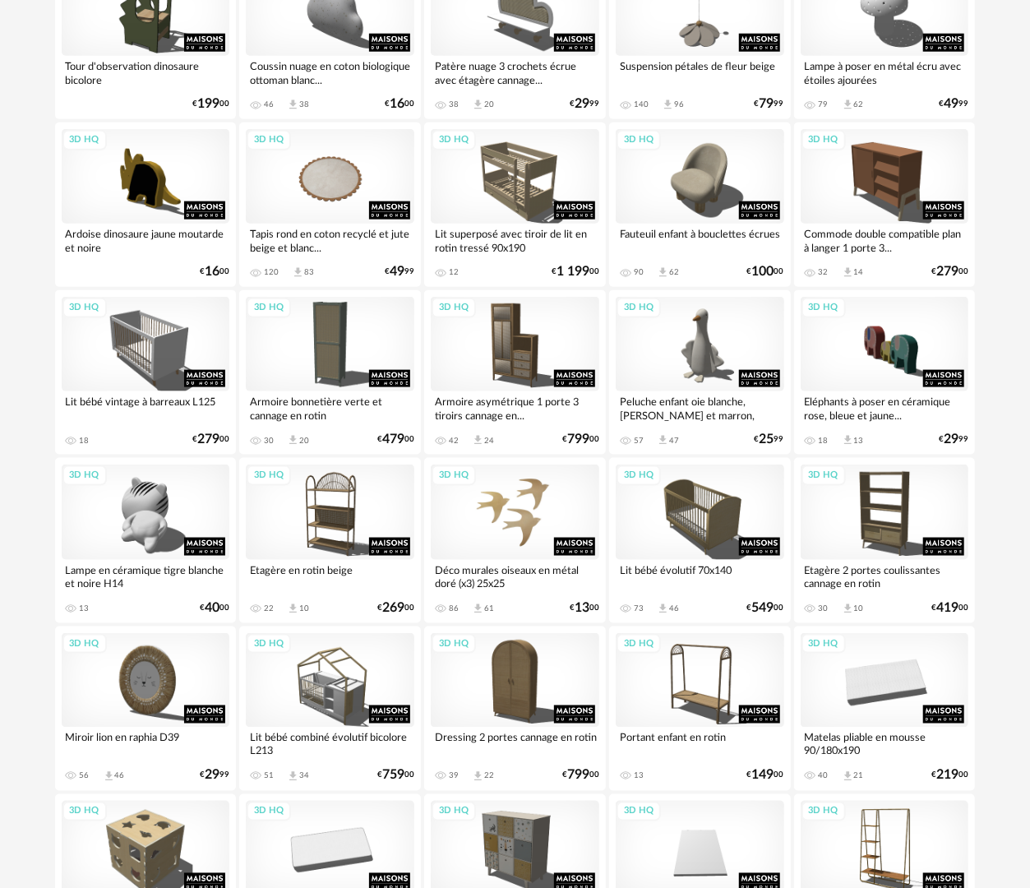
scroll to position [822, 0]
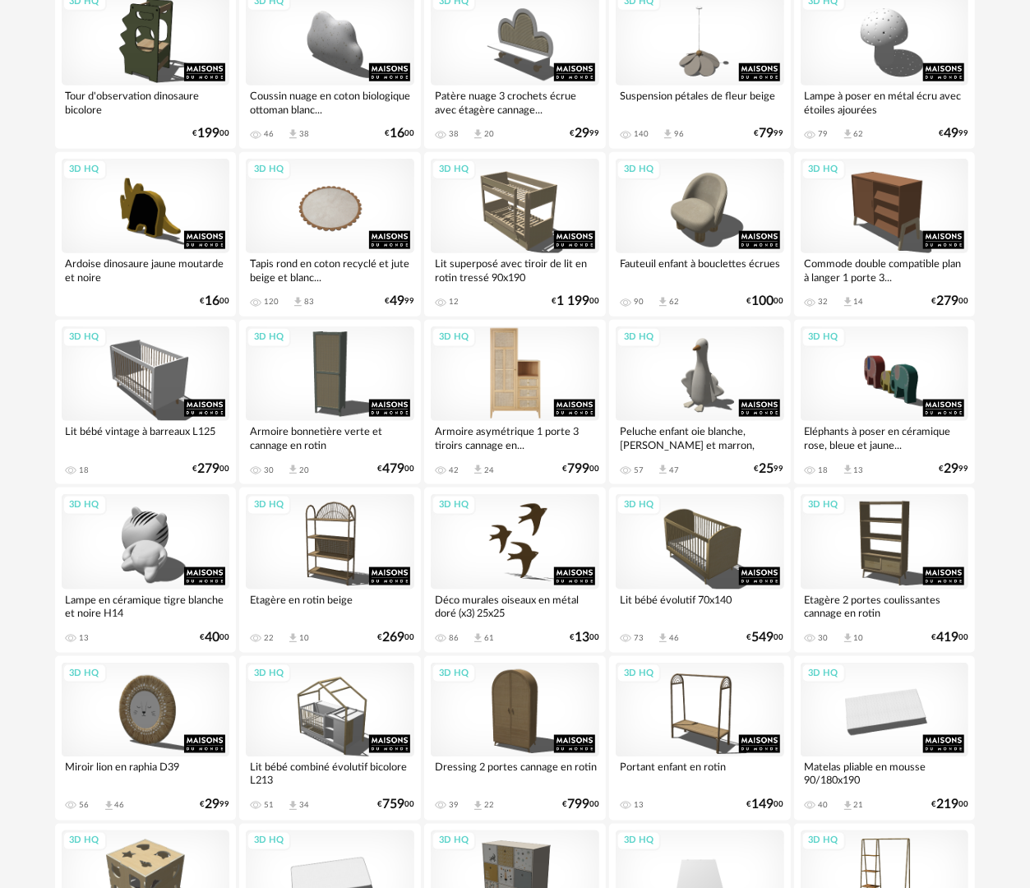
click at [521, 385] on div "3D HQ" at bounding box center [515, 373] width 168 height 95
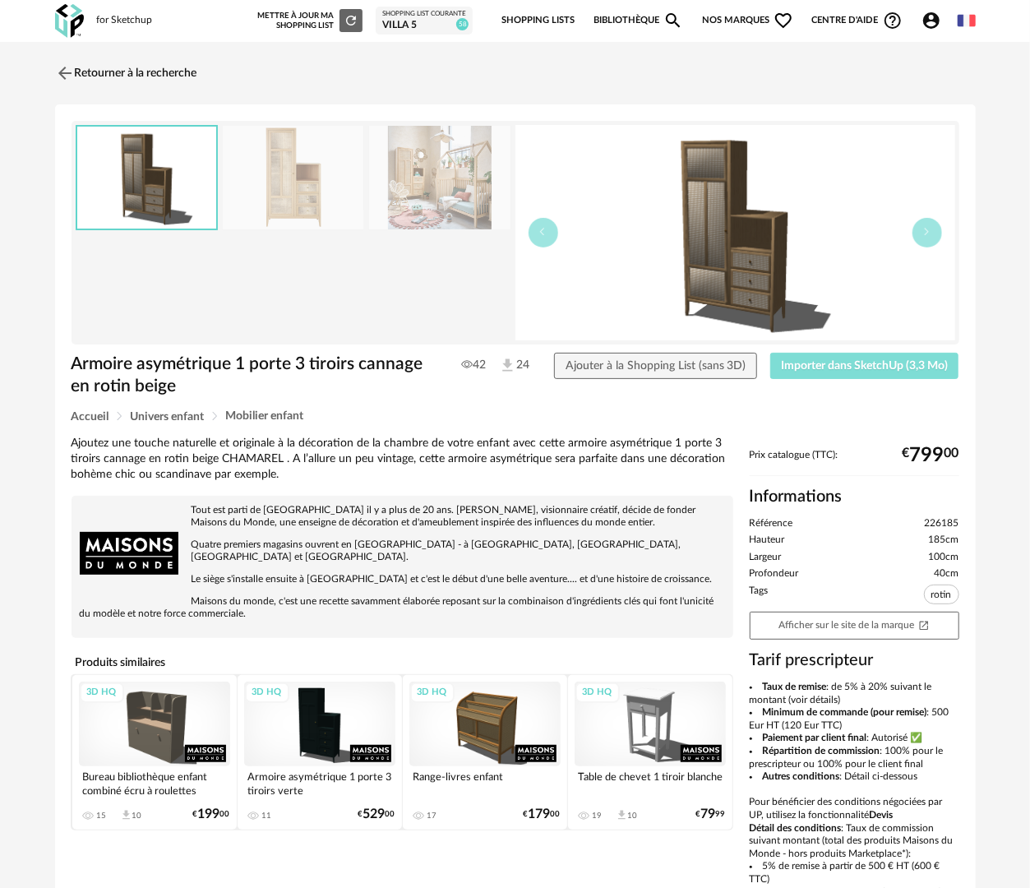
click at [805, 355] on button "Importer dans SketchUp (3,3 Mo)" at bounding box center [864, 366] width 189 height 26
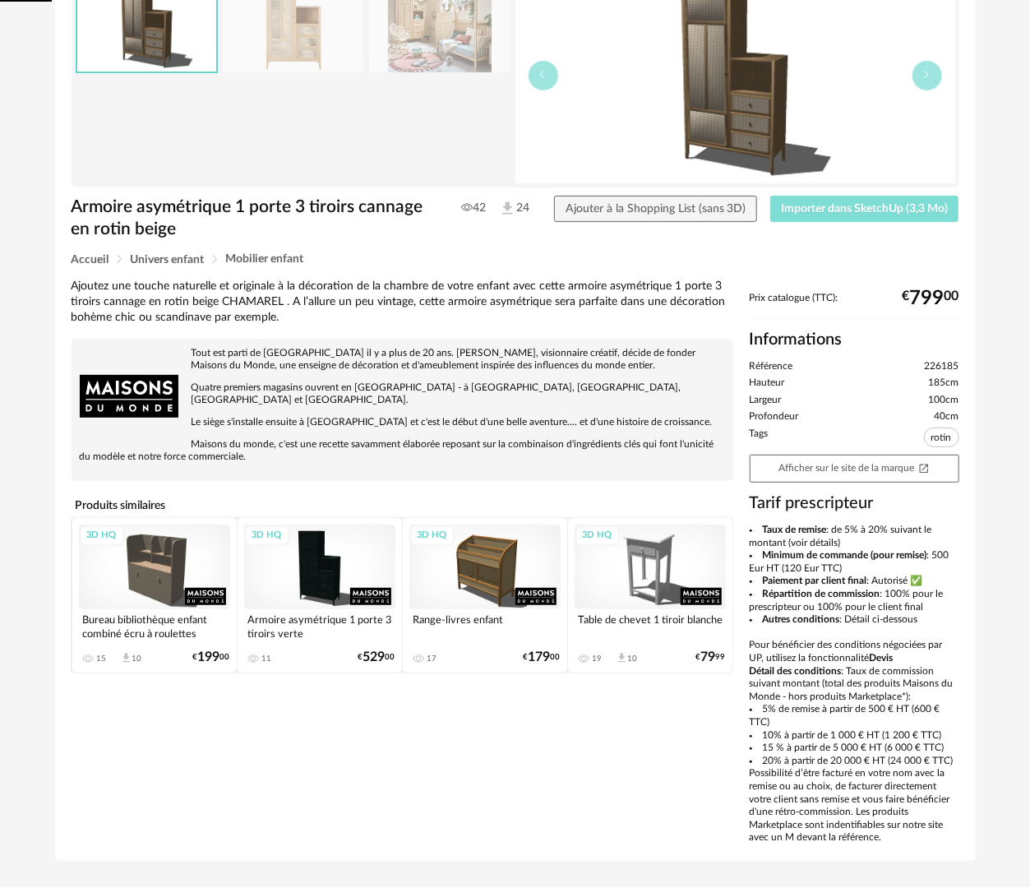
scroll to position [192, 0]
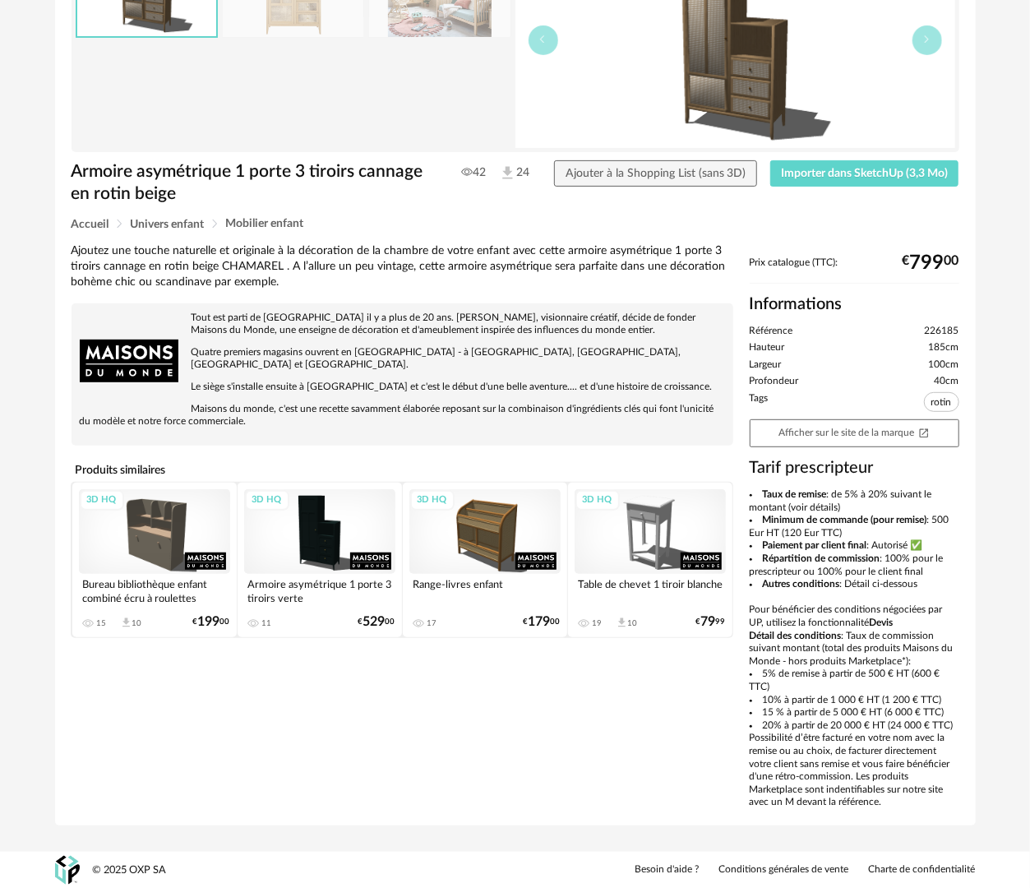
click at [954, 0] on img at bounding box center [735, 40] width 440 height 215
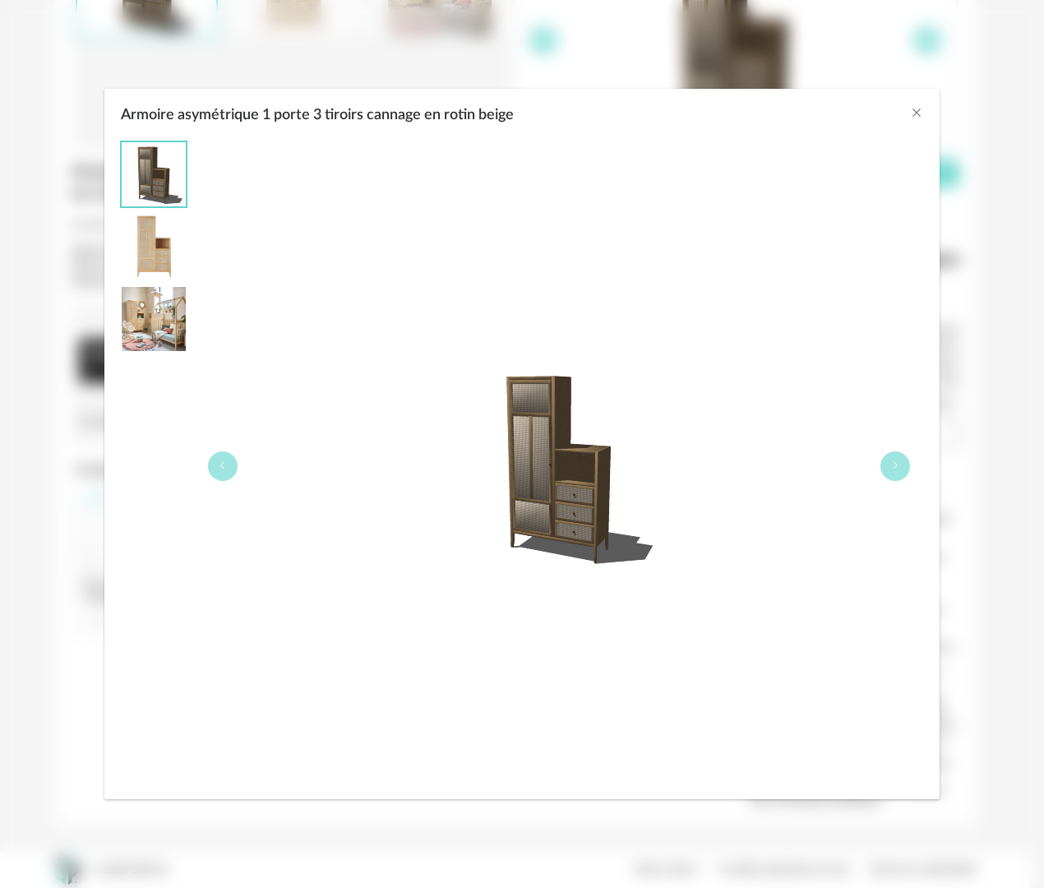
click at [957, 7] on div "Armoire asymétrique 1 porte 3 tiroirs cannage en rotin beige" at bounding box center [522, 444] width 1044 height 888
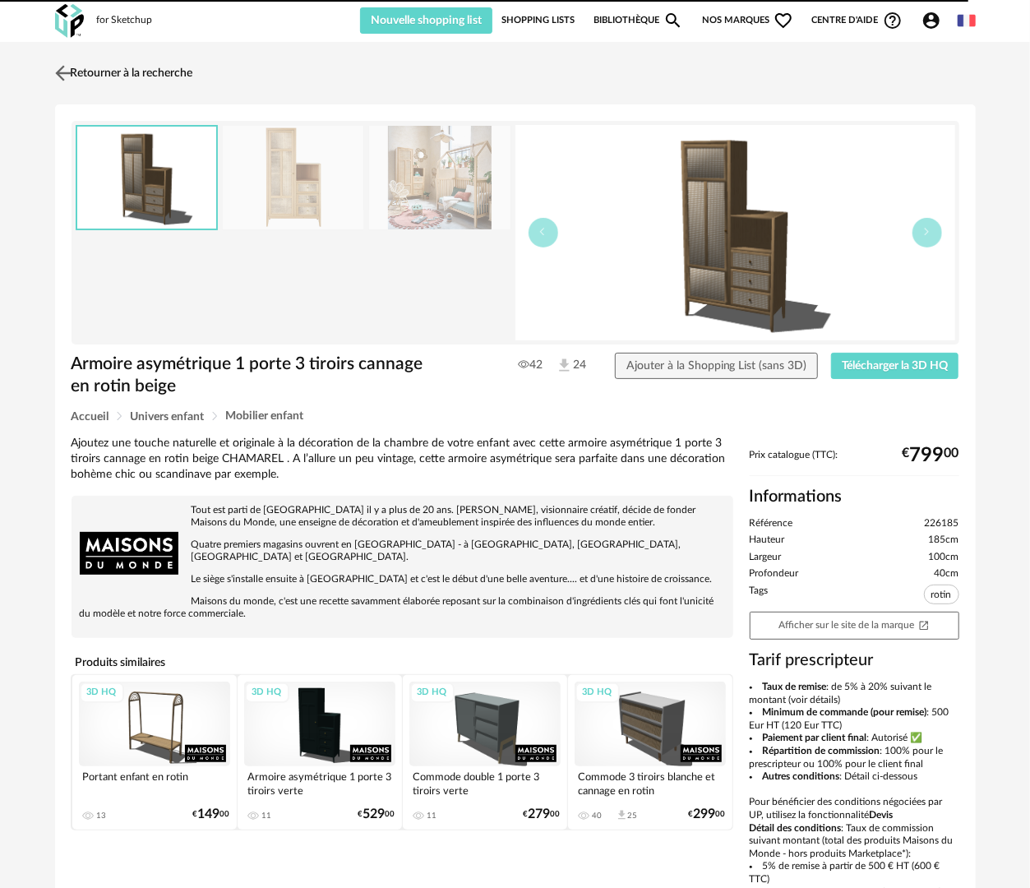
click at [58, 64] on img at bounding box center [63, 73] width 24 height 24
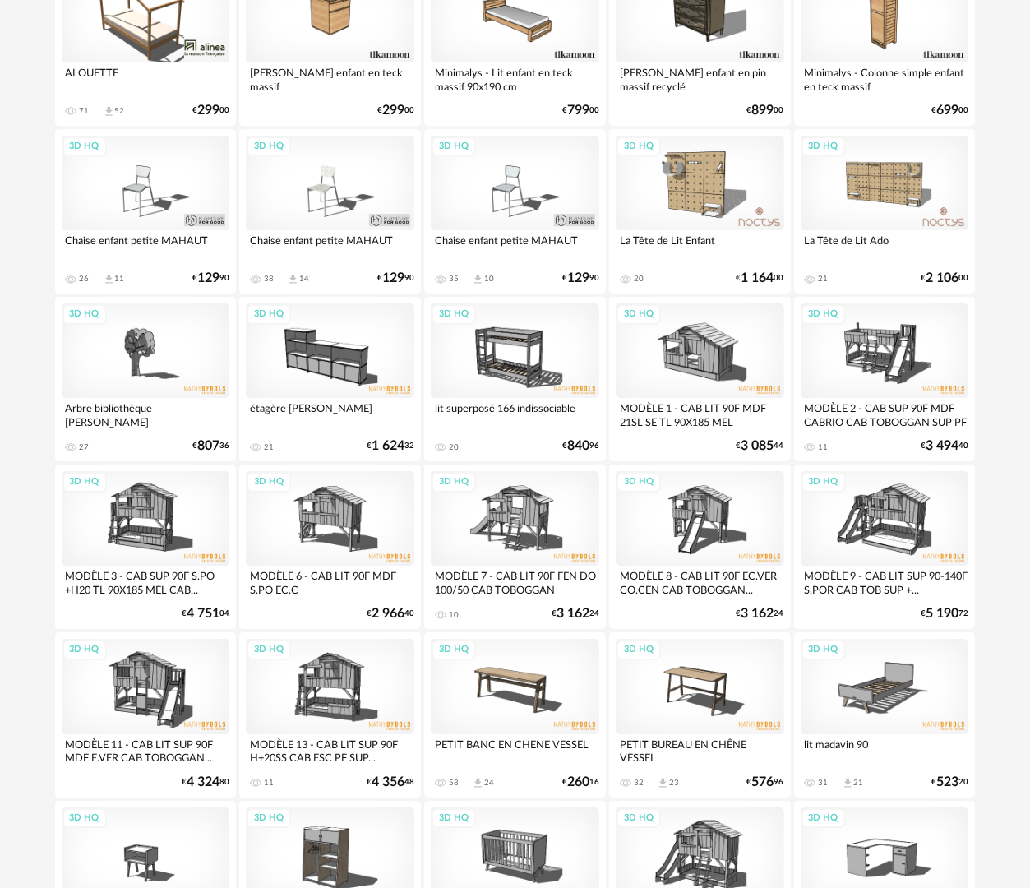
scroll to position [2873, 0]
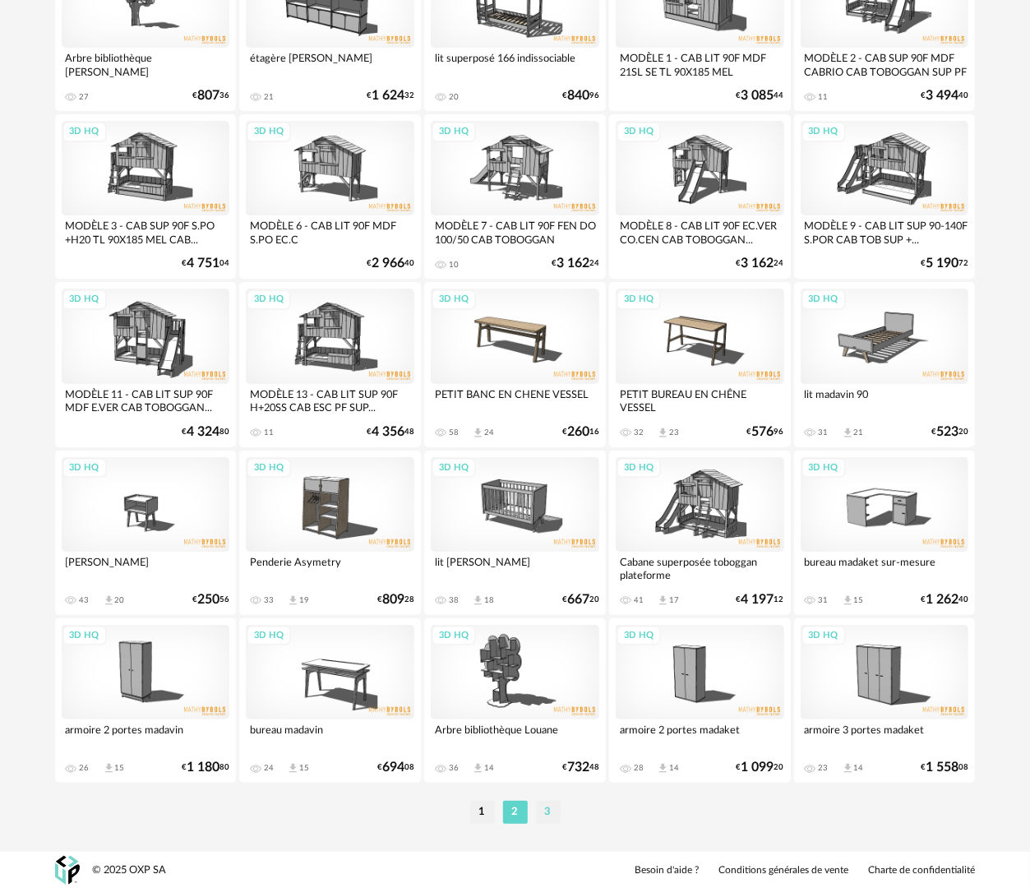
click at [546, 808] on li "3" at bounding box center [548, 811] width 25 height 23
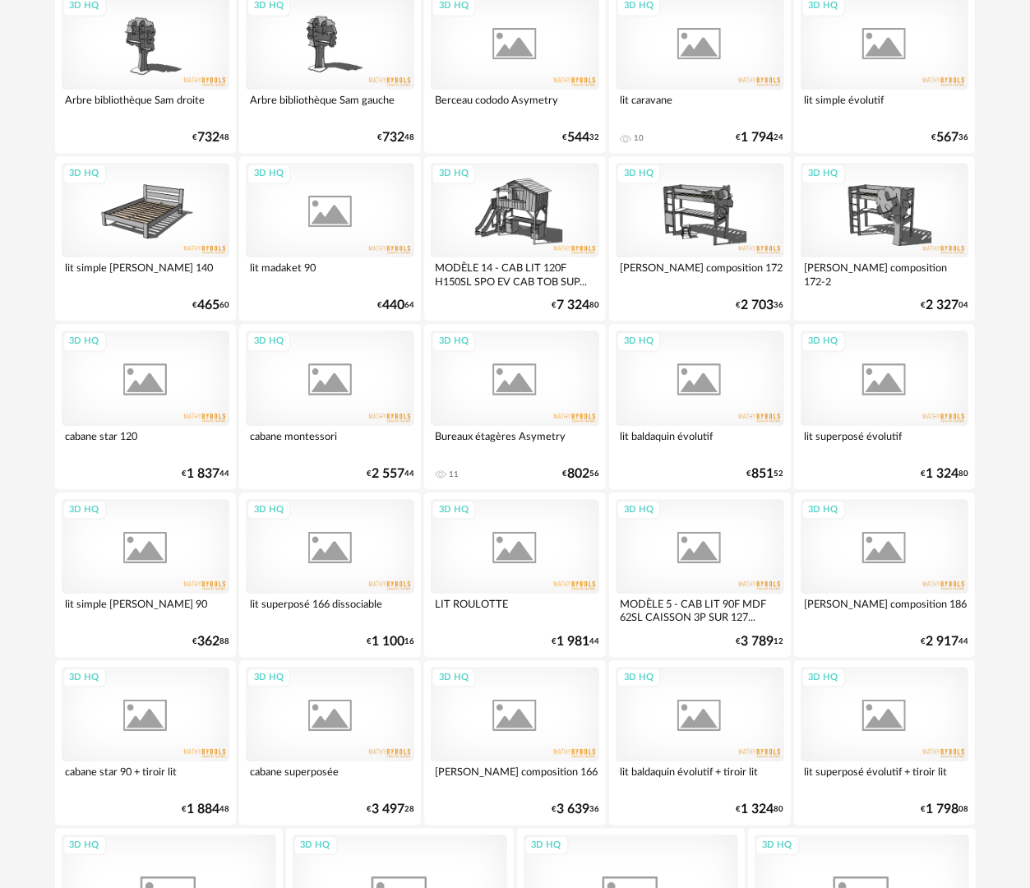
scroll to position [2060, 0]
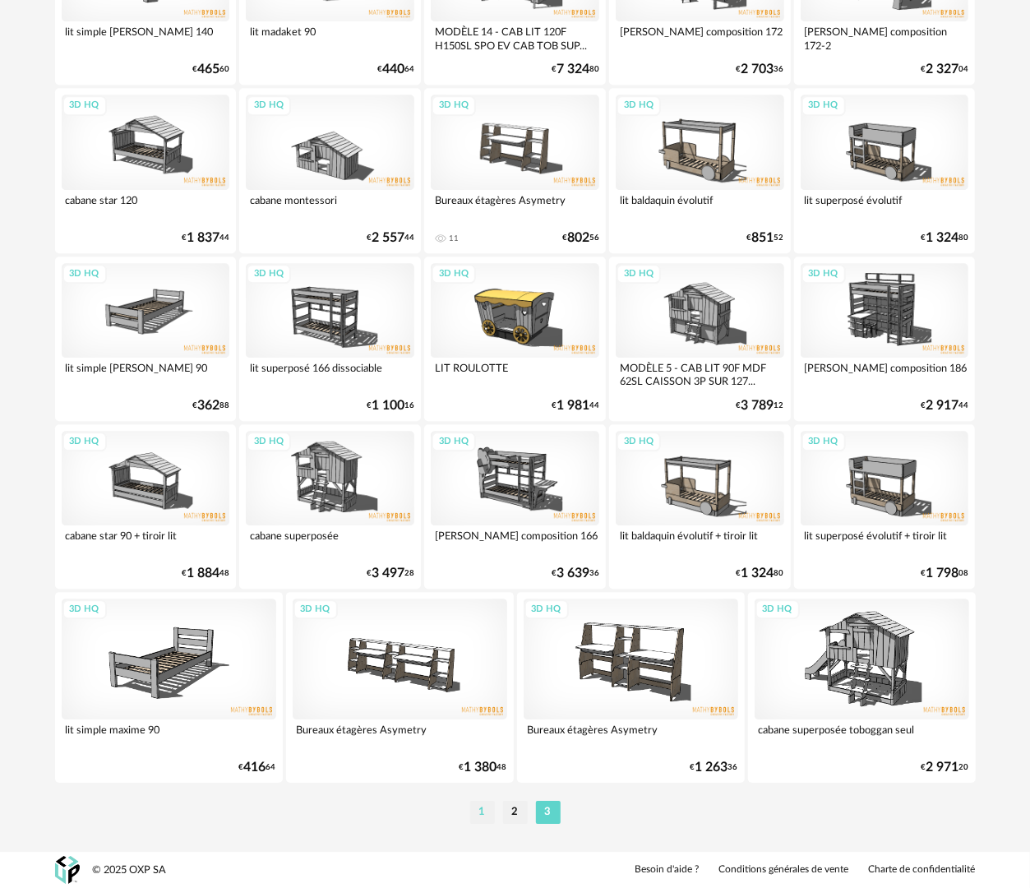
click at [480, 811] on li "1" at bounding box center [482, 811] width 25 height 23
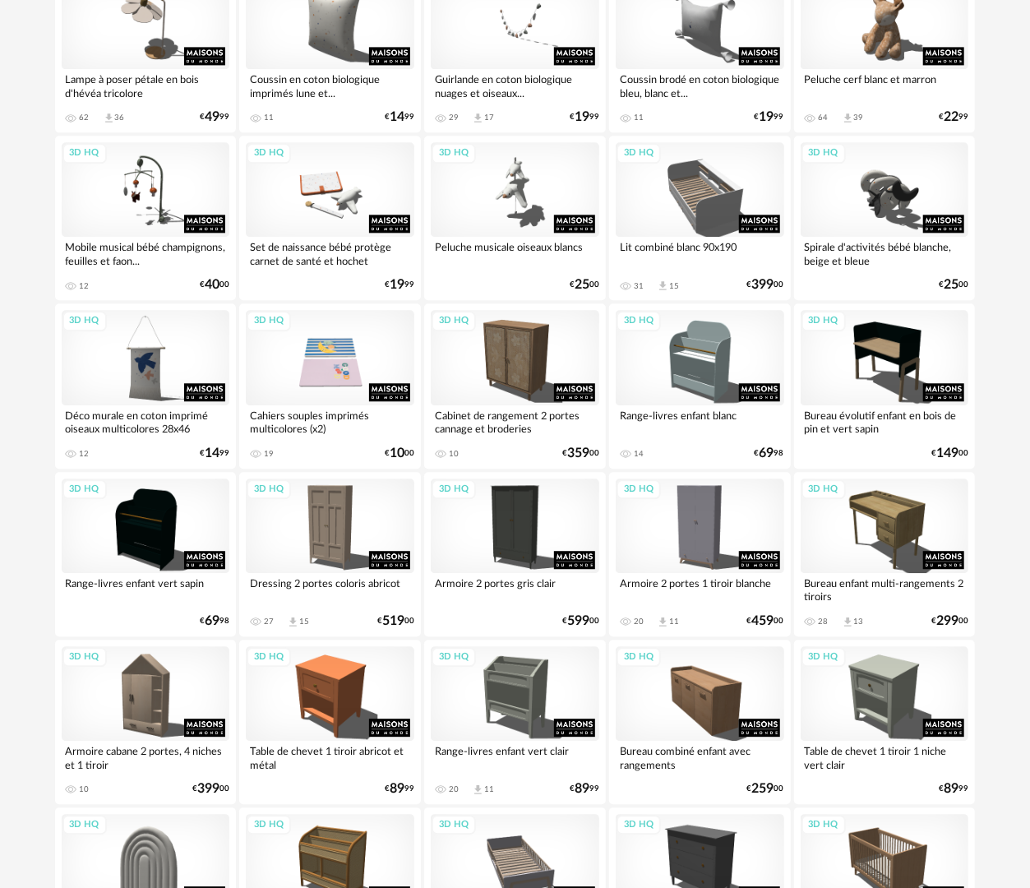
scroll to position [1644, 0]
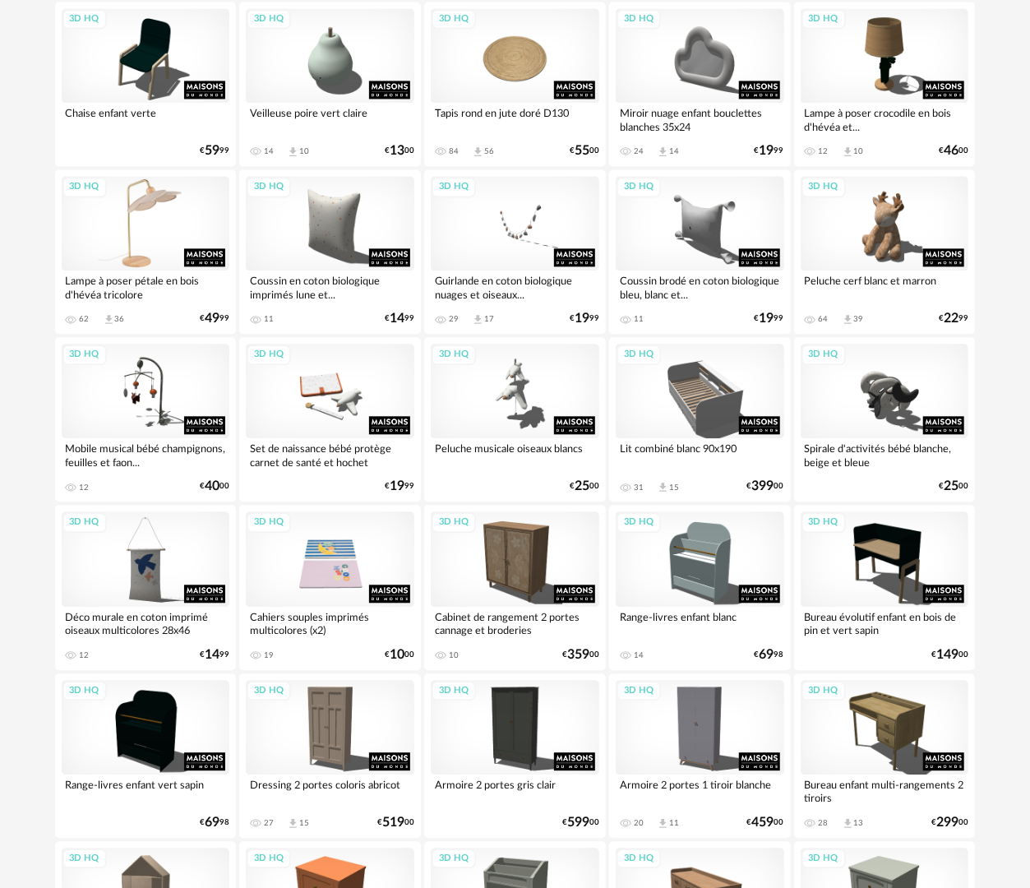
click at [99, 220] on div "3D HQ" at bounding box center [146, 223] width 168 height 95
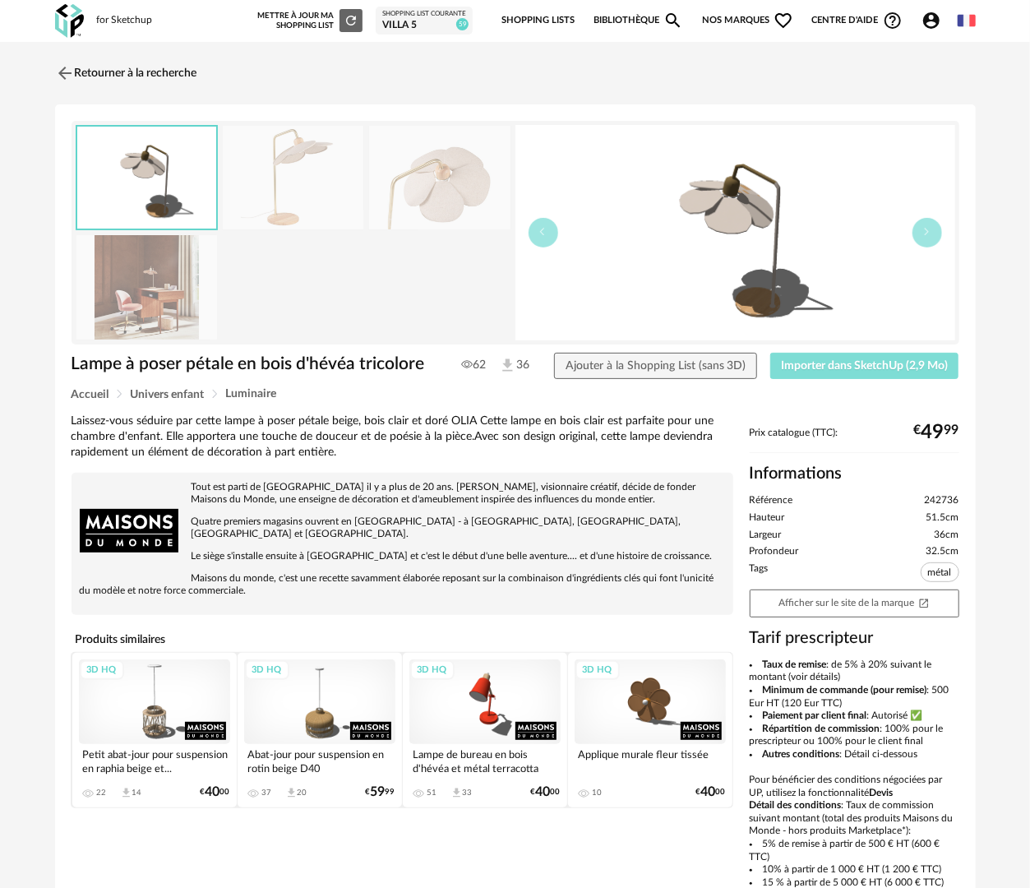
click at [836, 368] on span "Importer dans SketchUp (2,9 Mo)" at bounding box center [864, 366] width 167 height 12
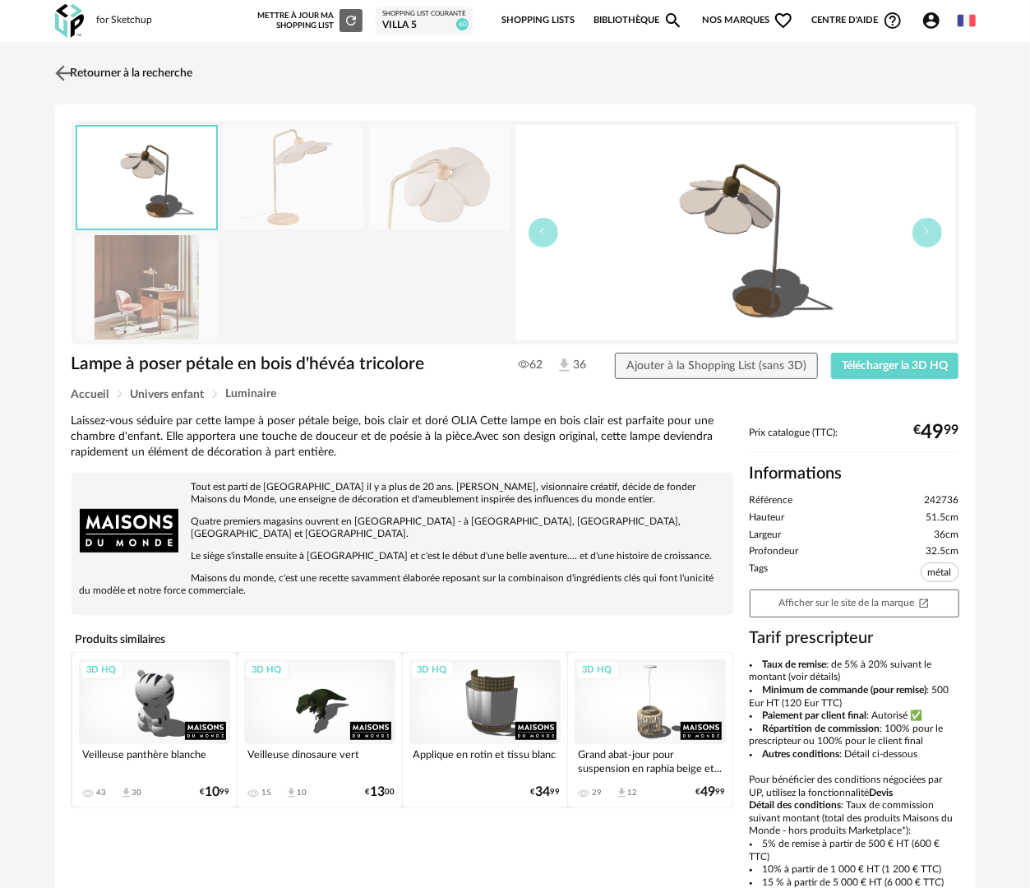
click at [173, 72] on link "Retourner à la recherche" at bounding box center [122, 73] width 142 height 36
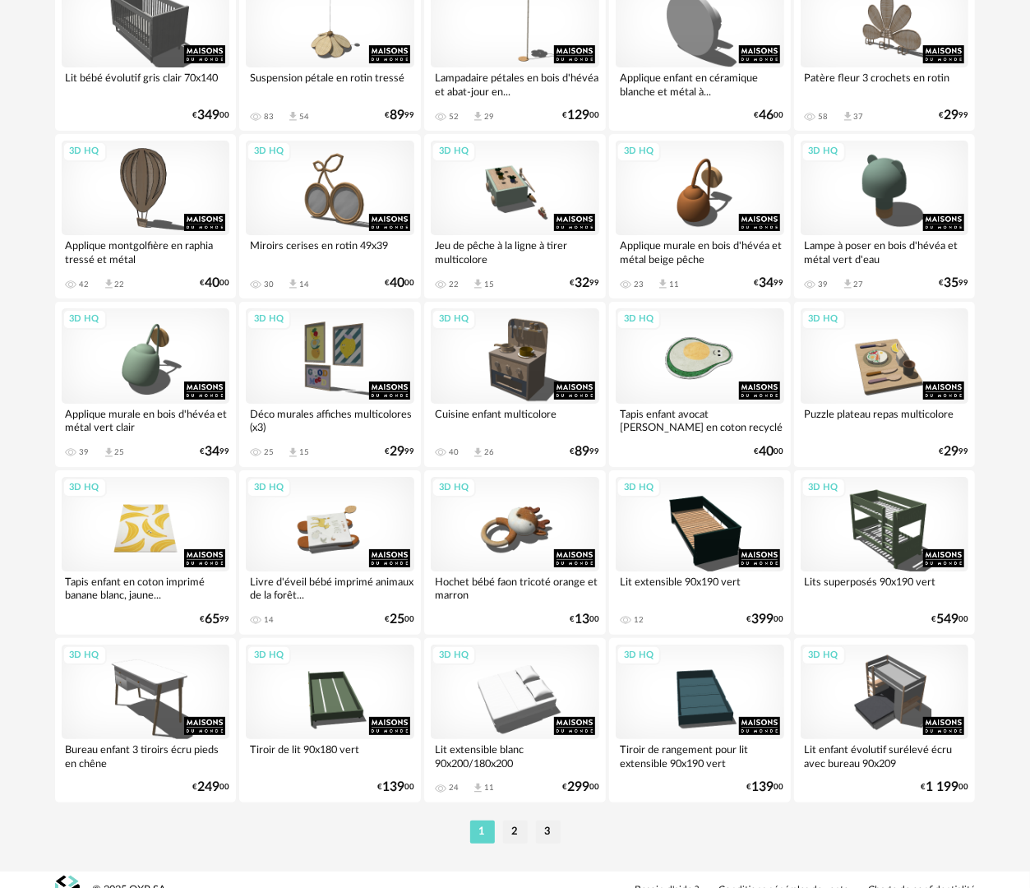
scroll to position [2873, 0]
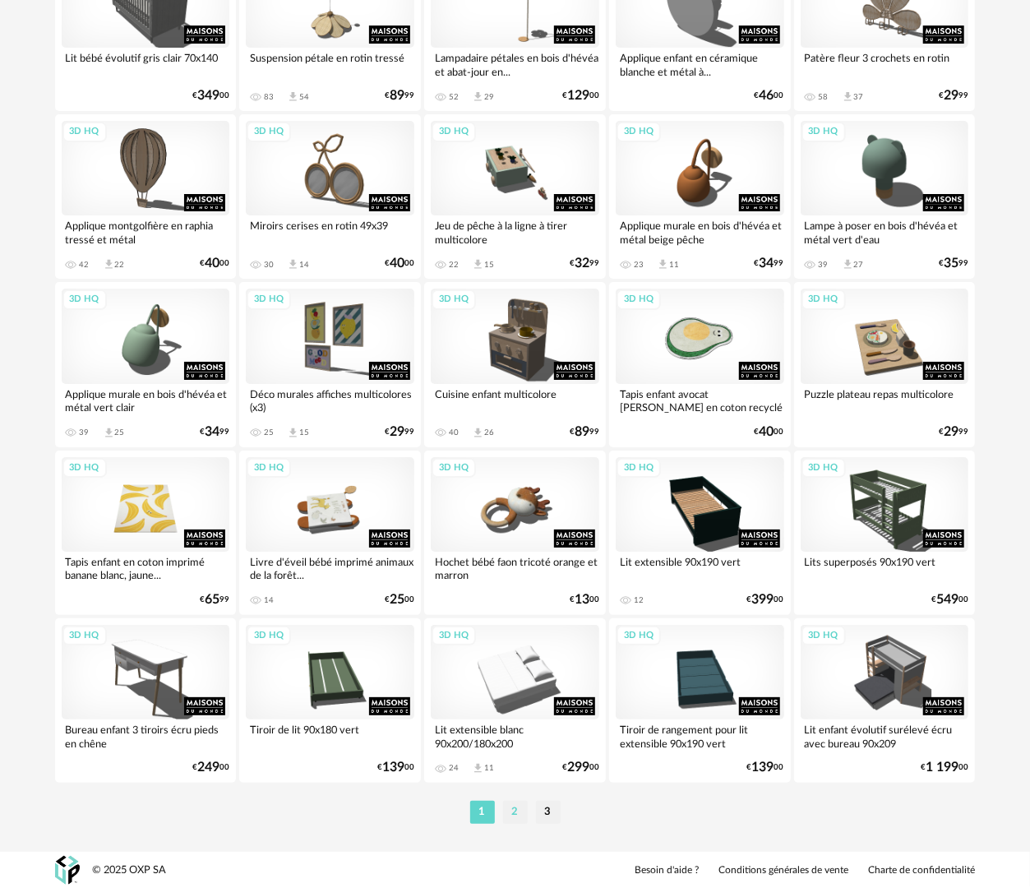
click at [510, 814] on li "2" at bounding box center [515, 811] width 25 height 23
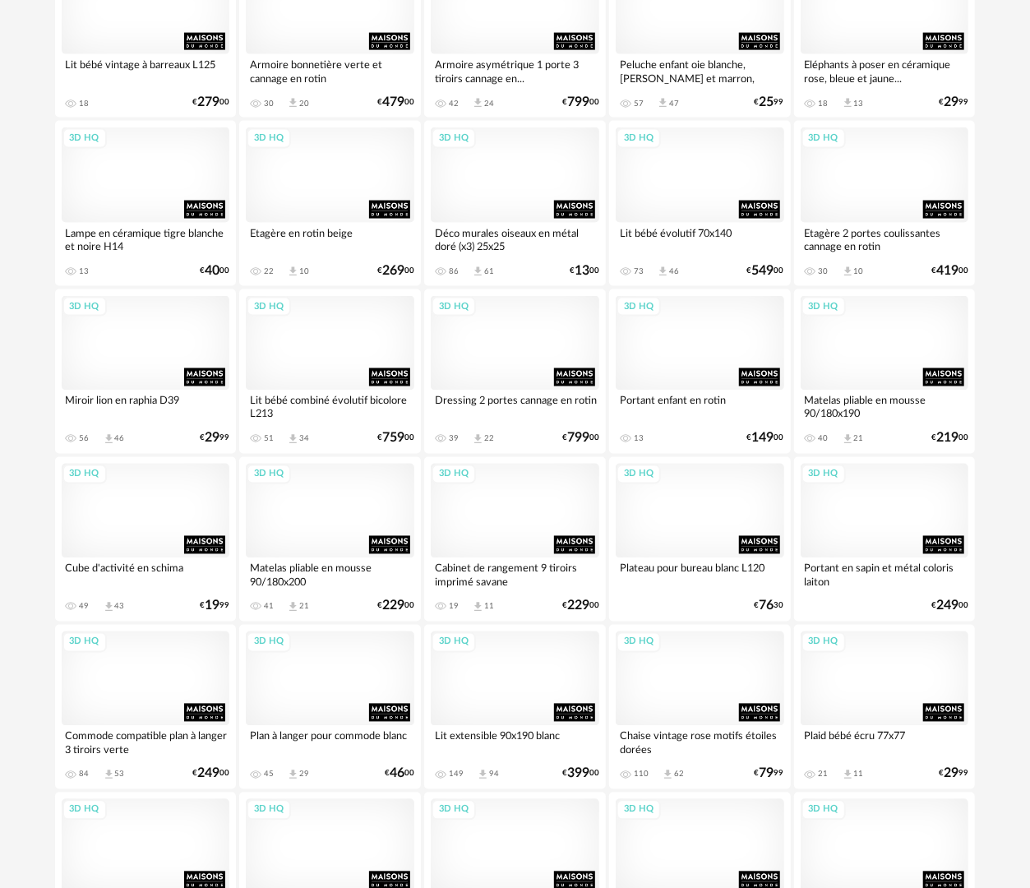
scroll to position [1233, 0]
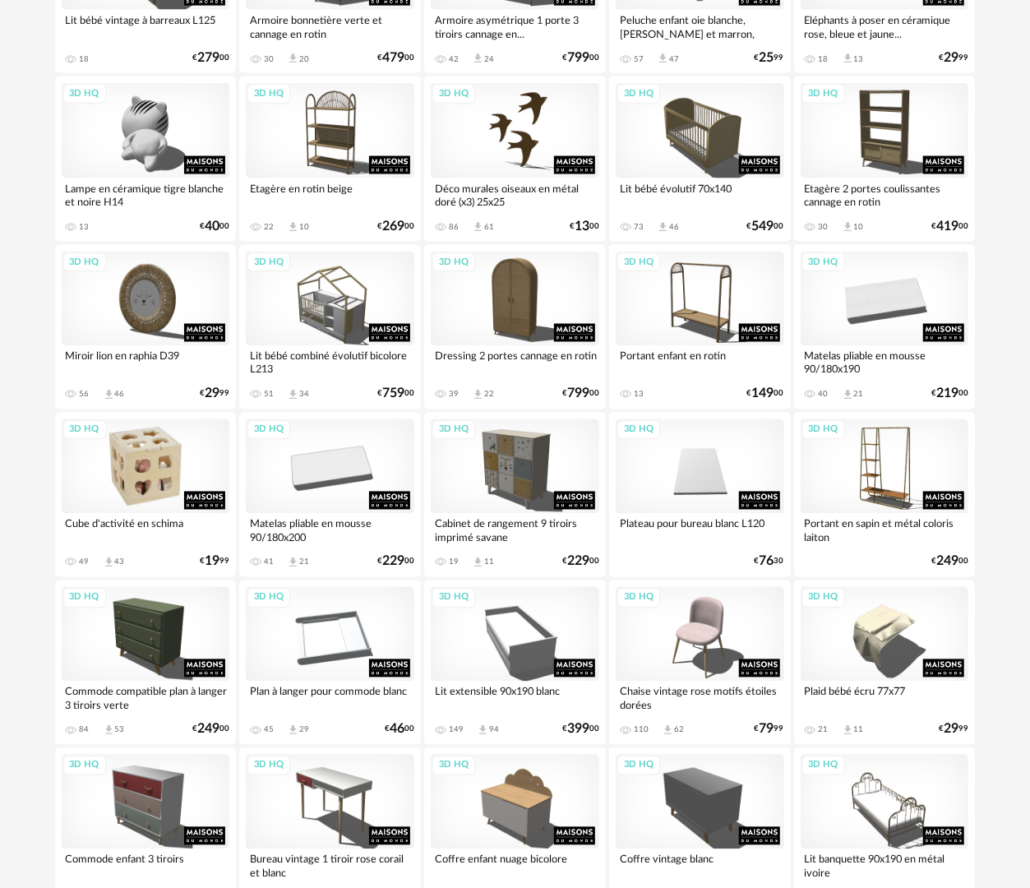
click at [130, 486] on div "3D HQ" at bounding box center [146, 466] width 168 height 95
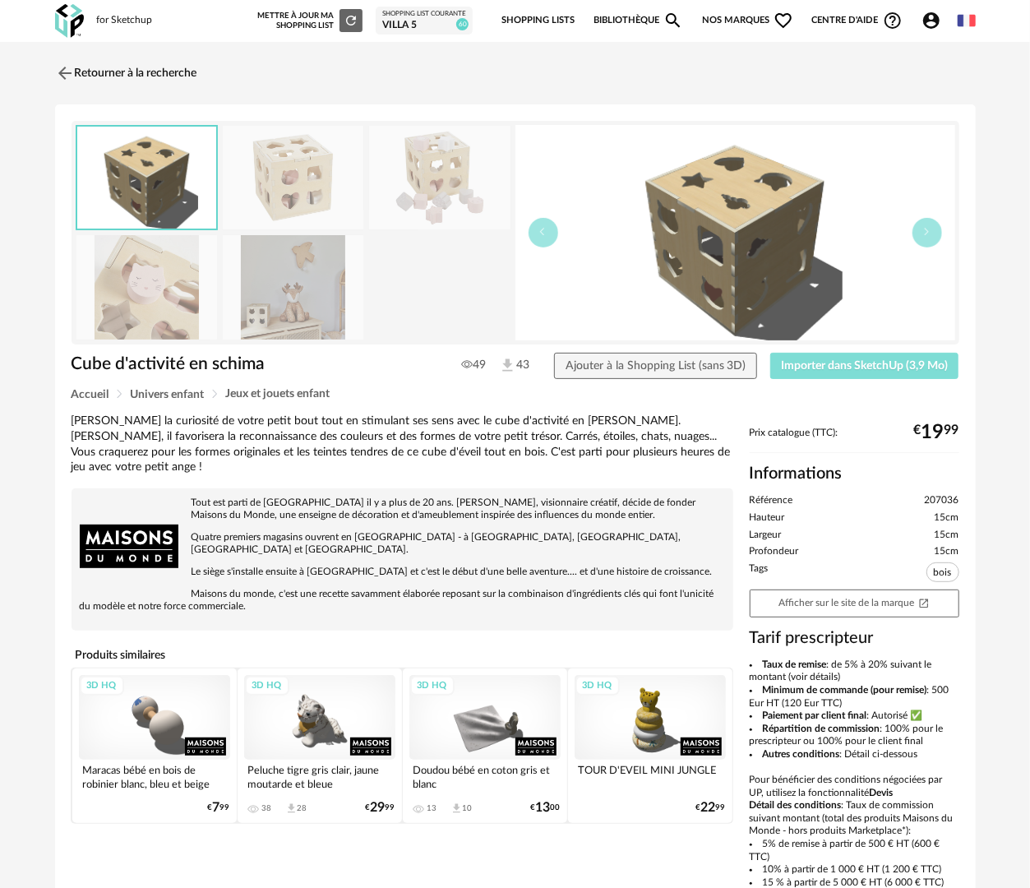
click at [897, 367] on span "Importer dans SketchUp (3,9 Mo)" at bounding box center [864, 366] width 167 height 12
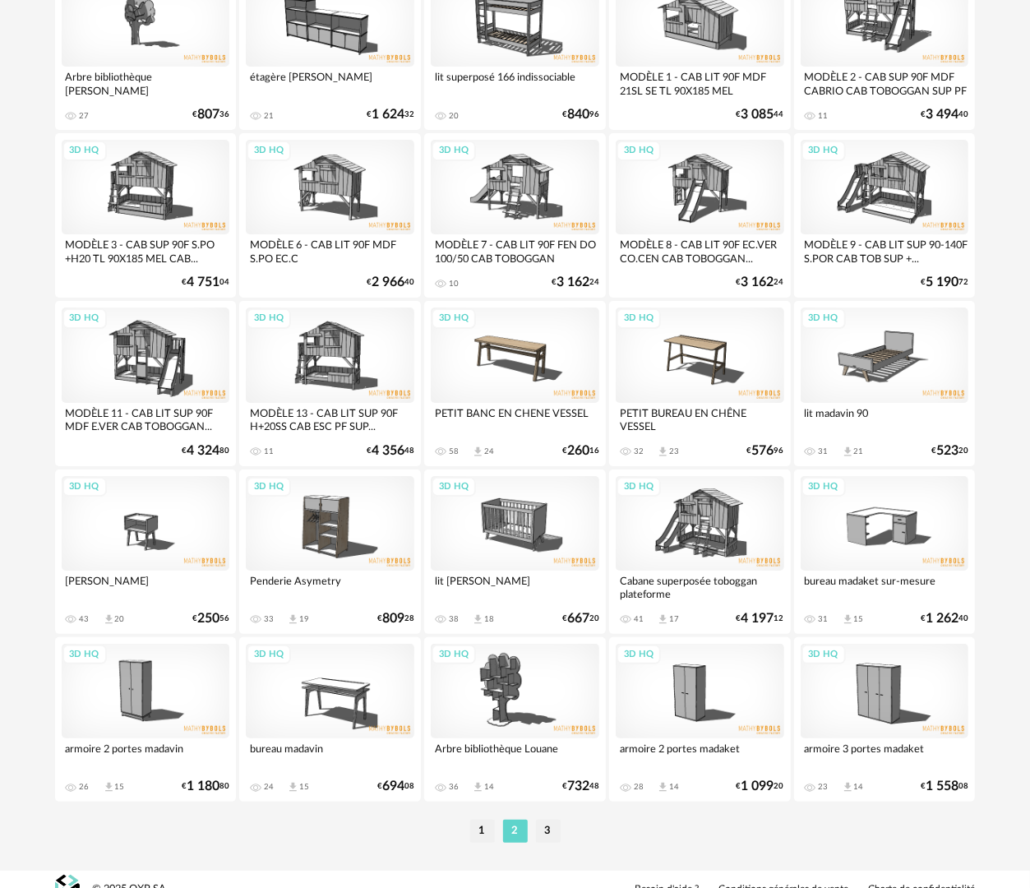
scroll to position [2873, 0]
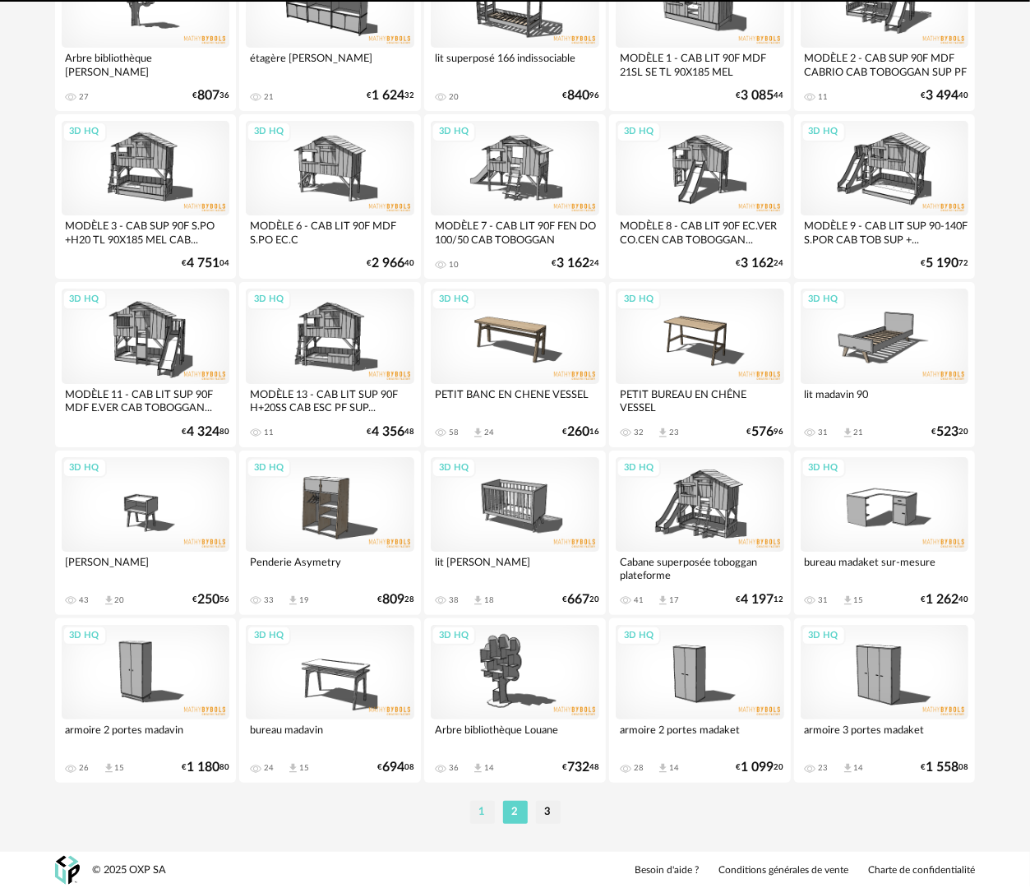
click at [478, 818] on li "1" at bounding box center [482, 811] width 25 height 23
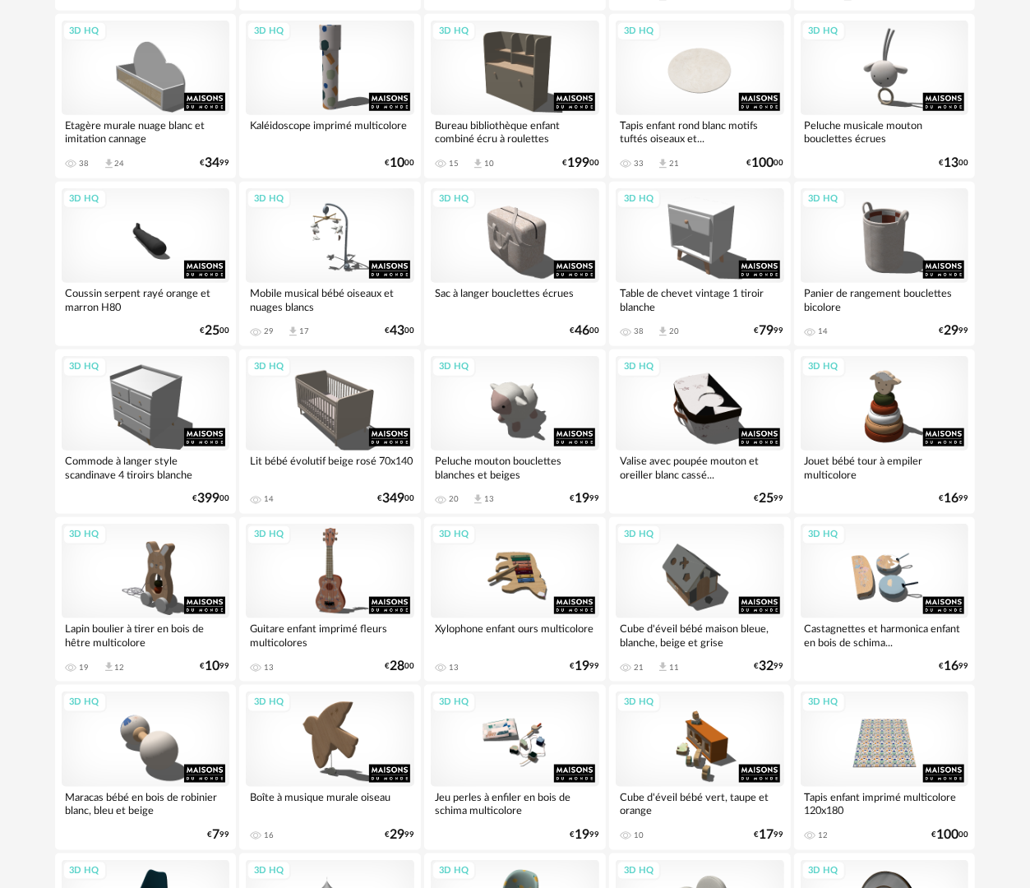
scroll to position [575, 0]
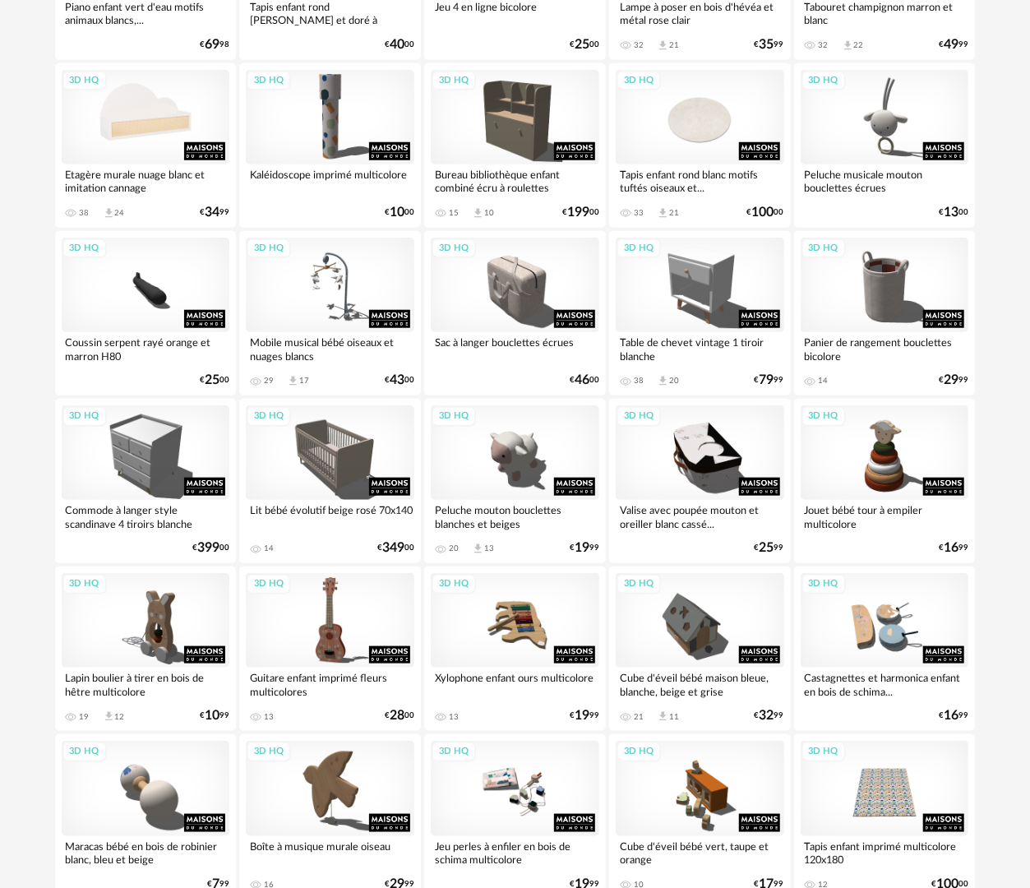
click at [99, 153] on div "3D HQ" at bounding box center [146, 117] width 168 height 95
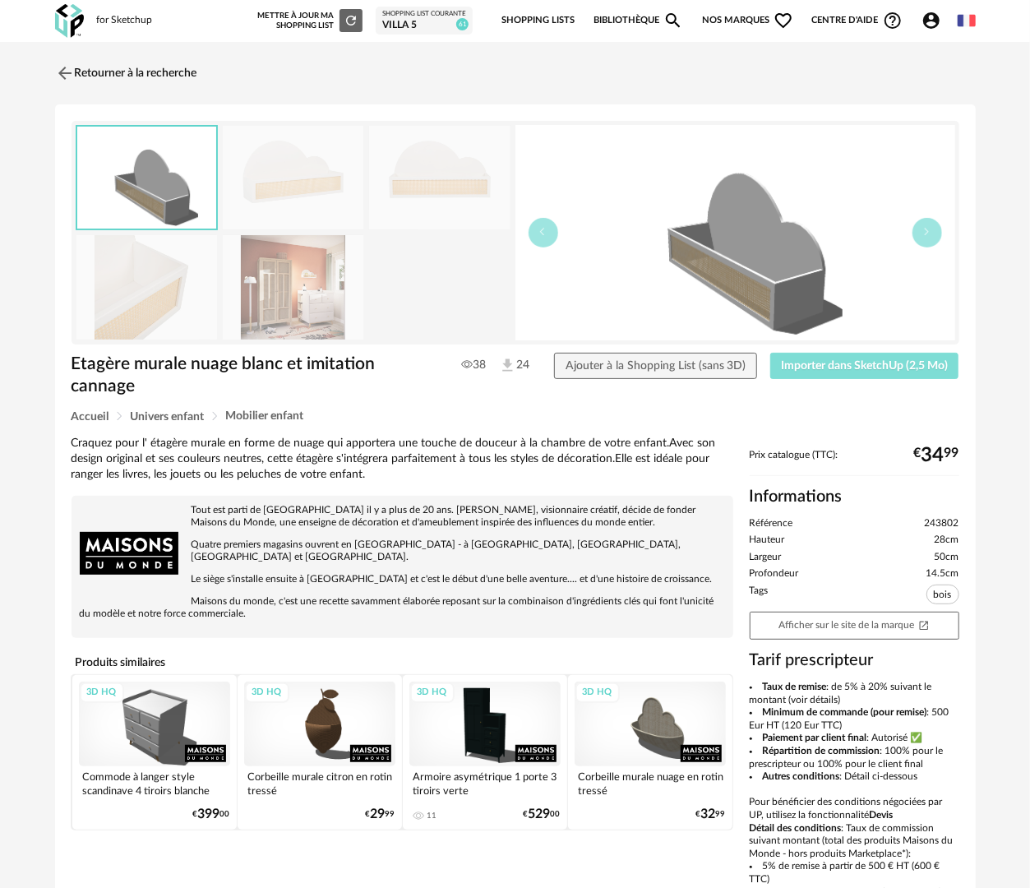
drag, startPoint x: 809, startPoint y: 360, endPoint x: 828, endPoint y: 296, distance: 66.8
click at [810, 360] on span "Importer dans SketchUp (2,5 Mo)" at bounding box center [864, 366] width 167 height 12
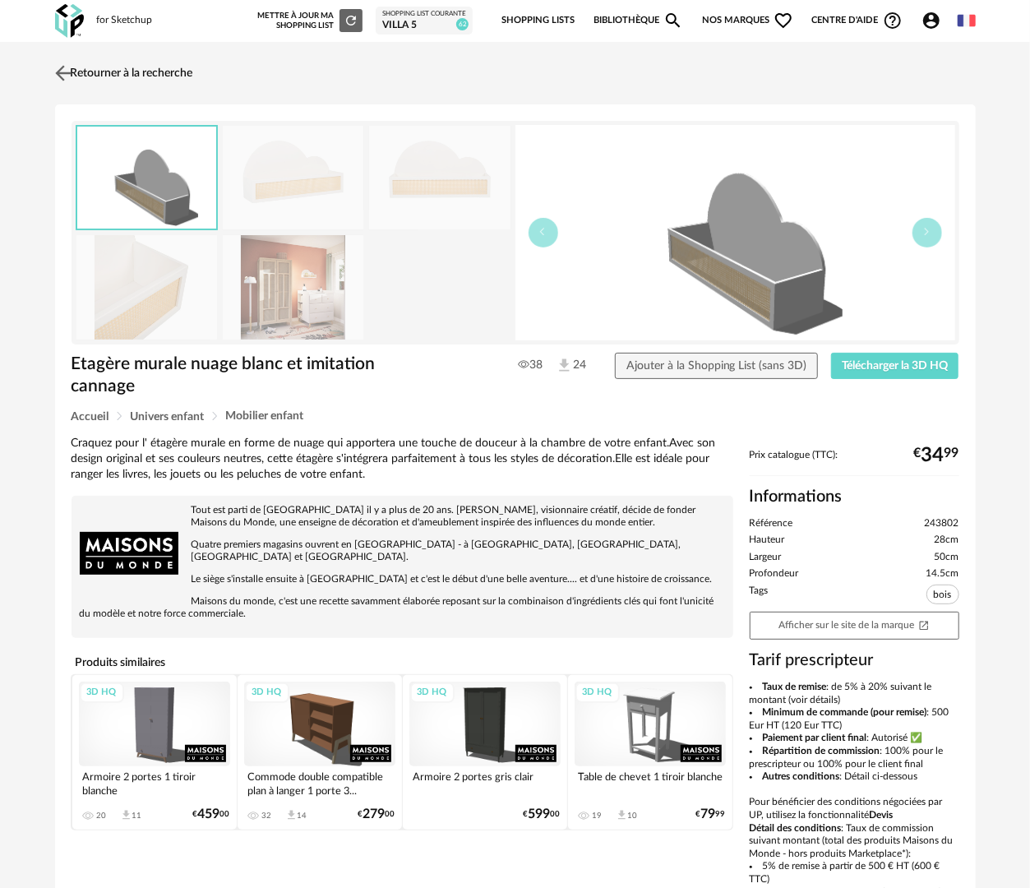
click at [144, 67] on link "Retourner à la recherche" at bounding box center [122, 73] width 142 height 36
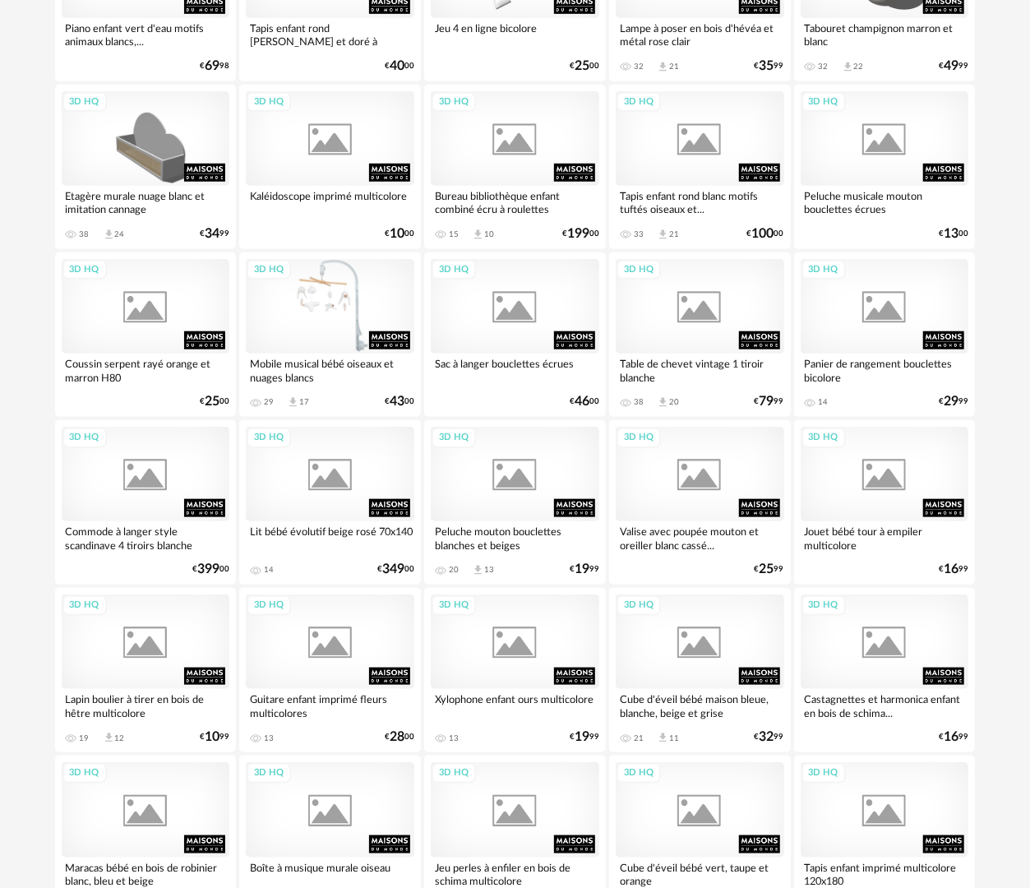
scroll to position [575, 0]
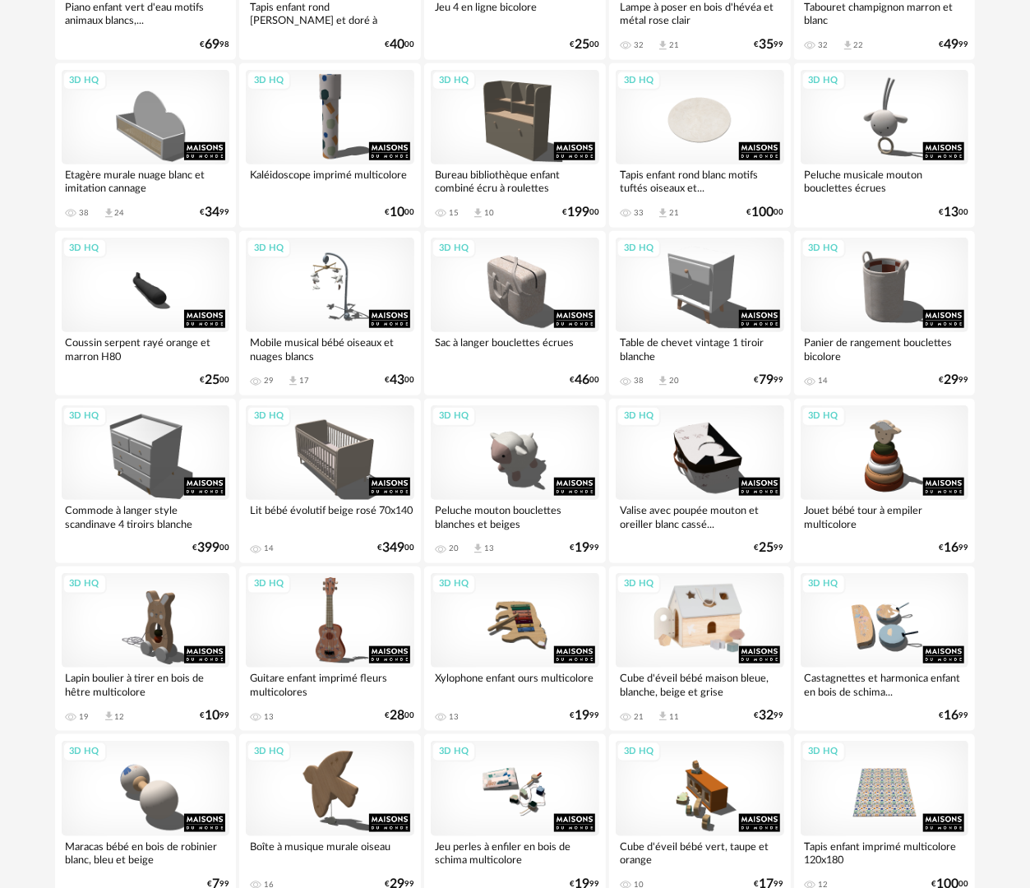
click at [722, 646] on div "3D HQ" at bounding box center [700, 620] width 168 height 95
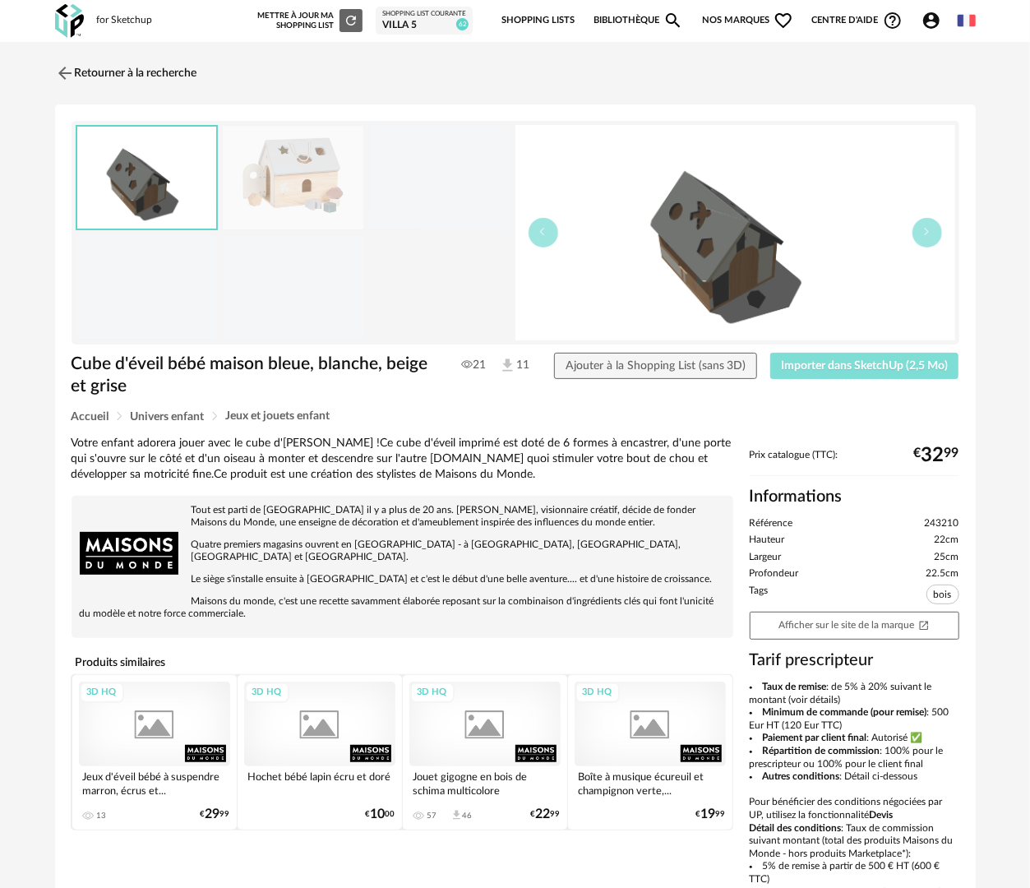
click at [911, 365] on span "Importer dans SketchUp (2,5 Mo)" at bounding box center [864, 366] width 167 height 12
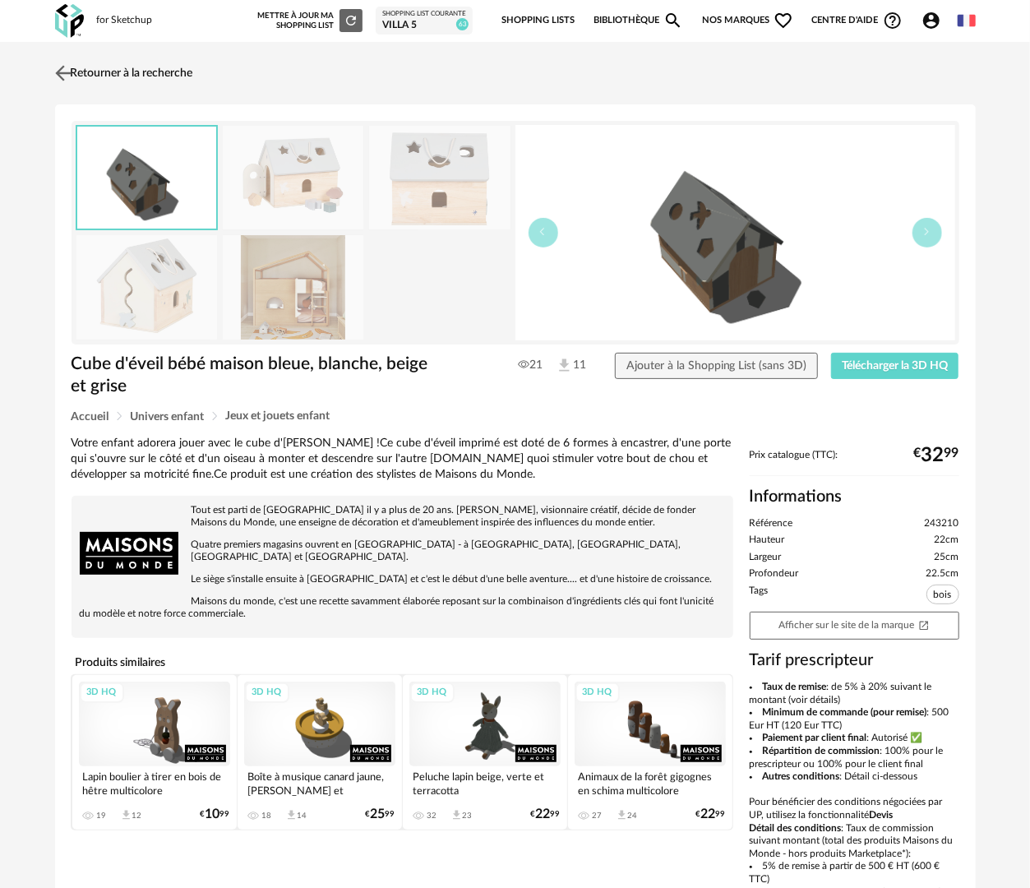
click at [149, 66] on link "Retourner à la recherche" at bounding box center [122, 73] width 142 height 36
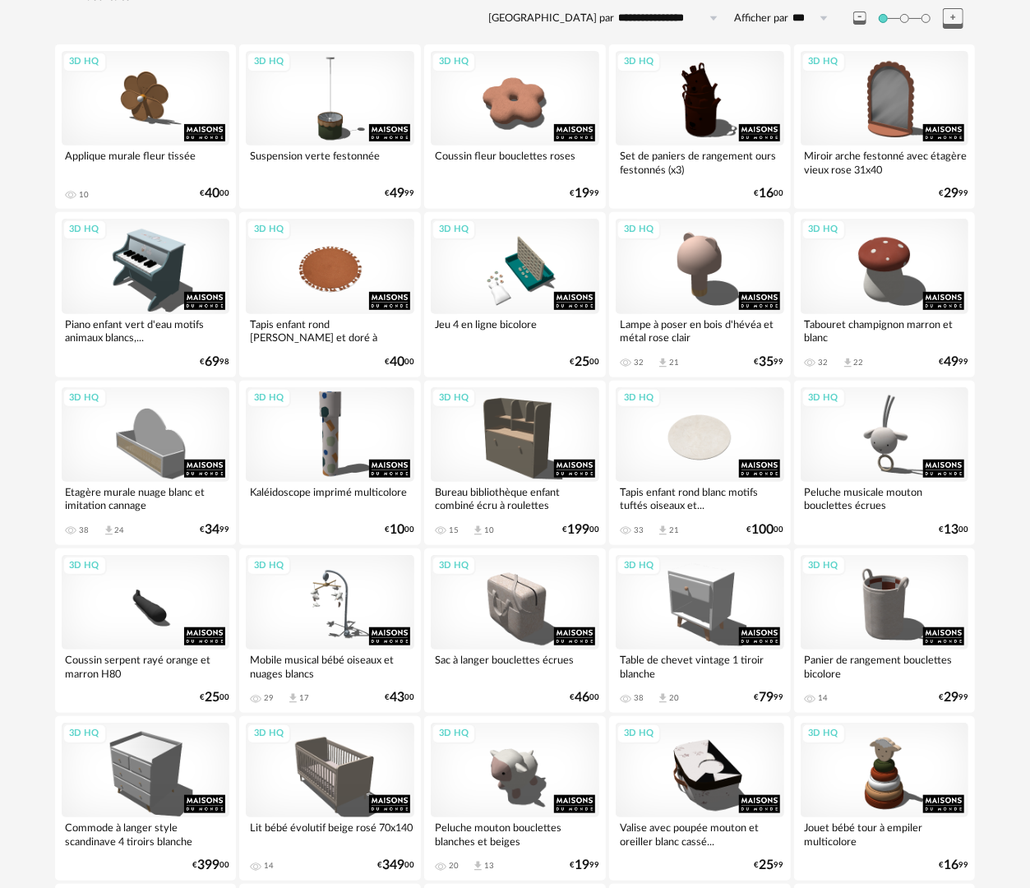
scroll to position [257, 0]
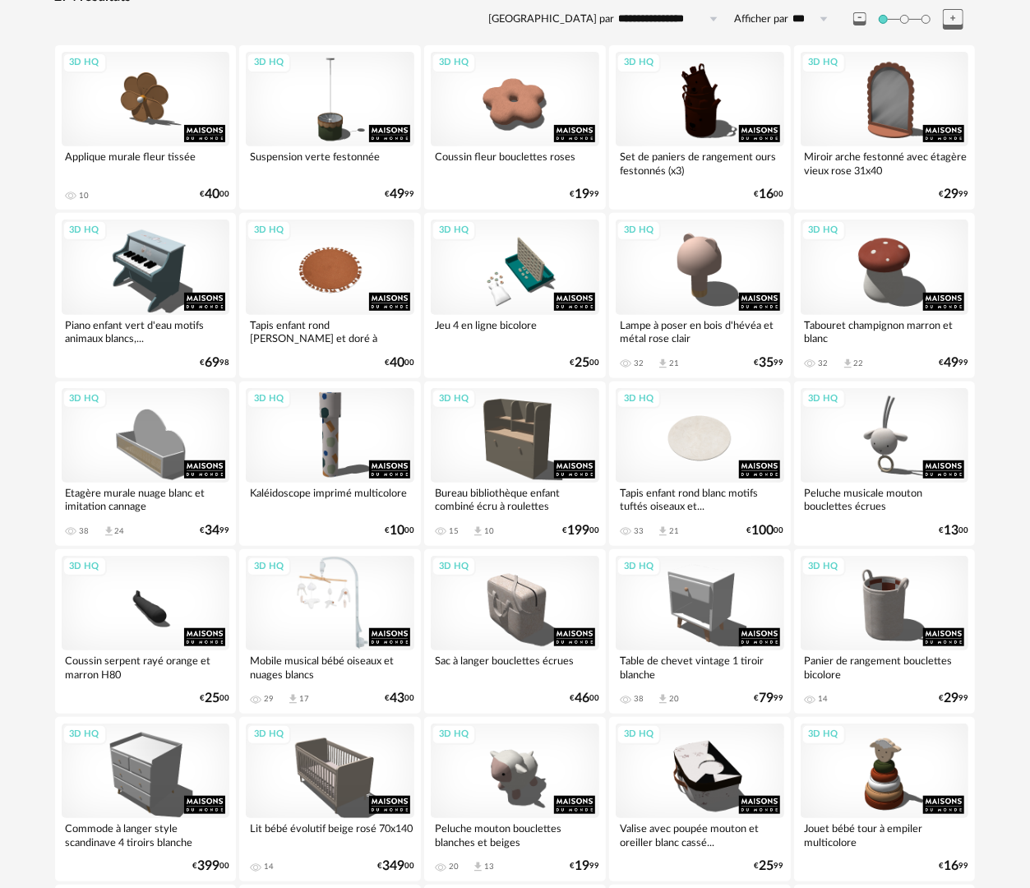
click at [358, 600] on div "3D HQ" at bounding box center [330, 603] width 168 height 95
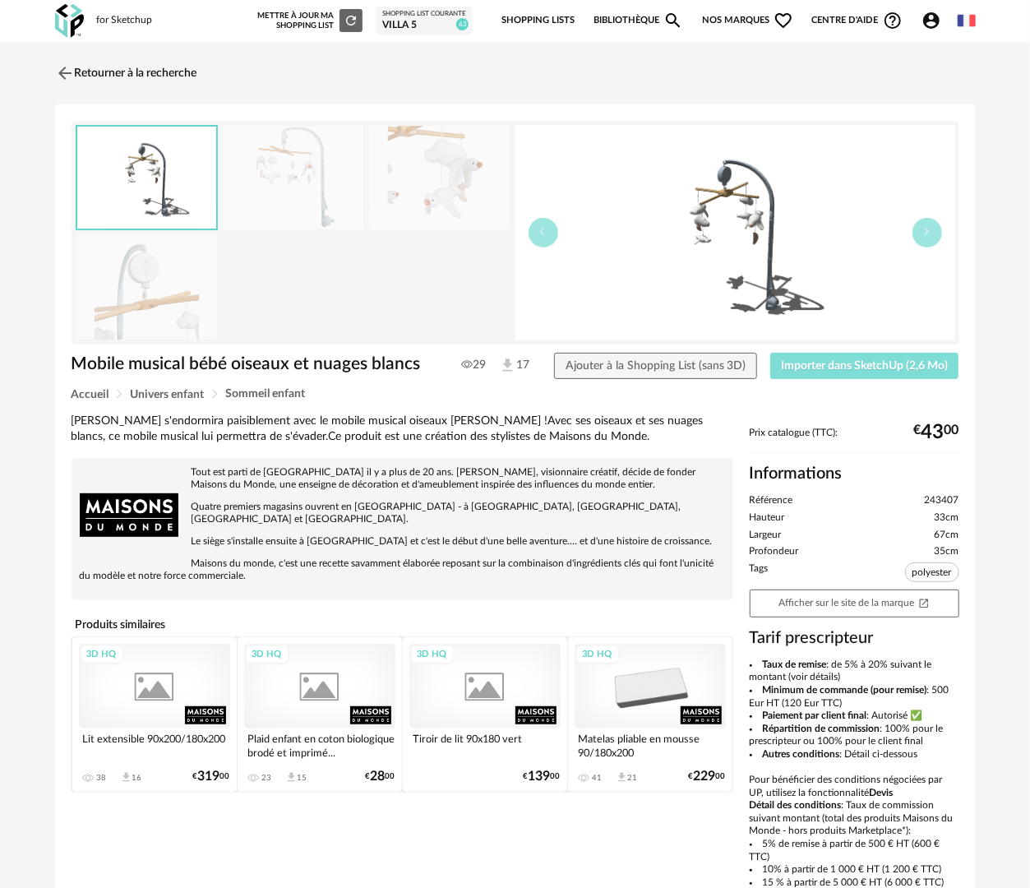
click at [809, 360] on span "Importer dans SketchUp (2,6 Mo)" at bounding box center [864, 366] width 167 height 12
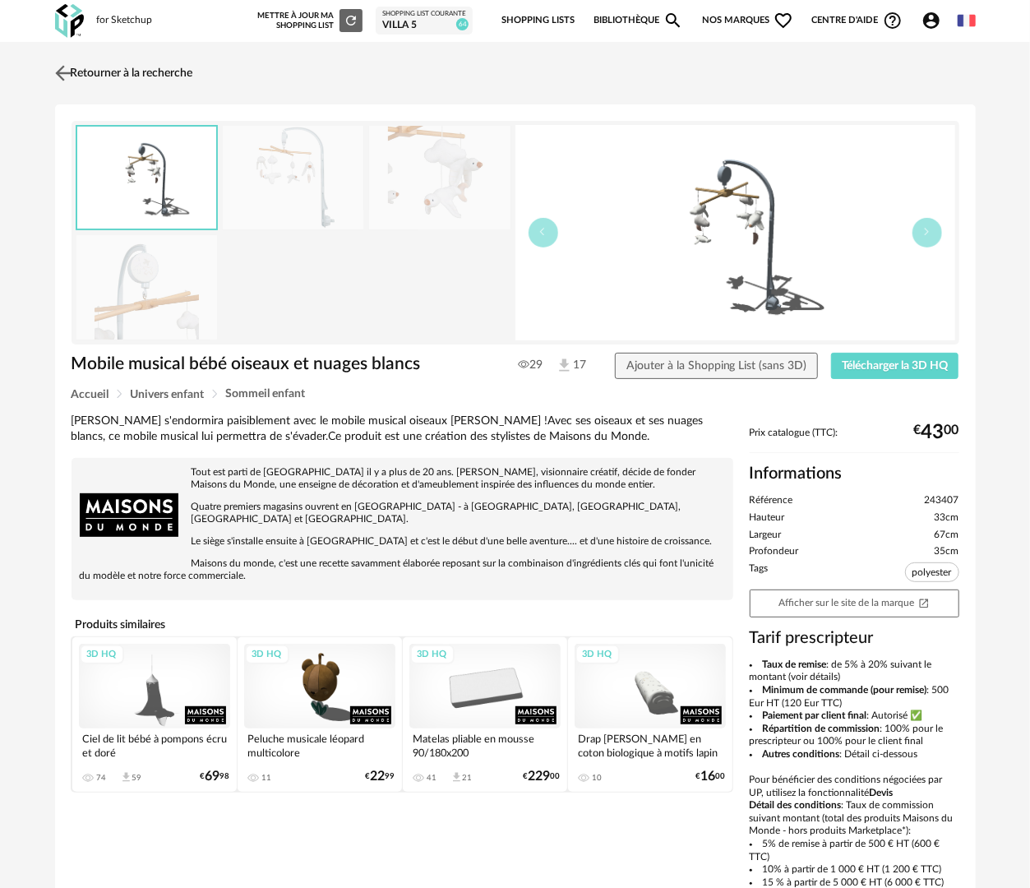
click at [156, 74] on link "Retourner à la recherche" at bounding box center [122, 73] width 142 height 36
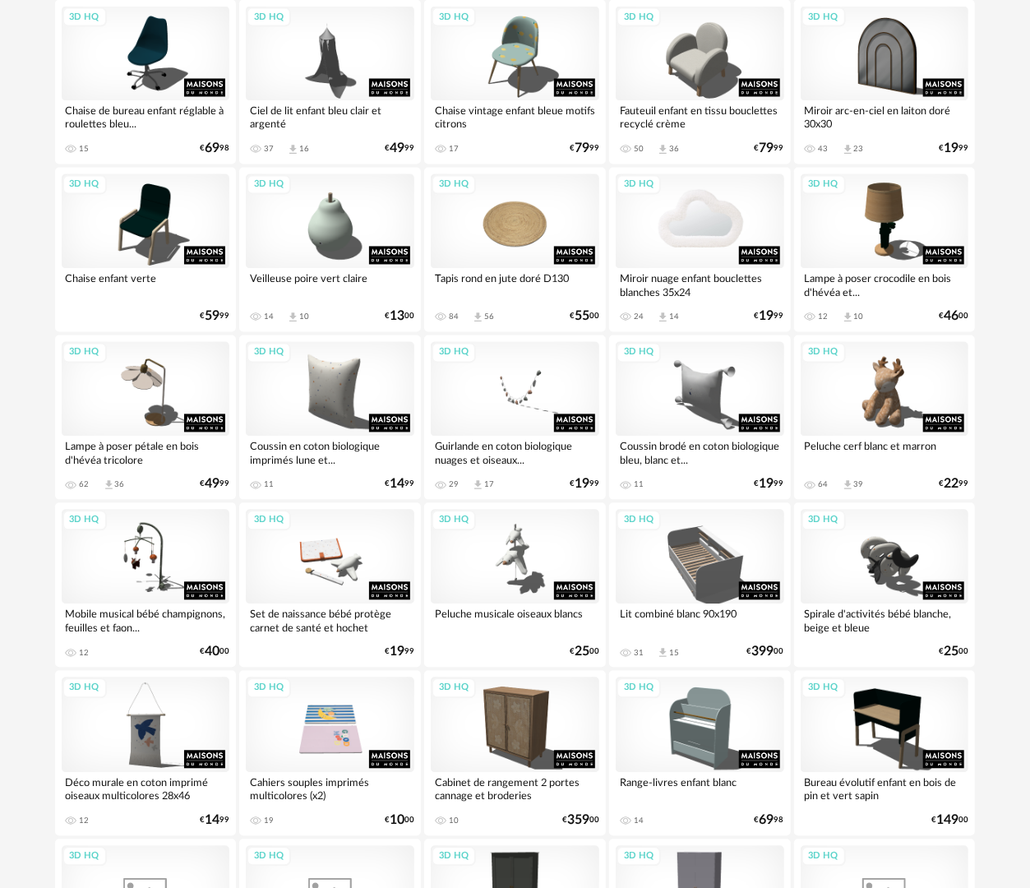
scroll to position [1483, 0]
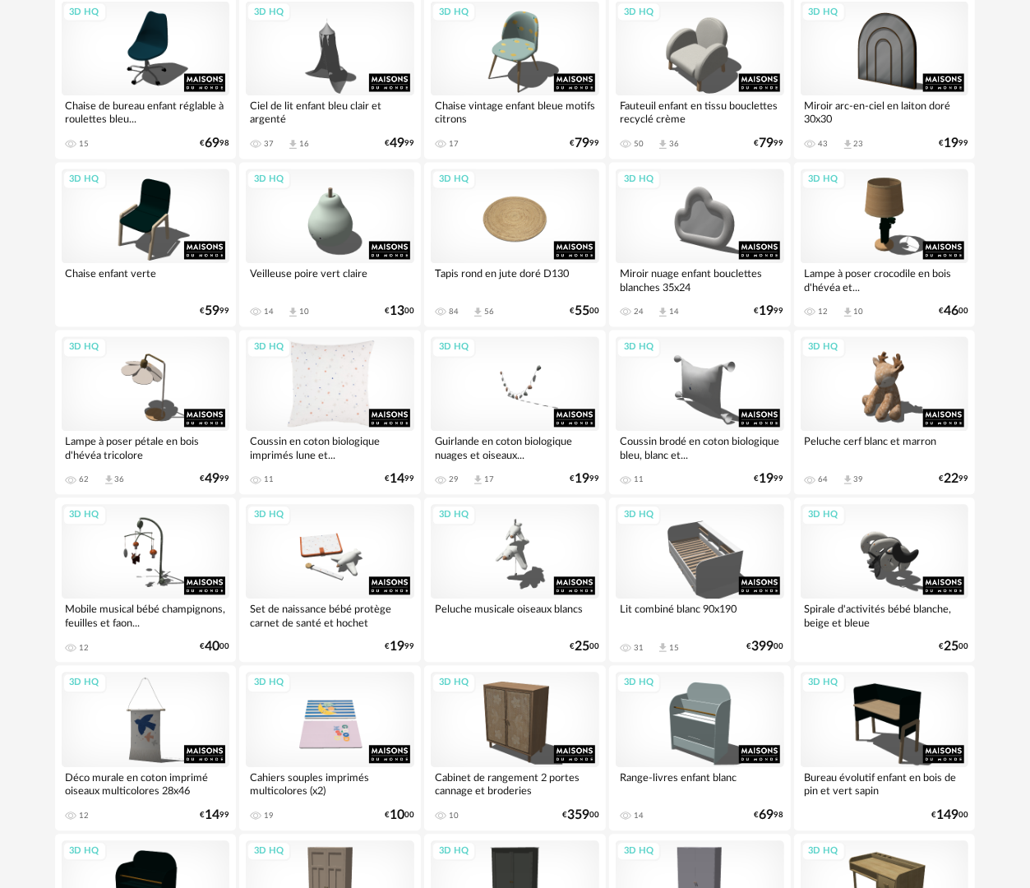
click at [288, 403] on div "3D HQ" at bounding box center [330, 384] width 168 height 95
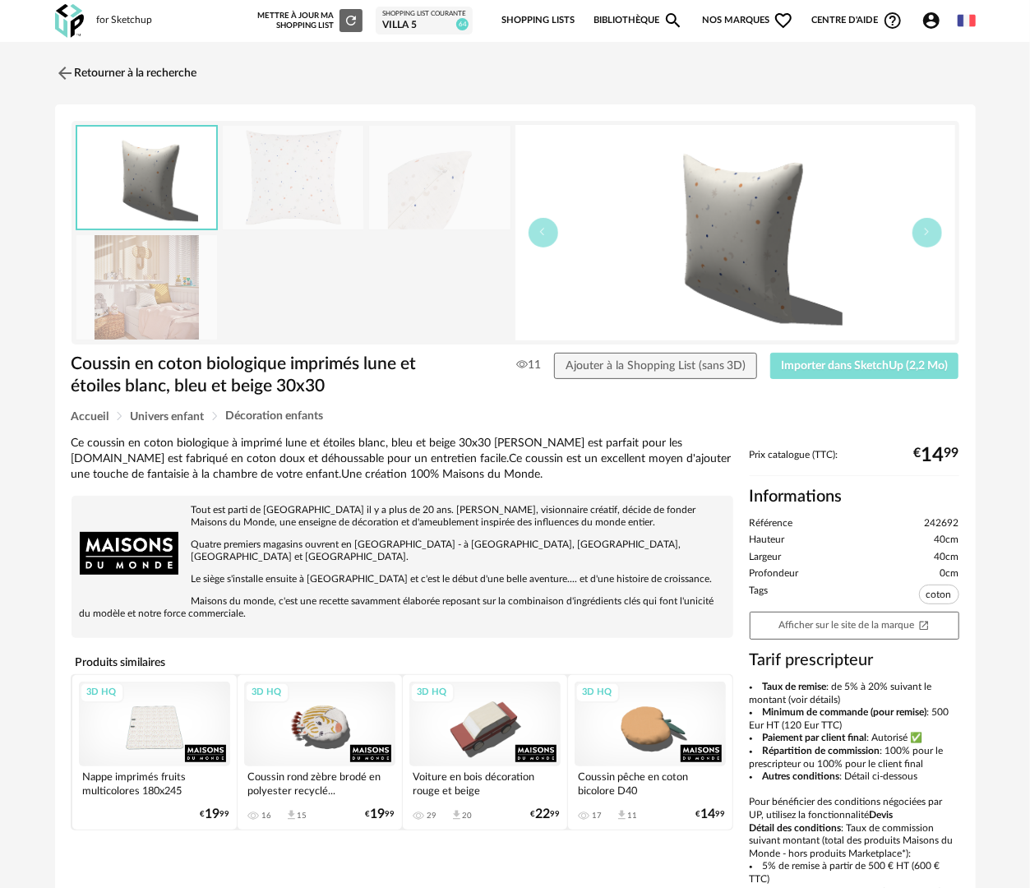
click at [849, 362] on span "Importer dans SketchUp (2,2 Mo)" at bounding box center [864, 366] width 167 height 12
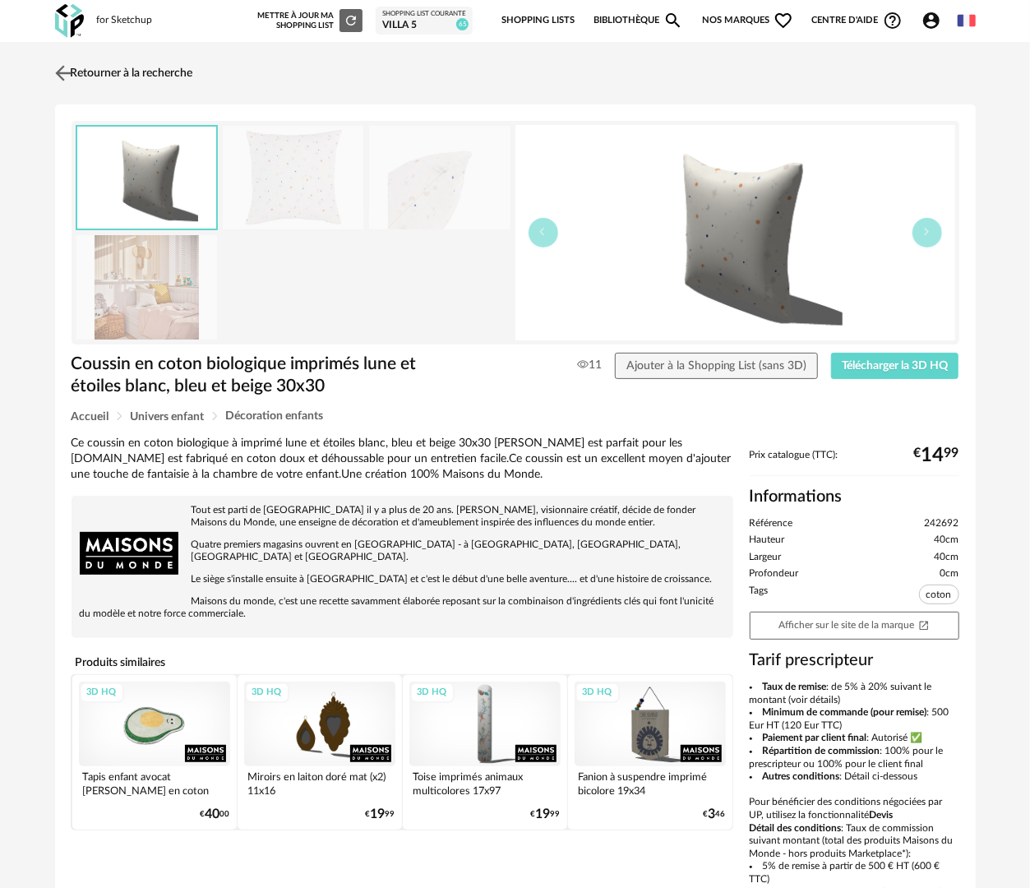
click at [189, 69] on link "Retourner à la recherche" at bounding box center [122, 73] width 142 height 36
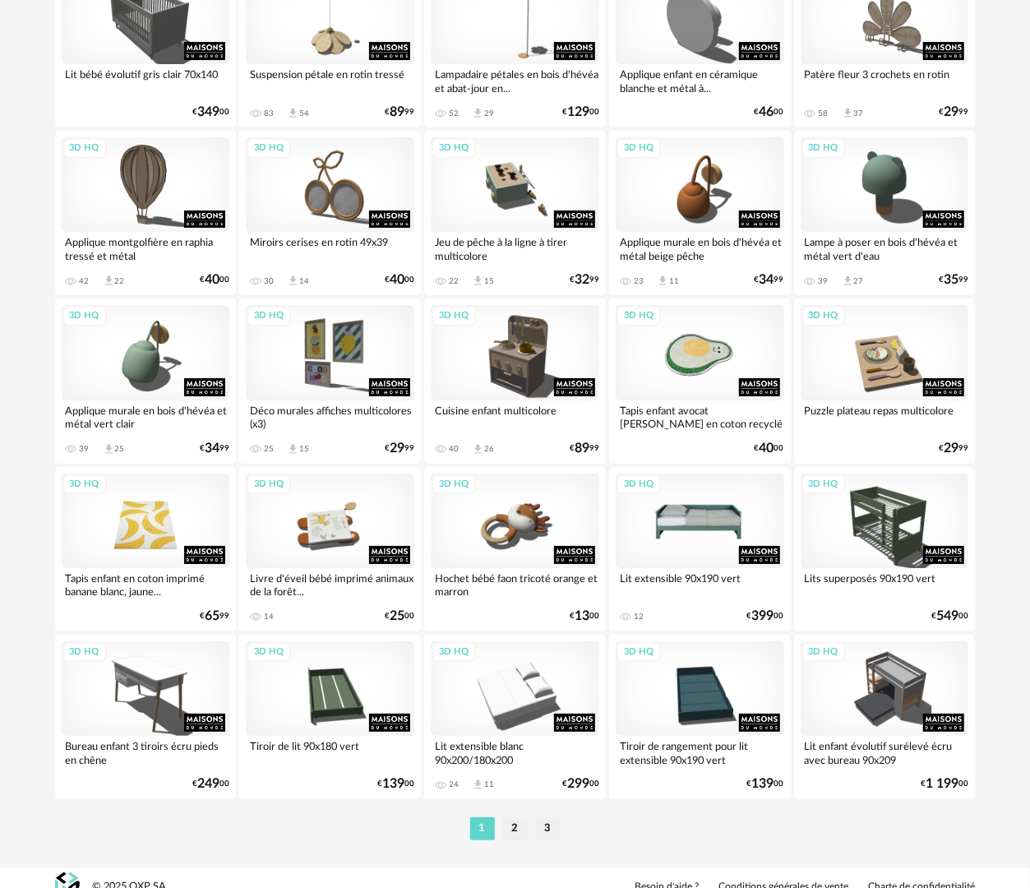
scroll to position [2873, 0]
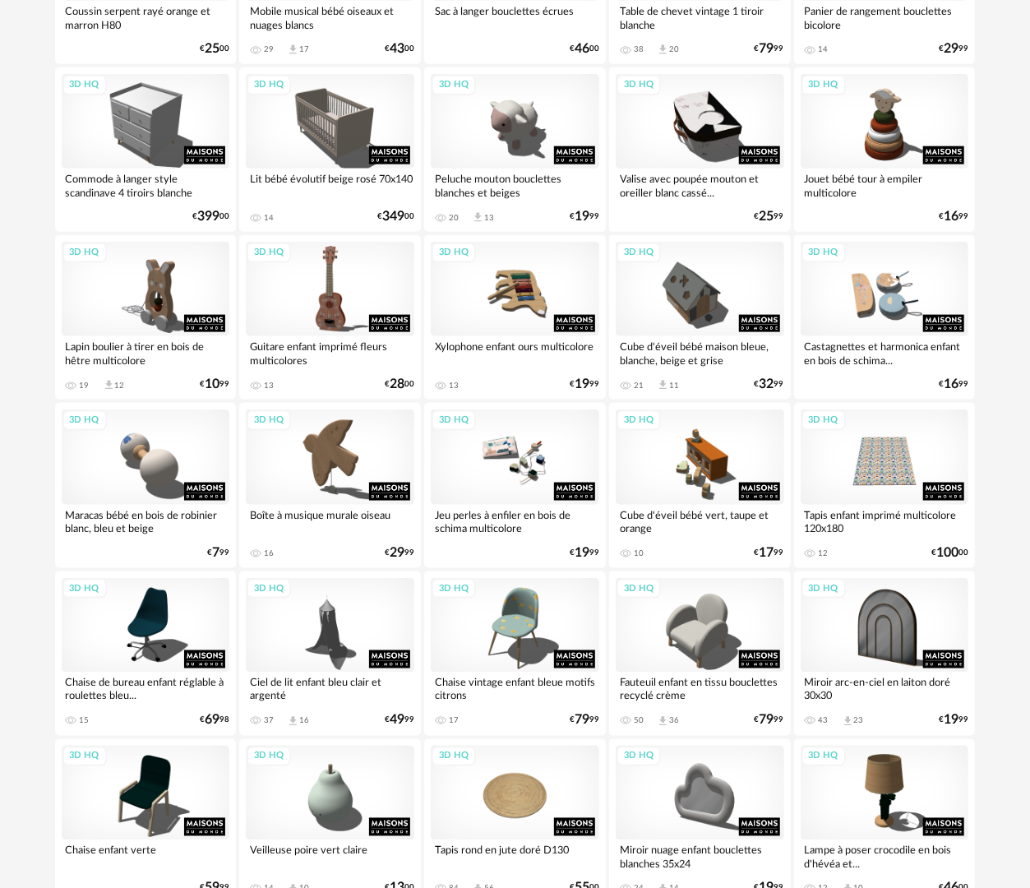
scroll to position [909, 0]
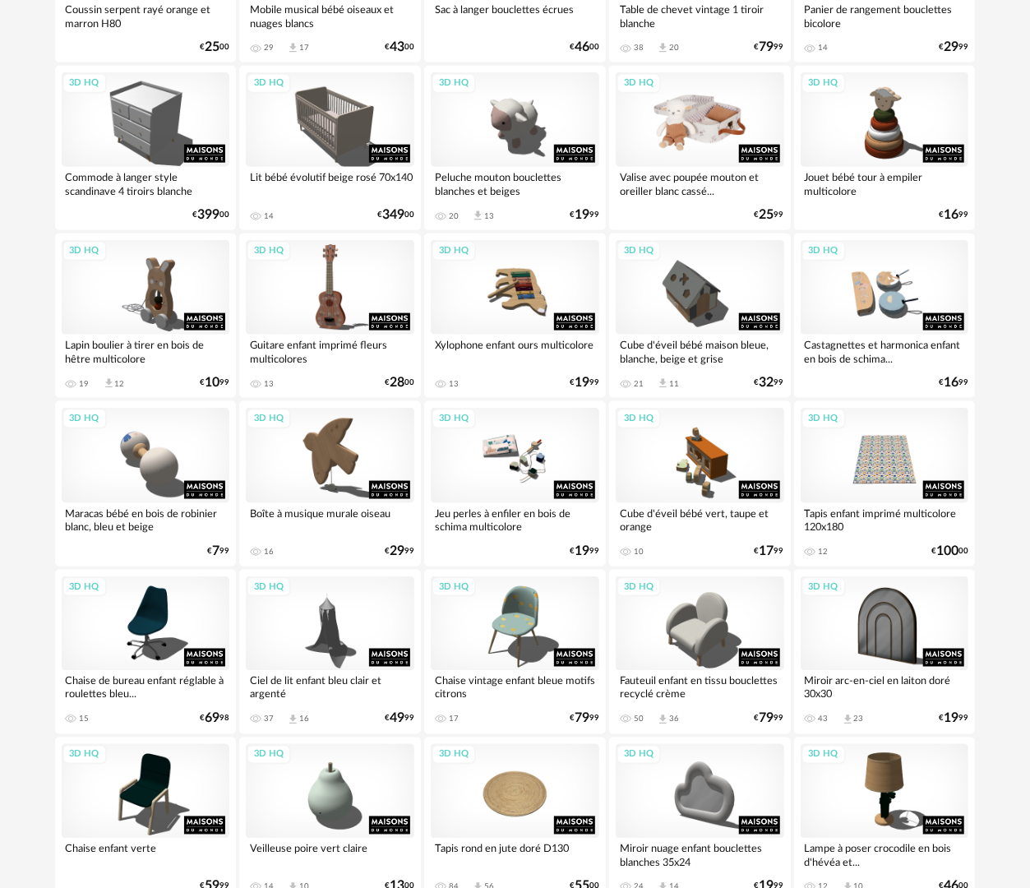
click at [722, 125] on div "3D HQ" at bounding box center [700, 119] width 168 height 95
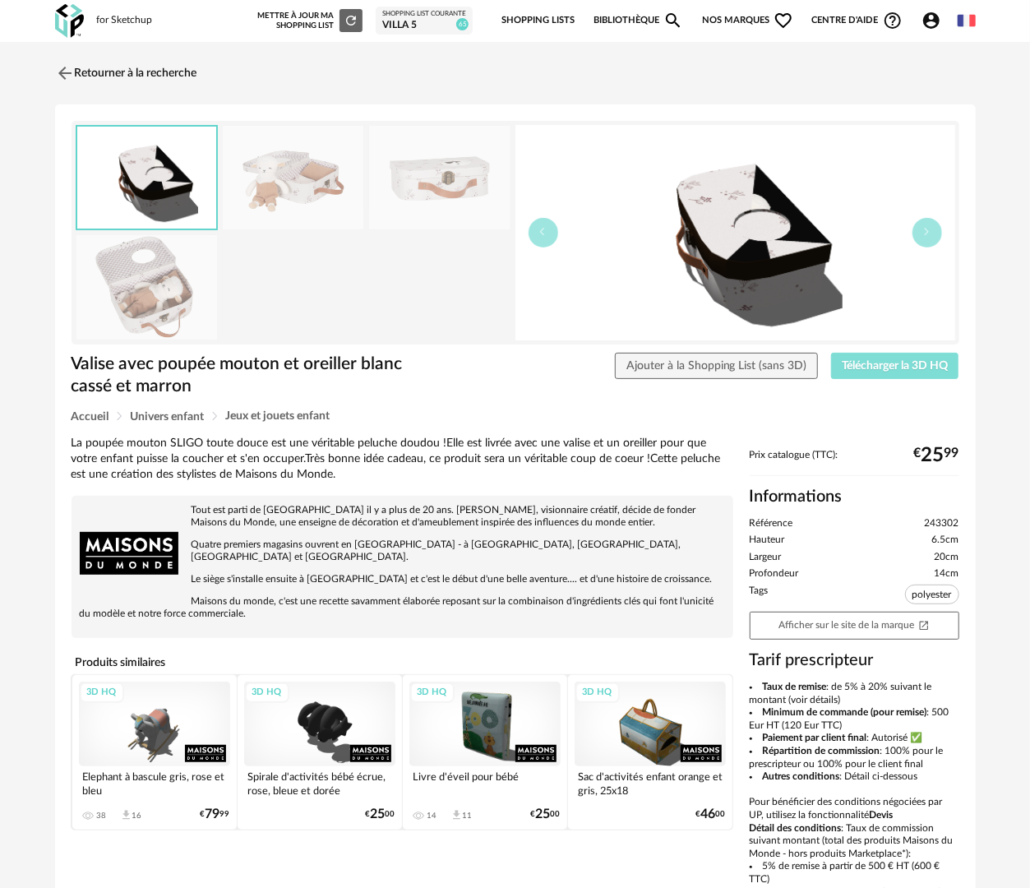
click at [849, 366] on span "Télécharger la 3D HQ" at bounding box center [895, 366] width 106 height 12
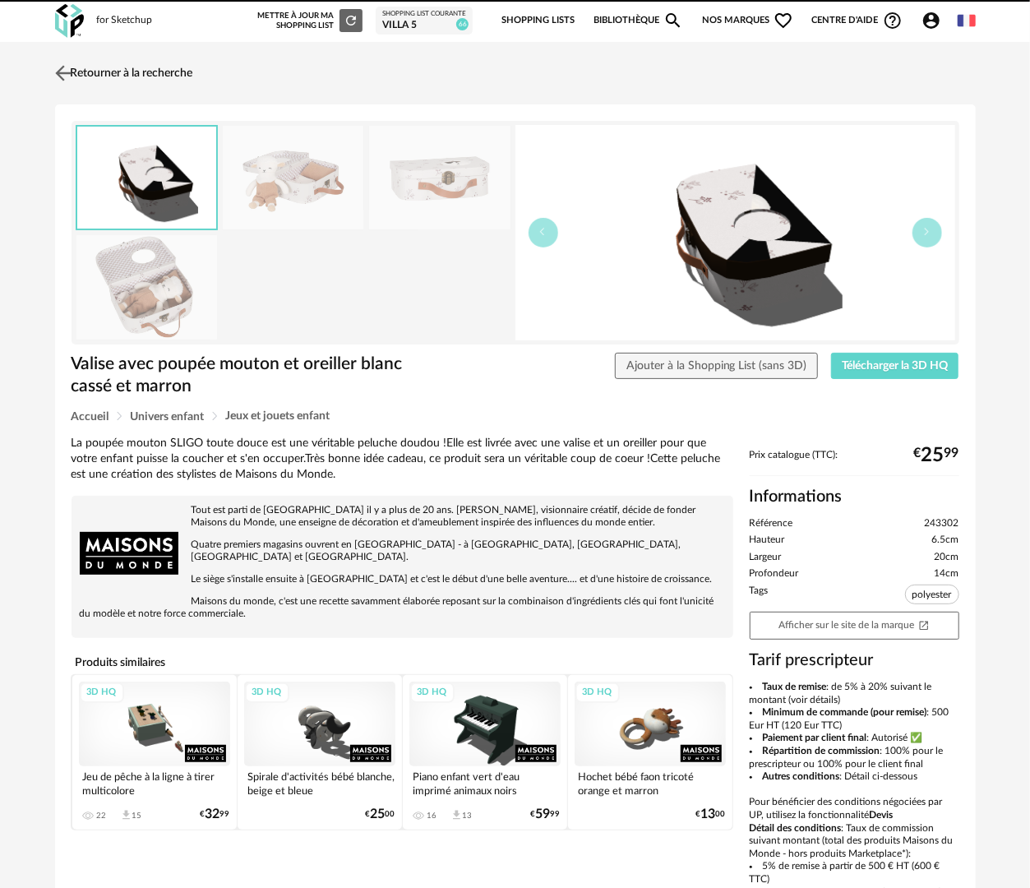
click at [145, 74] on link "Retourner à la recherche" at bounding box center [122, 73] width 142 height 36
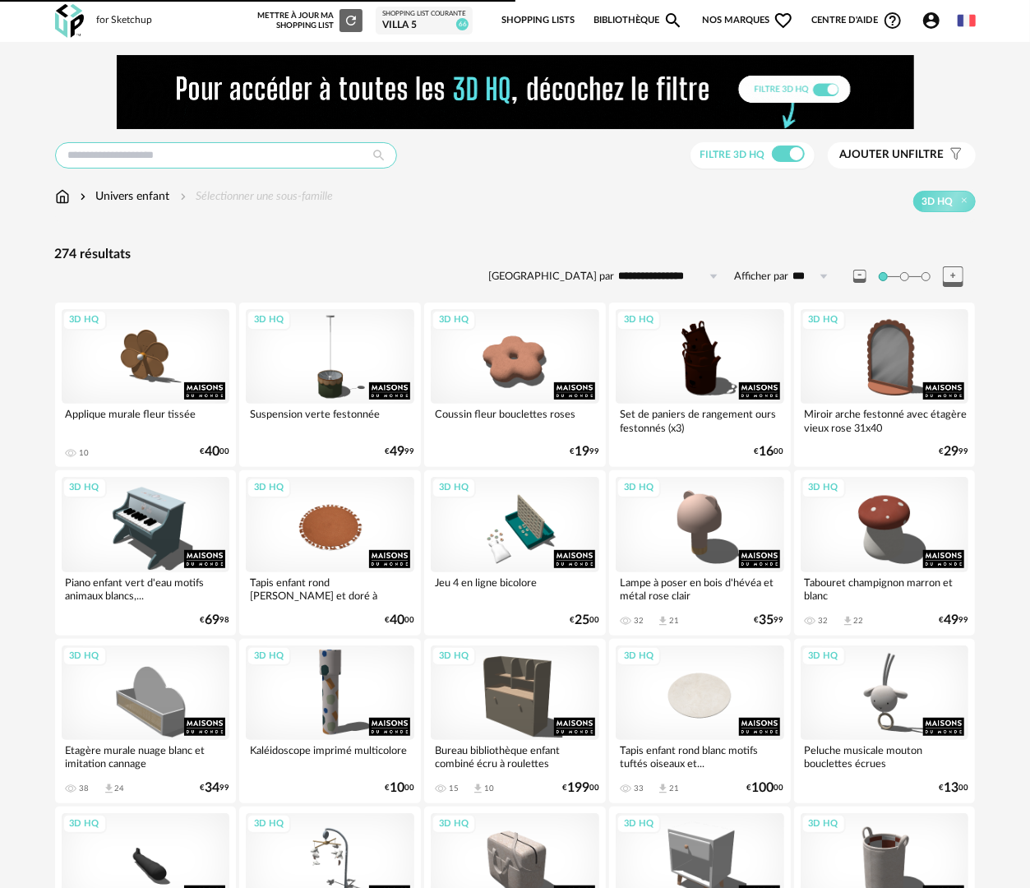
click at [220, 145] on input "text" at bounding box center [226, 155] width 342 height 26
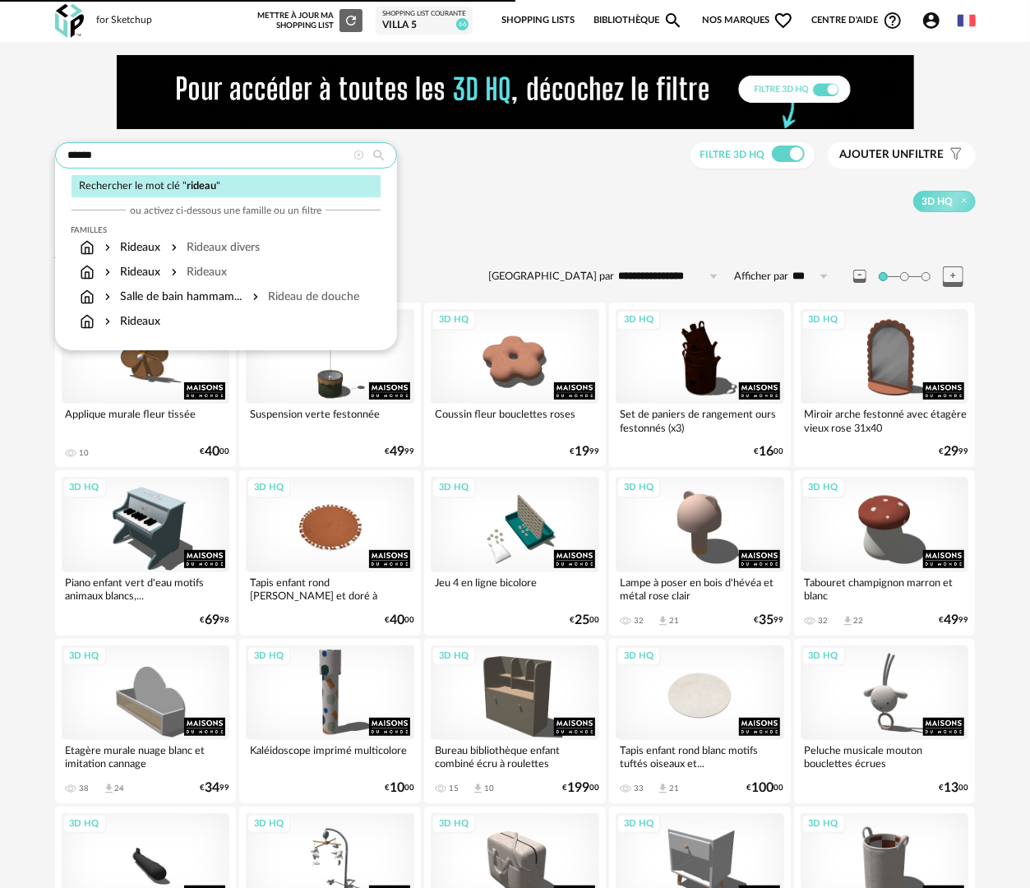
type input "******"
type input "**********"
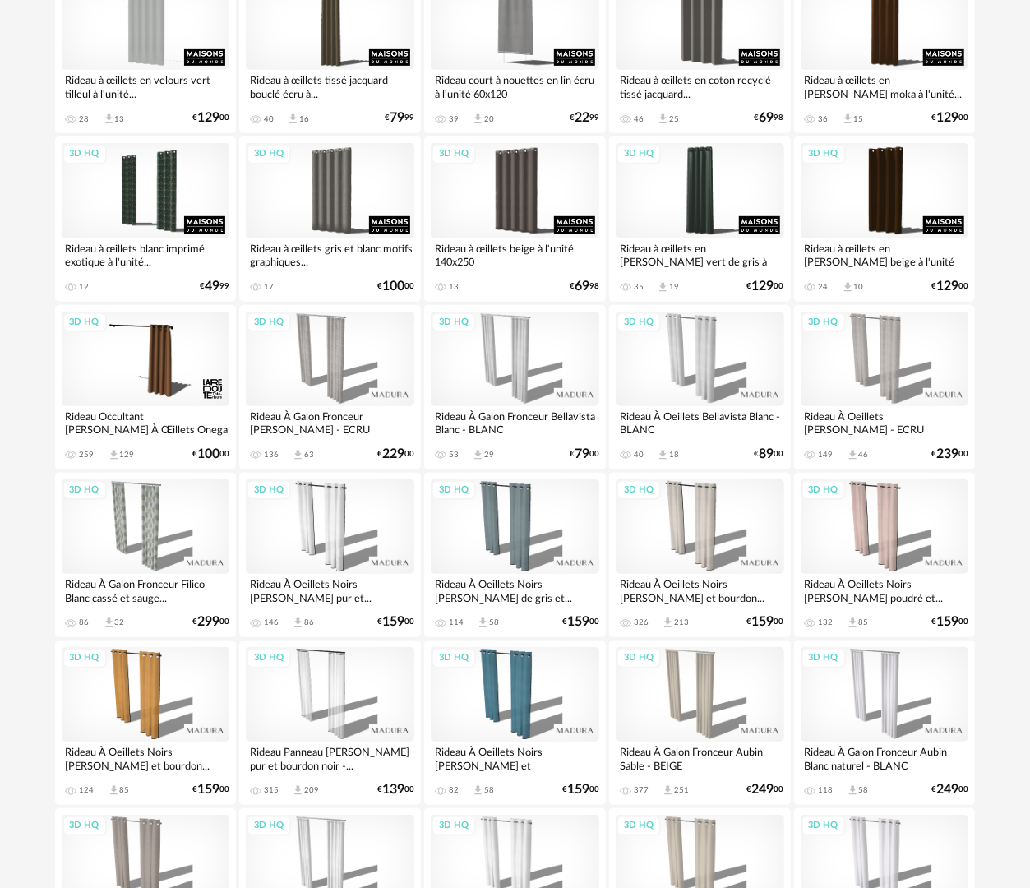
scroll to position [329, 0]
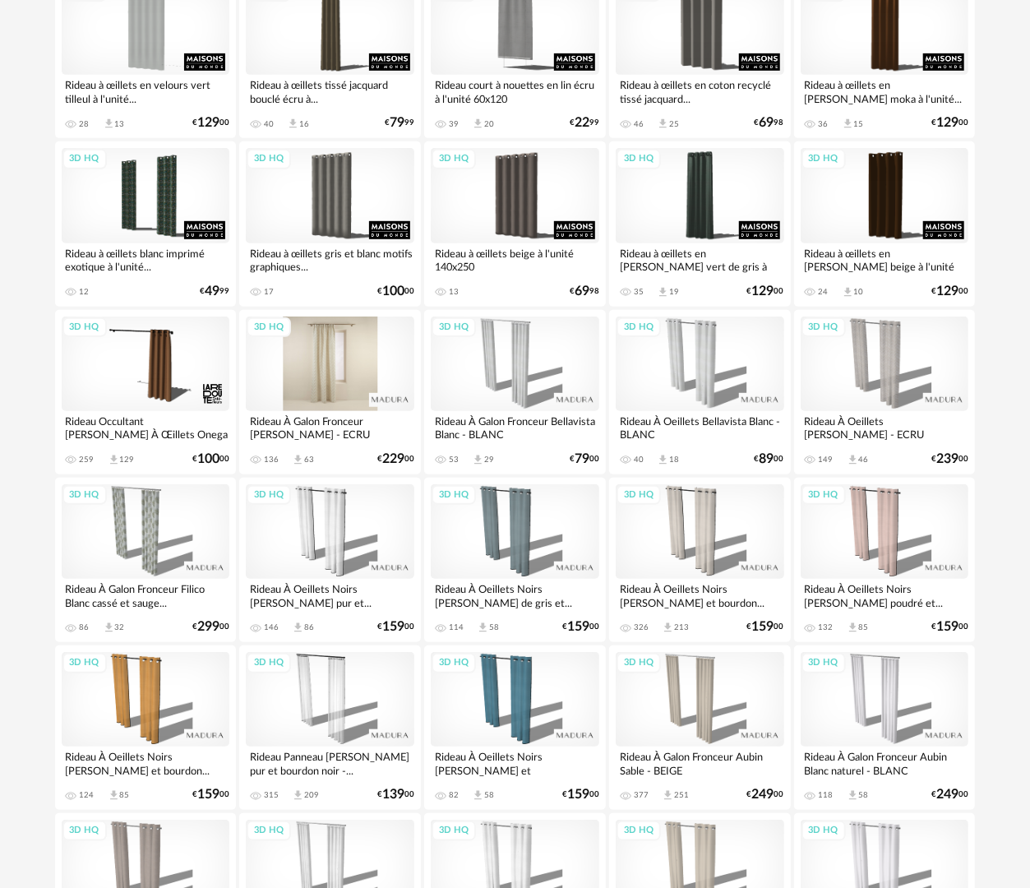
click at [337, 375] on div "3D HQ" at bounding box center [330, 363] width 168 height 95
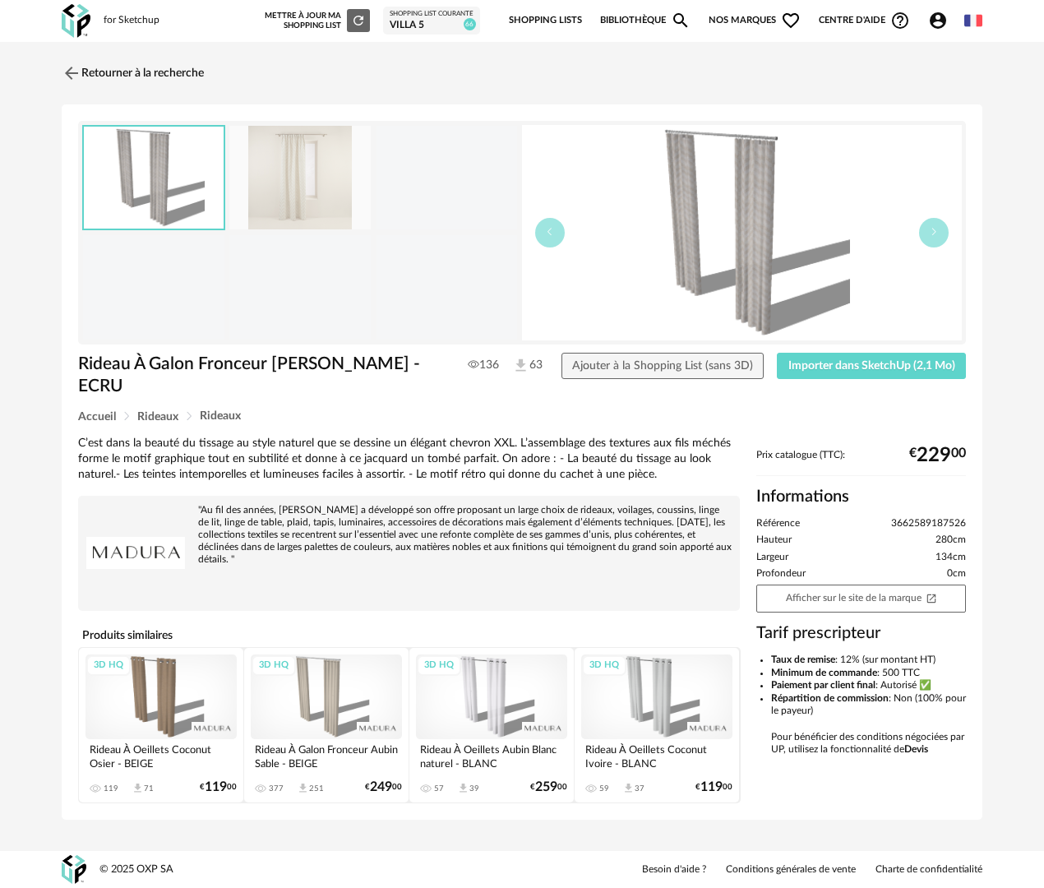
click at [299, 178] on img at bounding box center [299, 178] width 141 height 104
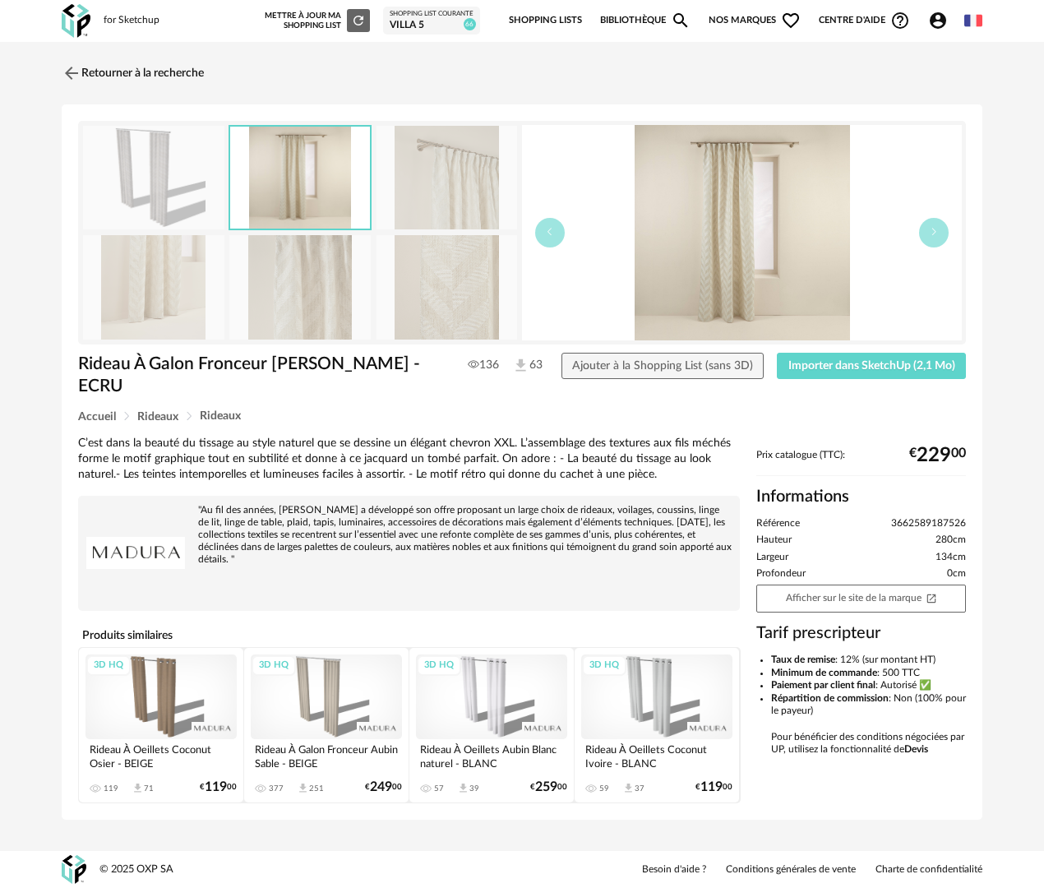
click at [162, 169] on img at bounding box center [153, 178] width 141 height 104
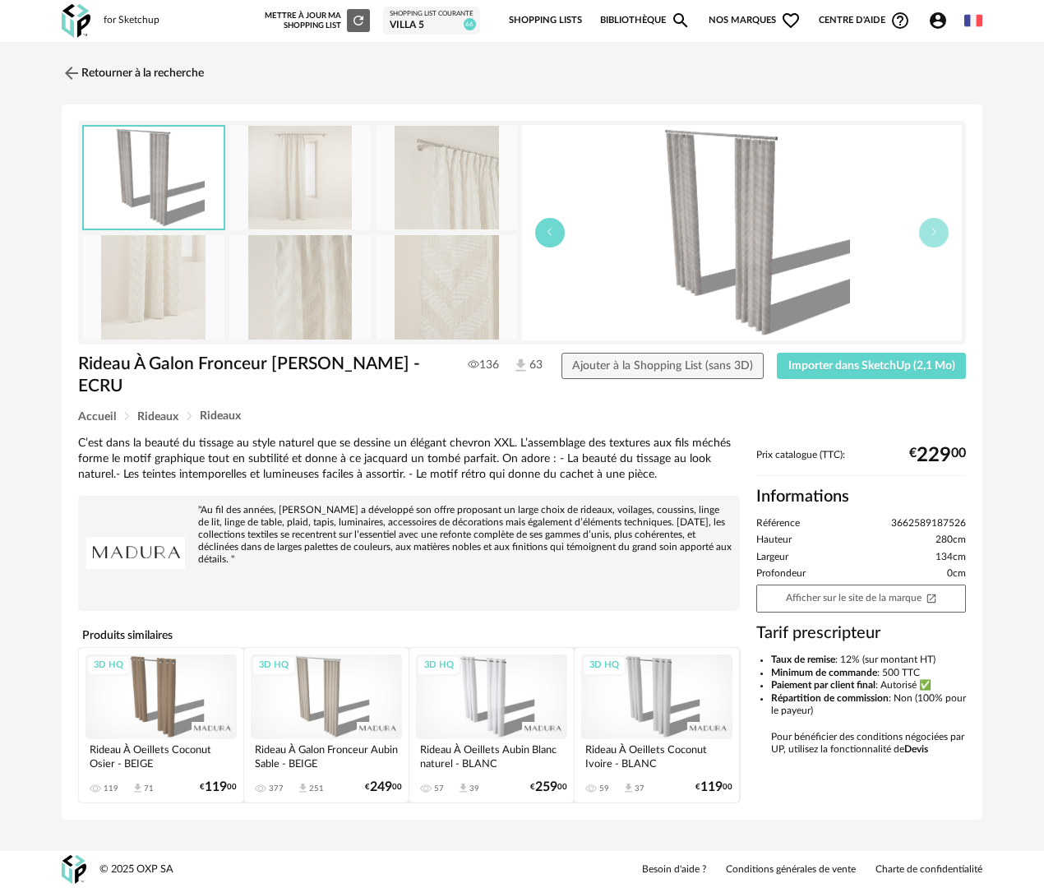
click at [540, 233] on button "button" at bounding box center [550, 233] width 30 height 30
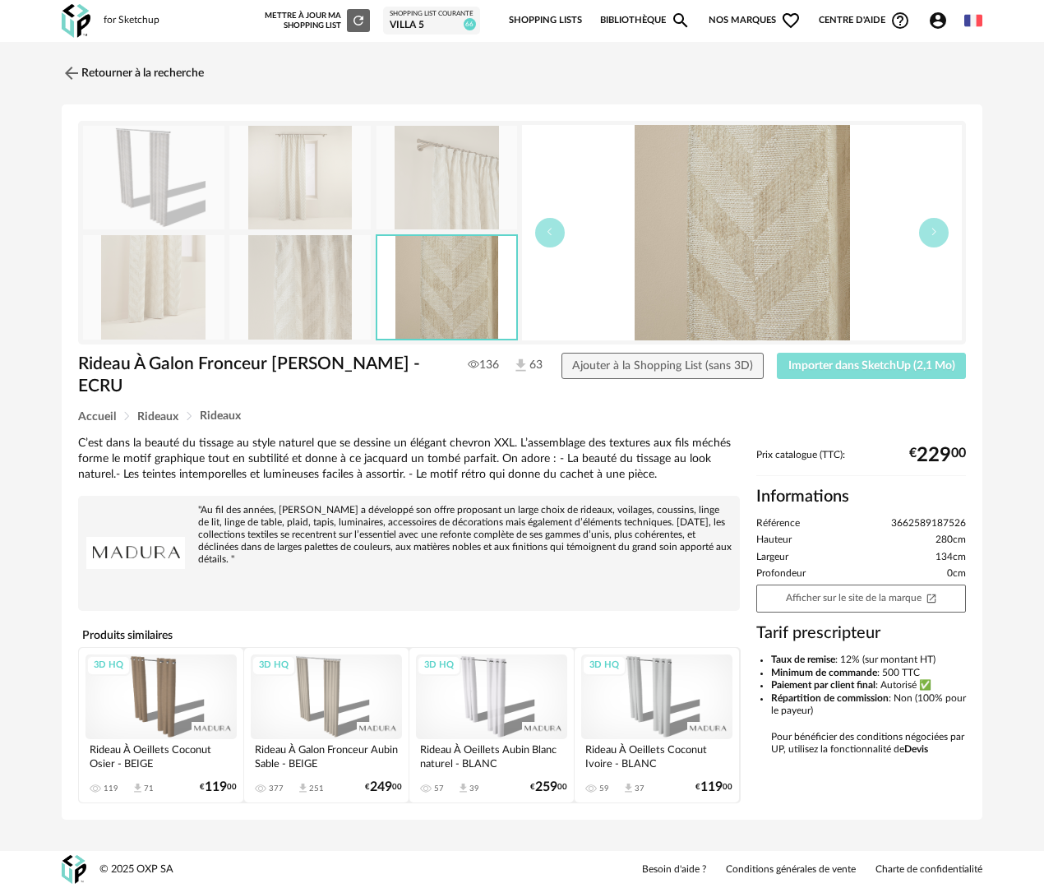
click at [893, 362] on span "Importer dans SketchUp (2,1 Mo)" at bounding box center [871, 366] width 167 height 12
click at [169, 76] on link "Retourner à la recherche" at bounding box center [129, 73] width 142 height 36
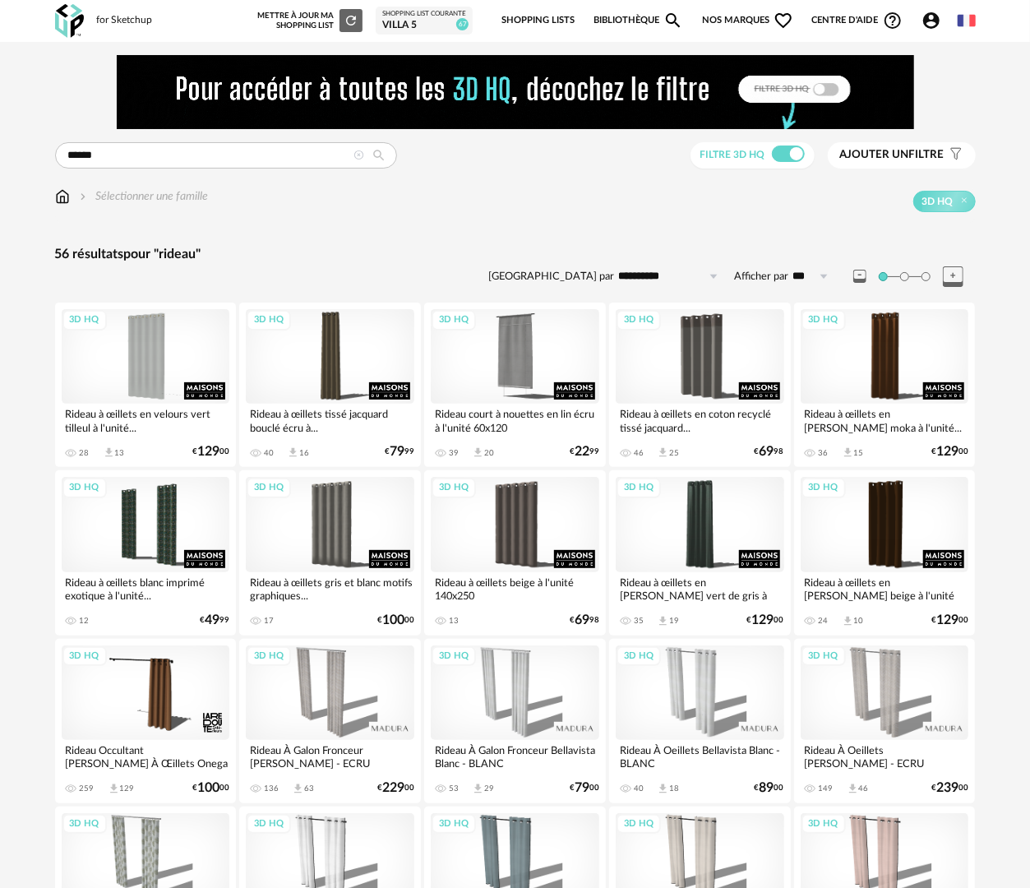
click at [616, 15] on link "Bibliothèque Magnify icon" at bounding box center [638, 20] width 90 height 35
click at [61, 196] on img at bounding box center [62, 196] width 15 height 16
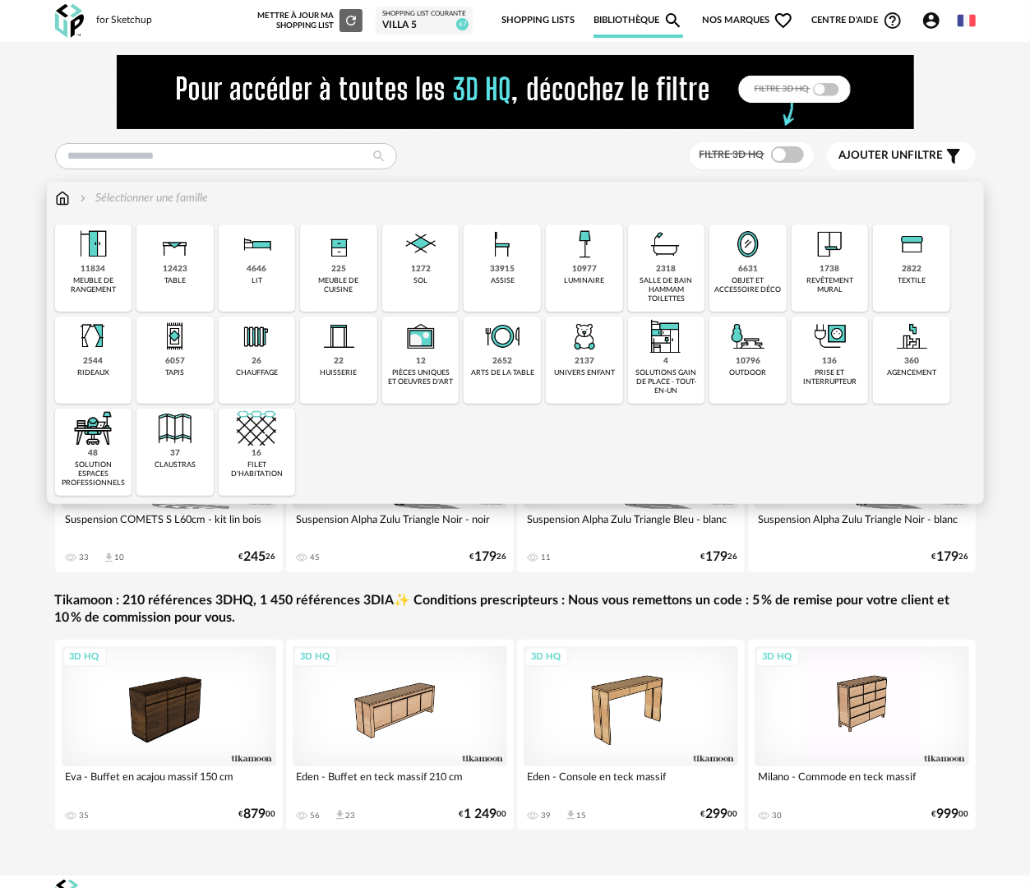
click at [570, 372] on div "univers enfant" at bounding box center [584, 372] width 61 height 9
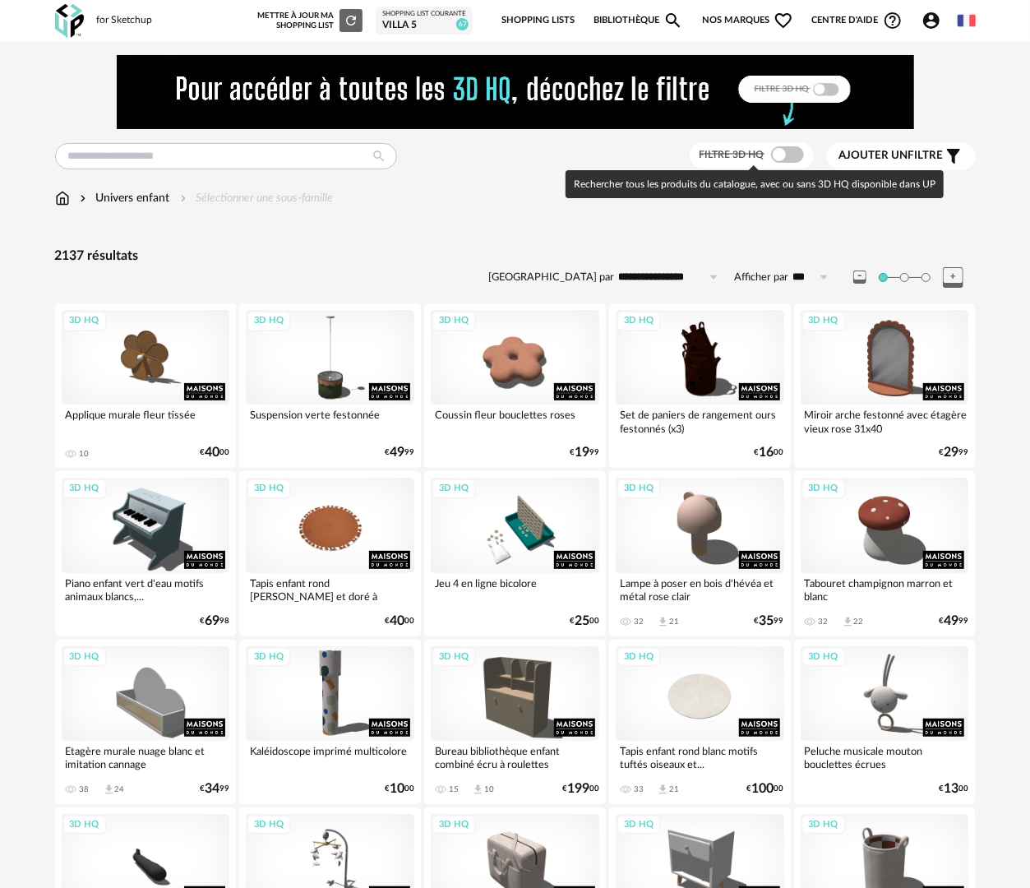
click at [774, 160] on span at bounding box center [787, 154] width 33 height 16
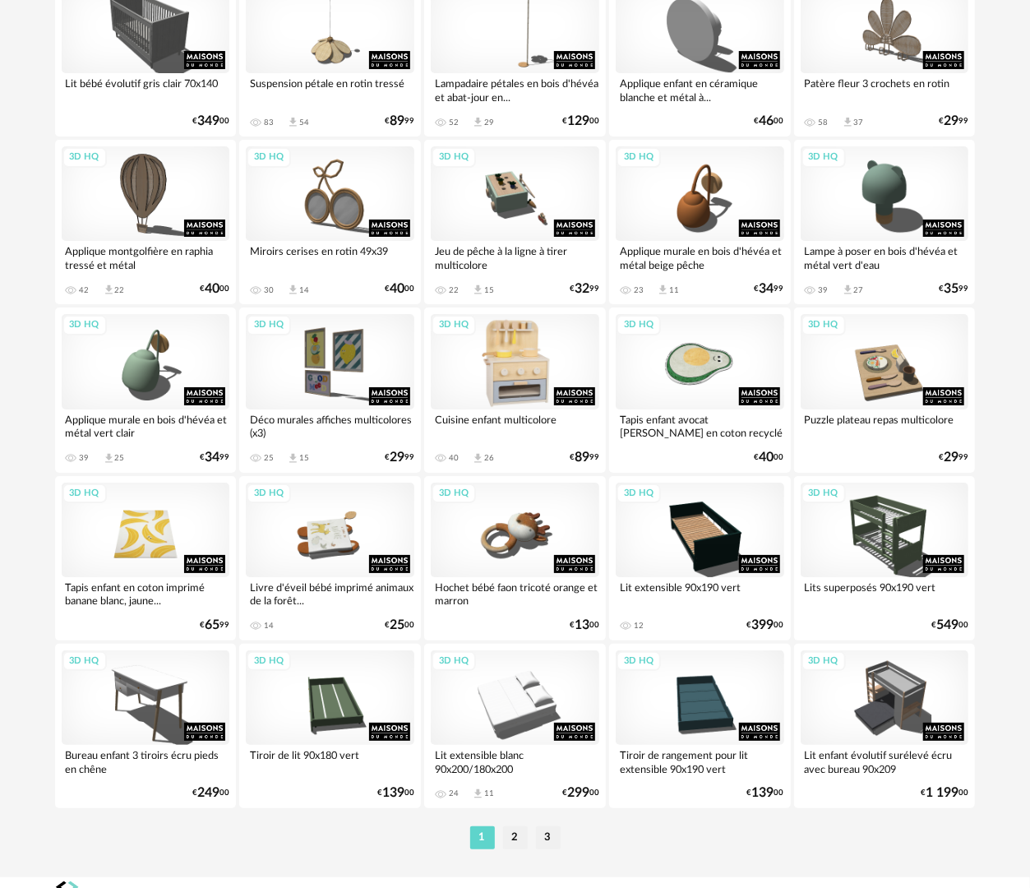
scroll to position [2875, 0]
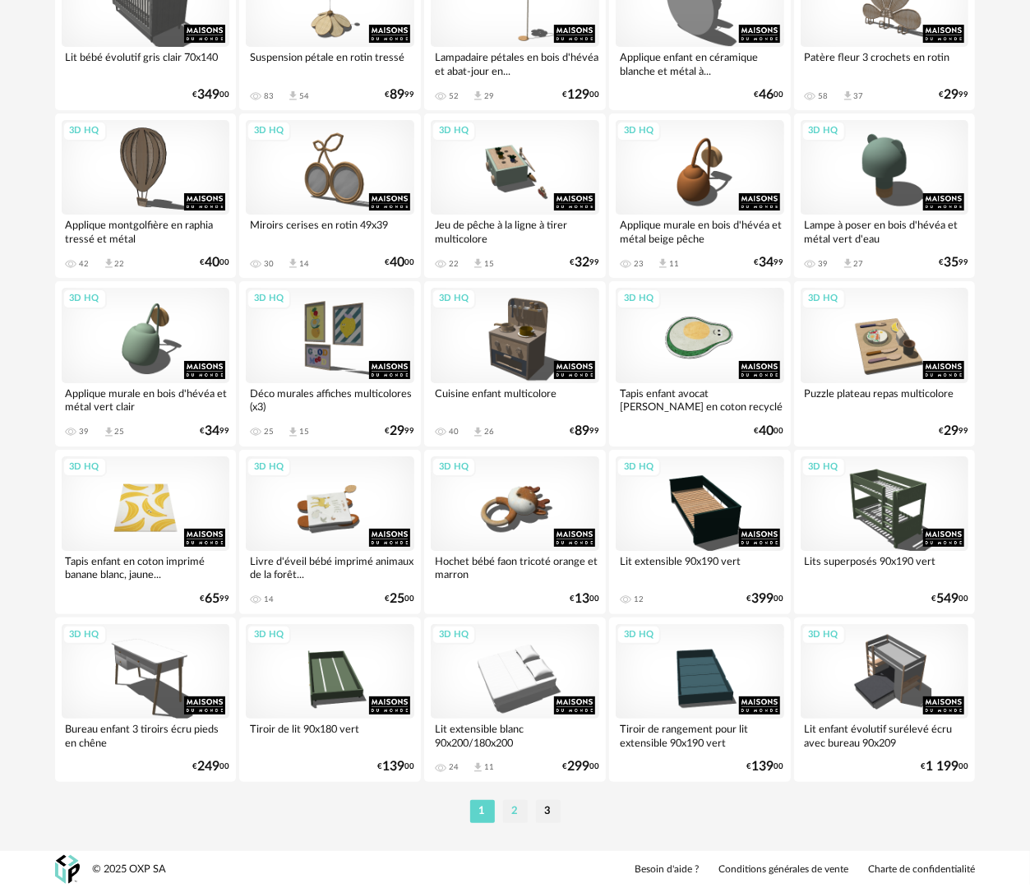
click at [514, 811] on li "2" at bounding box center [515, 811] width 25 height 23
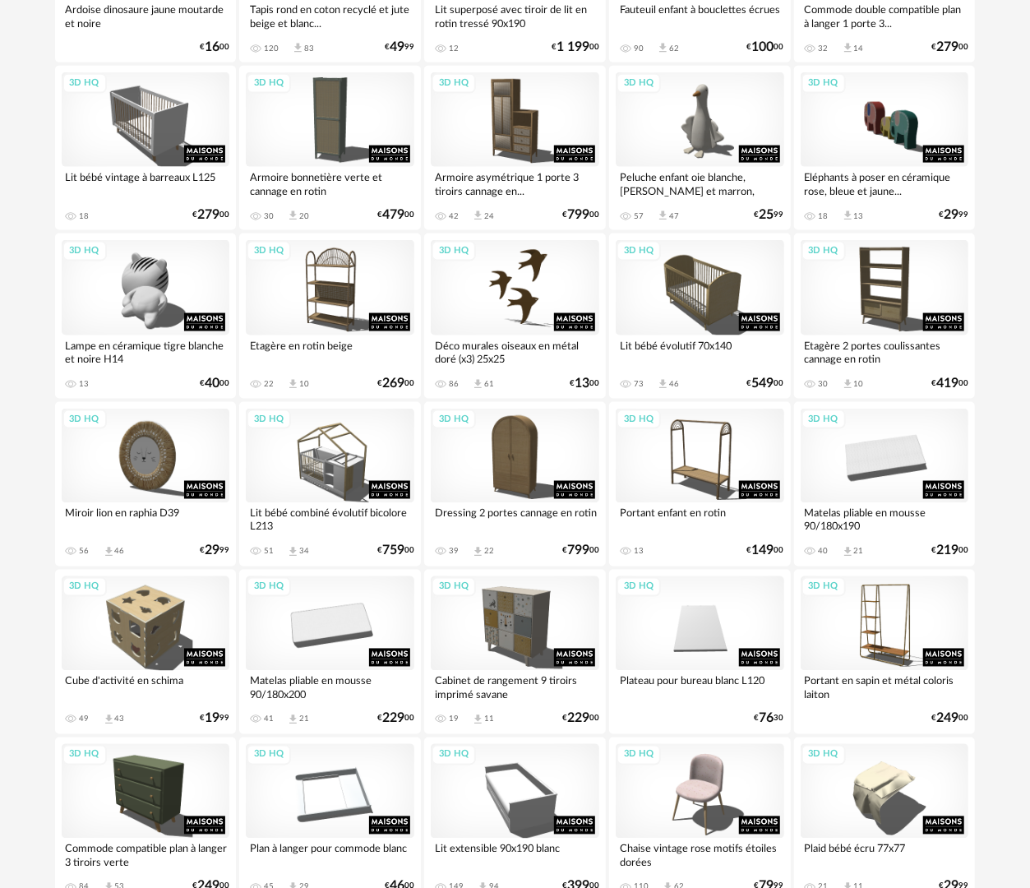
scroll to position [1397, 0]
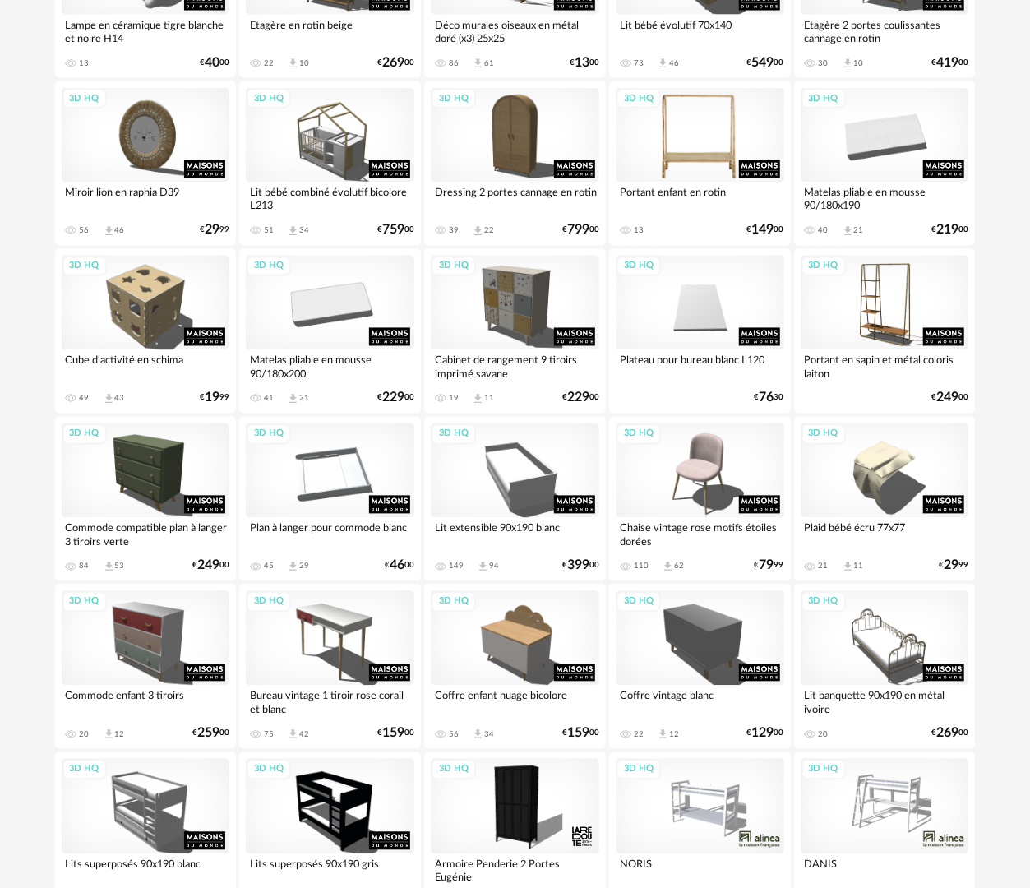
click at [669, 159] on div "3D HQ" at bounding box center [700, 135] width 168 height 95
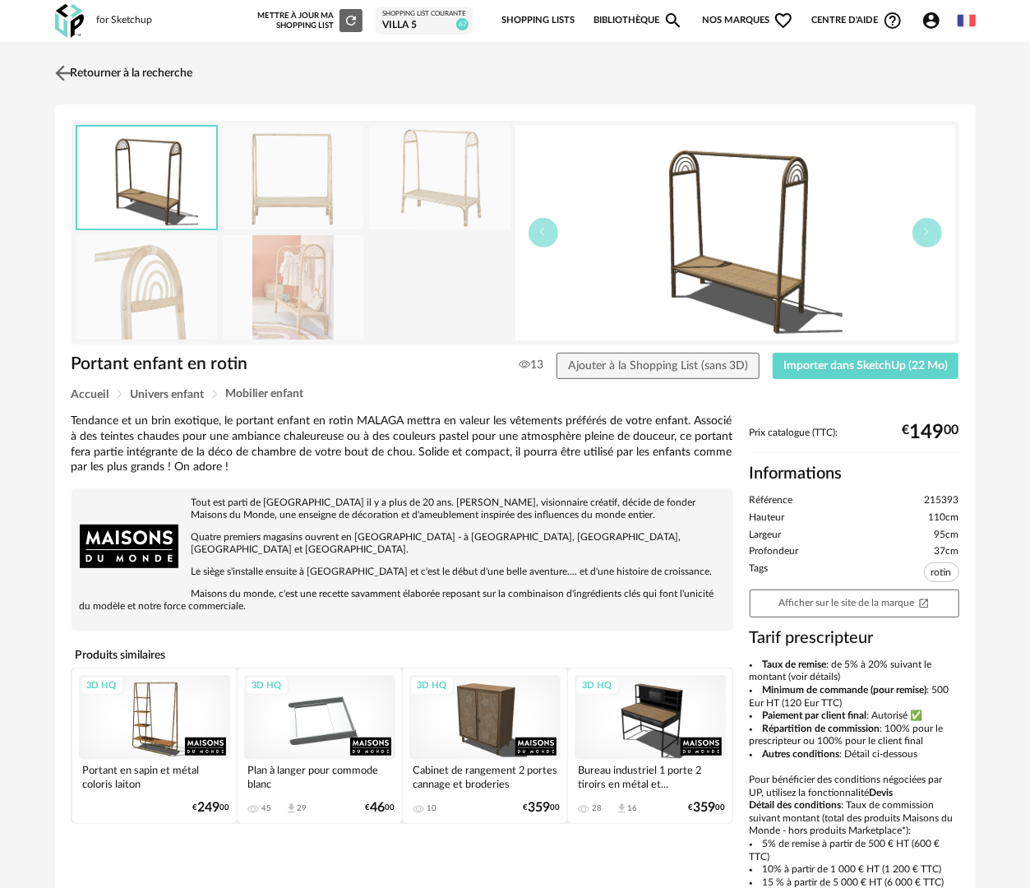
click at [130, 72] on link "Retourner à la recherche" at bounding box center [122, 73] width 142 height 36
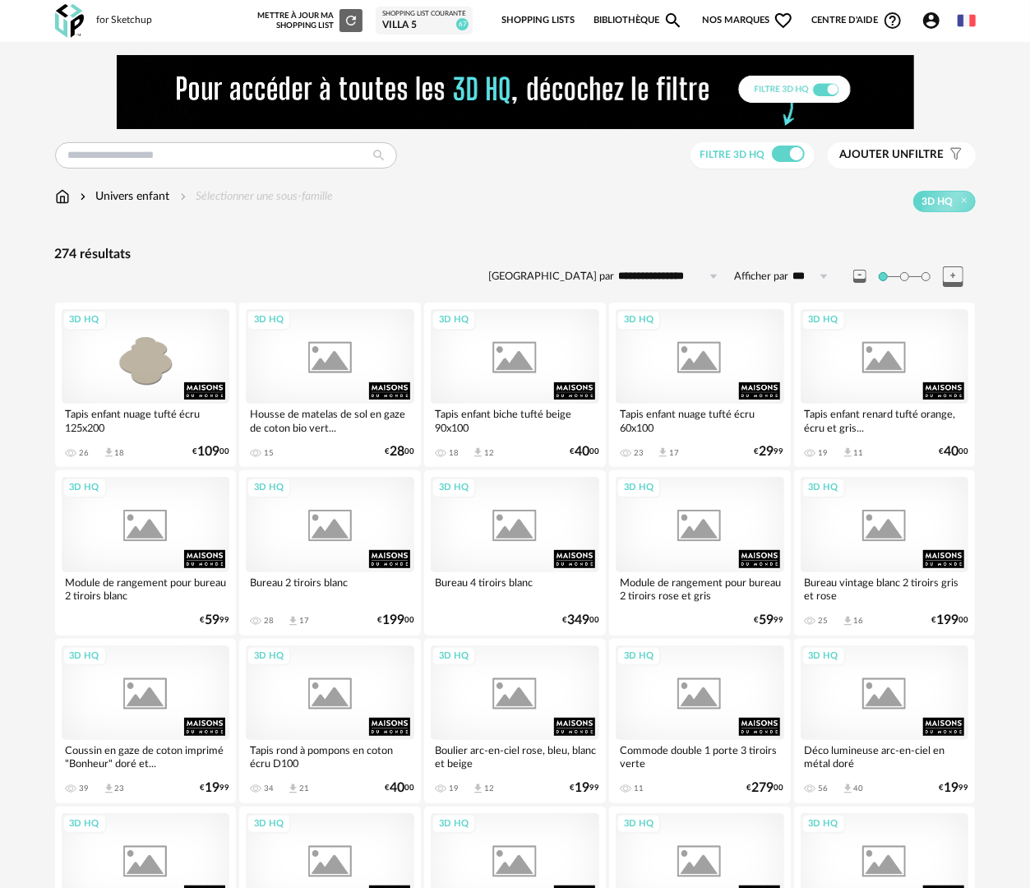
scroll to position [1397, 0]
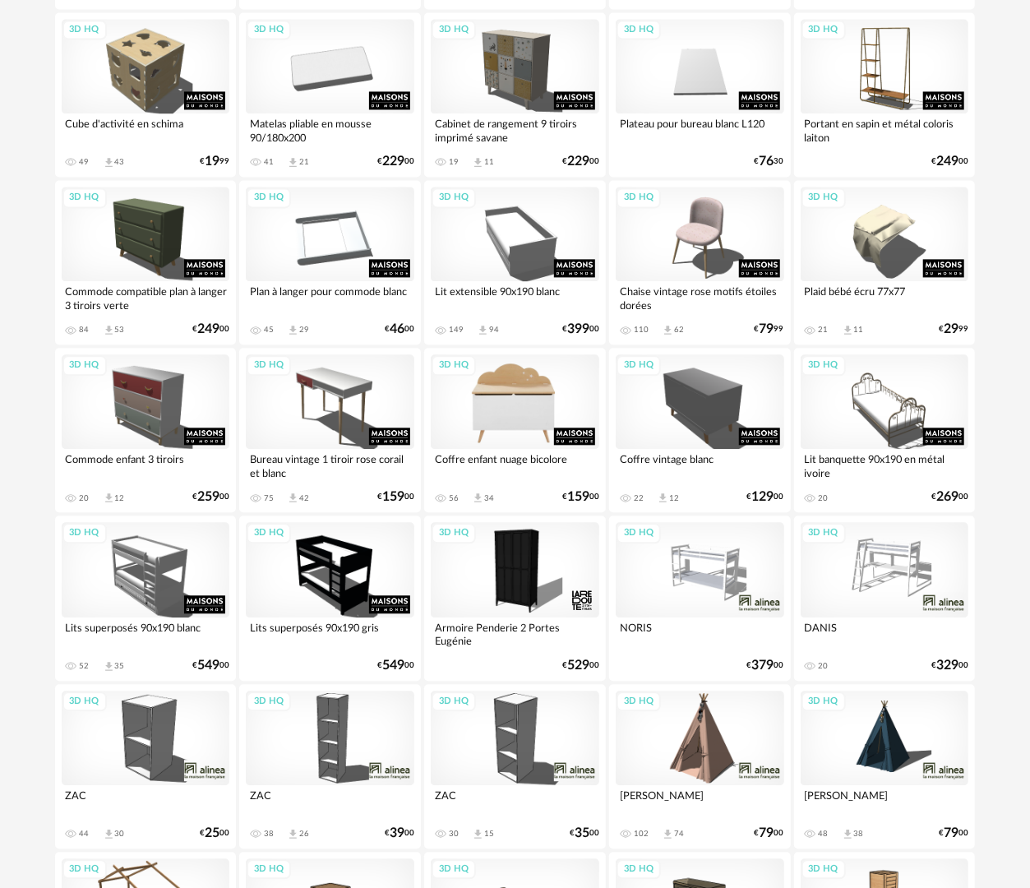
scroll to position [1644, 0]
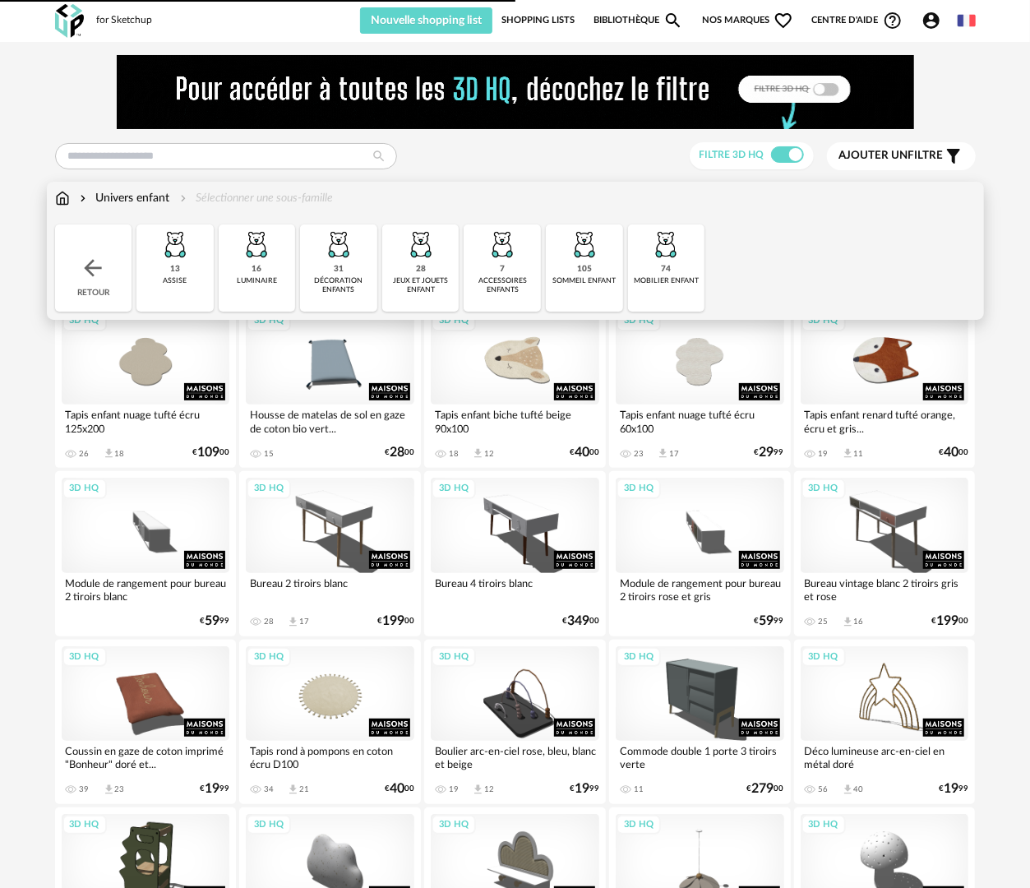
click at [62, 202] on img at bounding box center [62, 198] width 15 height 16
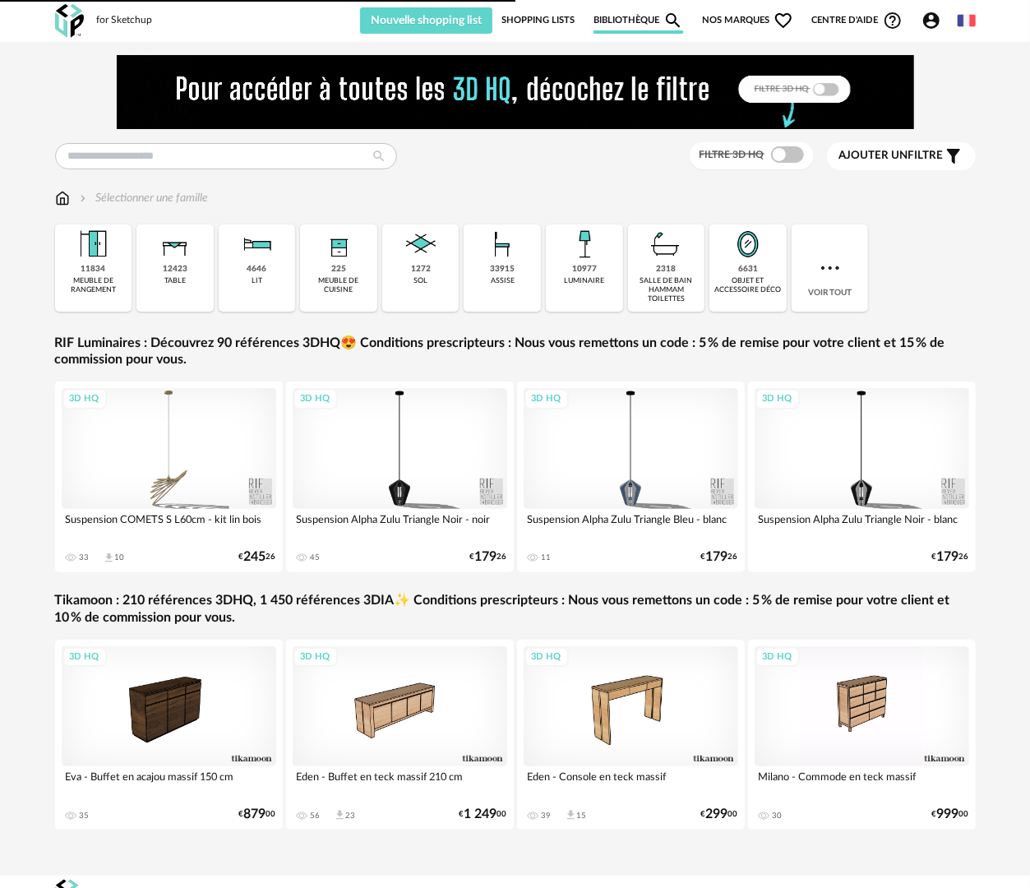
click at [819, 278] on img at bounding box center [830, 268] width 26 height 26
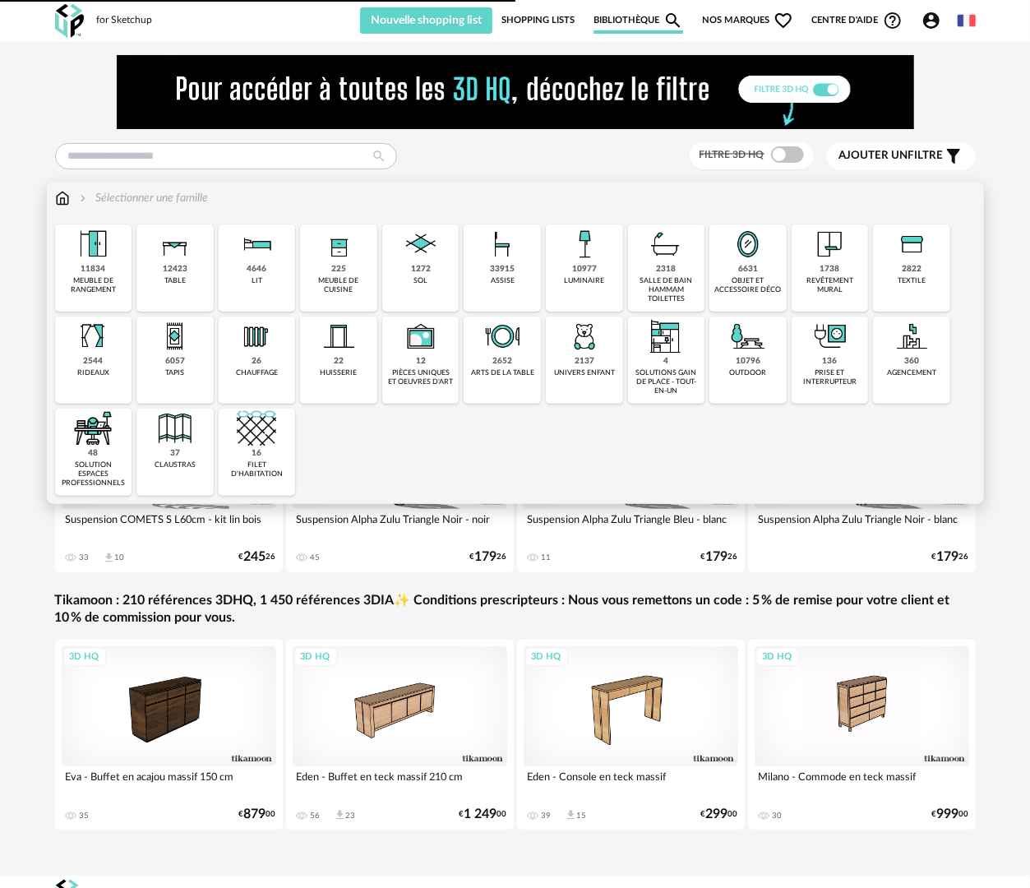
click at [840, 274] on div "1738 revêtement mural" at bounding box center [829, 267] width 77 height 87
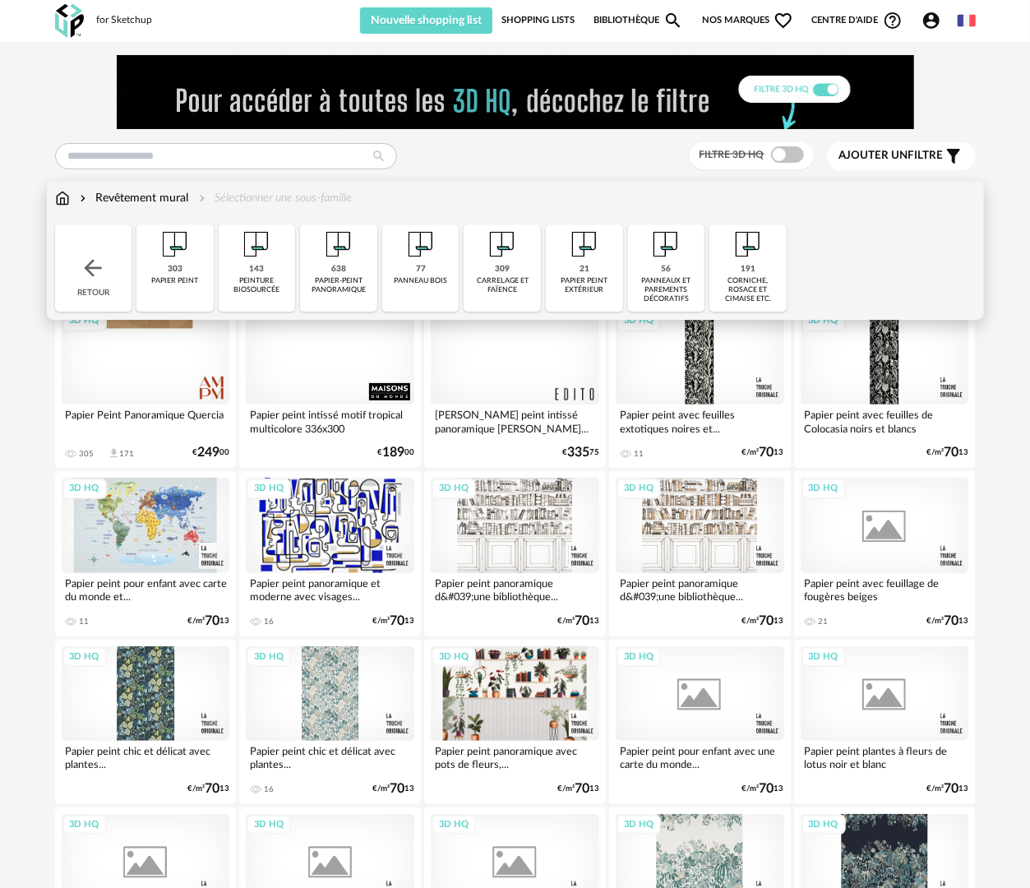
click at [276, 272] on div "143 peinture biosourcée" at bounding box center [257, 267] width 77 height 87
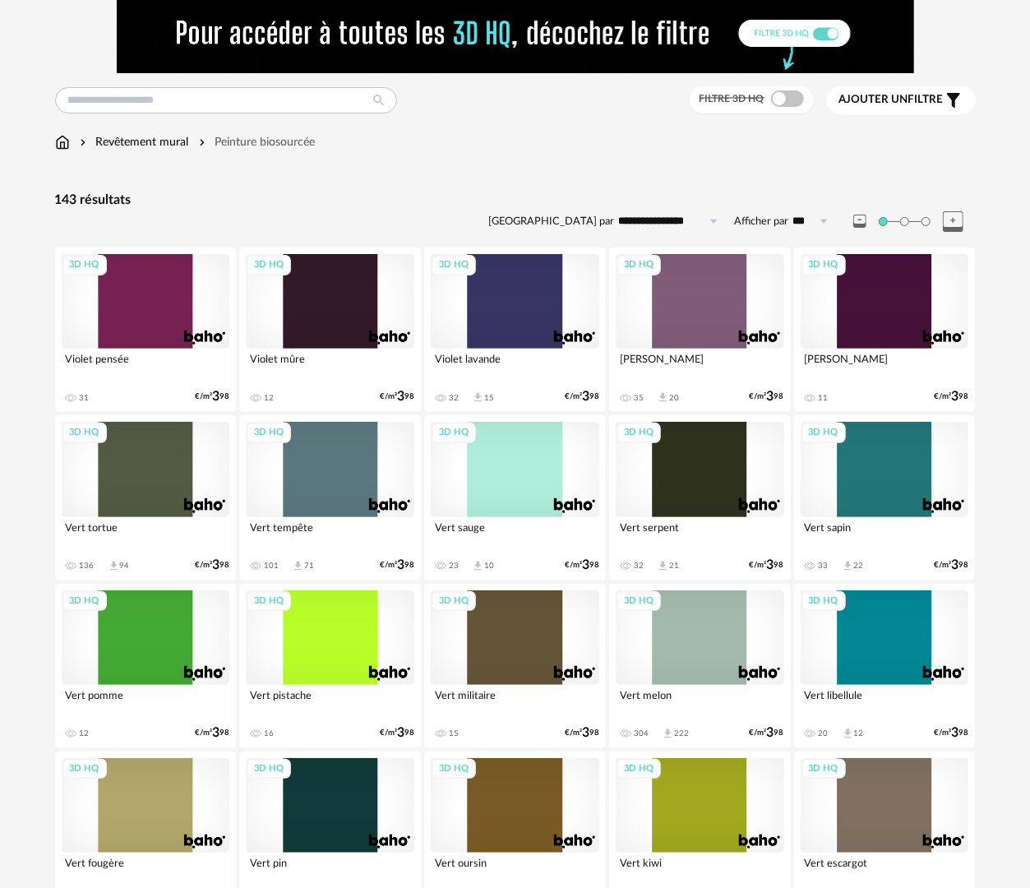
scroll to position [82, 0]
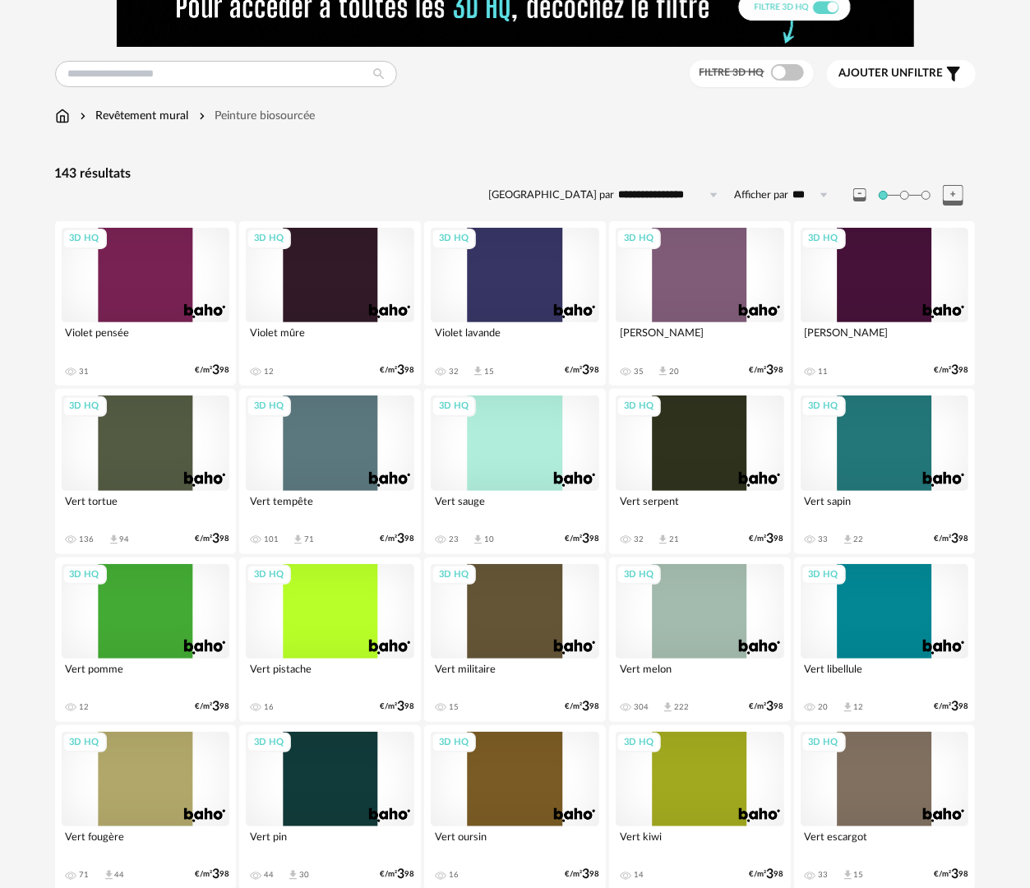
click at [487, 608] on div "3D HQ" at bounding box center [515, 611] width 168 height 95
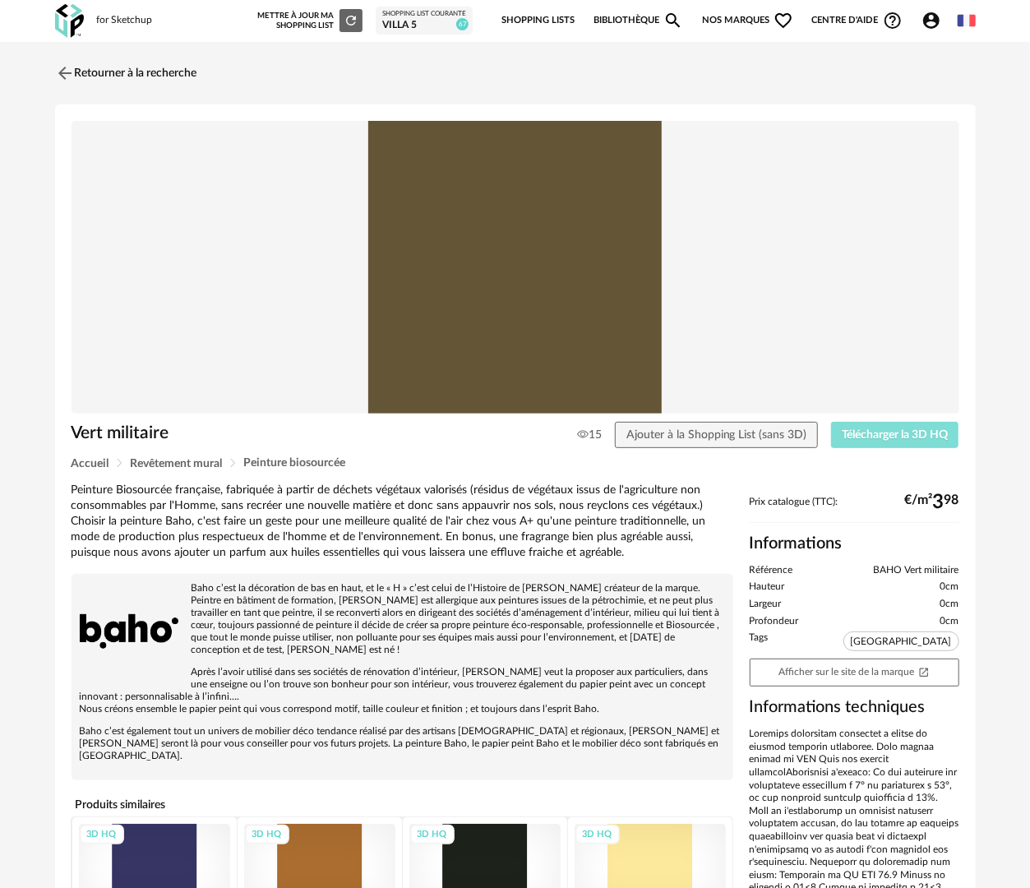
drag, startPoint x: 924, startPoint y: 443, endPoint x: 930, endPoint y: 398, distance: 45.6
click at [924, 442] on button "Télécharger la 3D HQ" at bounding box center [895, 435] width 128 height 26
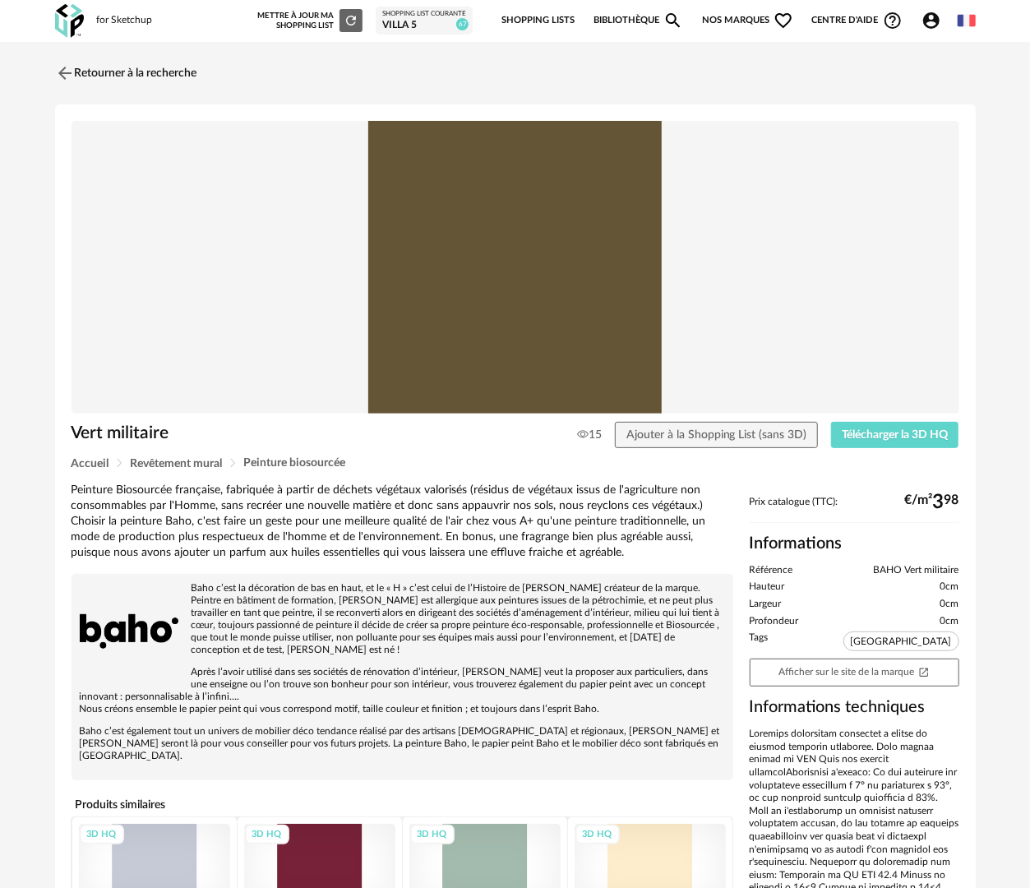
click at [618, 11] on link "Bibliothèque Magnify icon" at bounding box center [638, 20] width 90 height 35
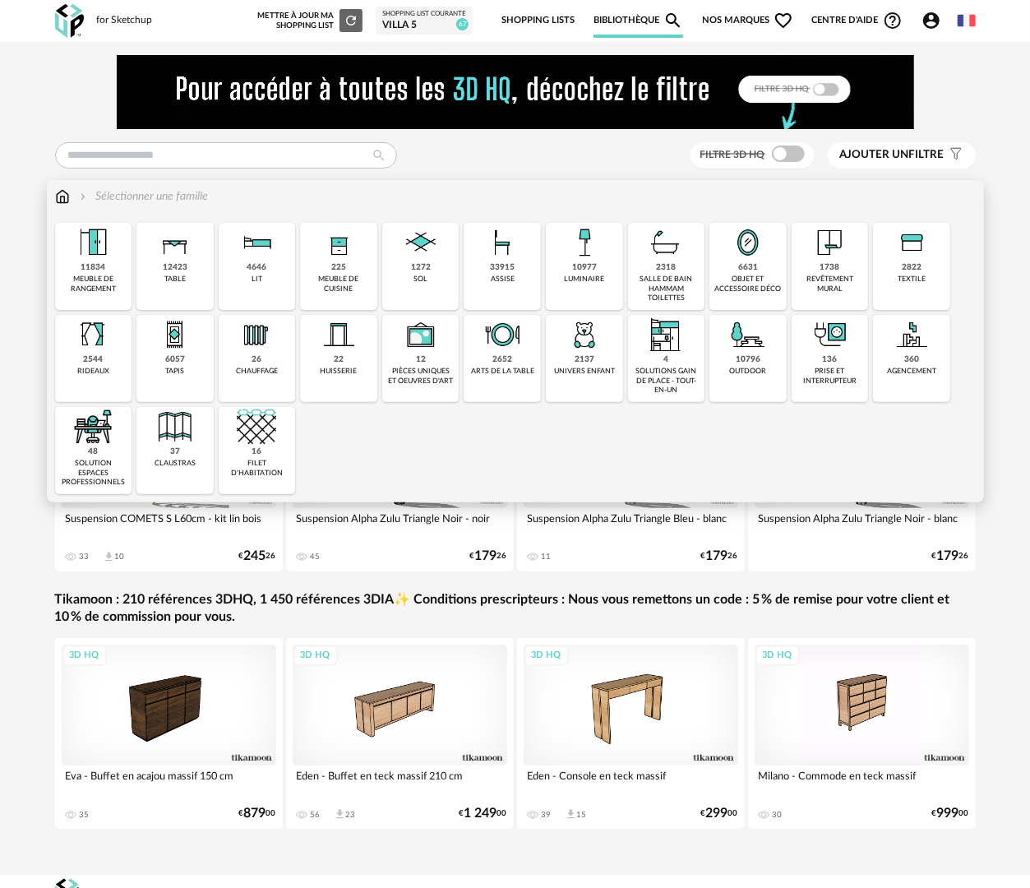
click at [600, 367] on div "univers enfant" at bounding box center [584, 371] width 61 height 9
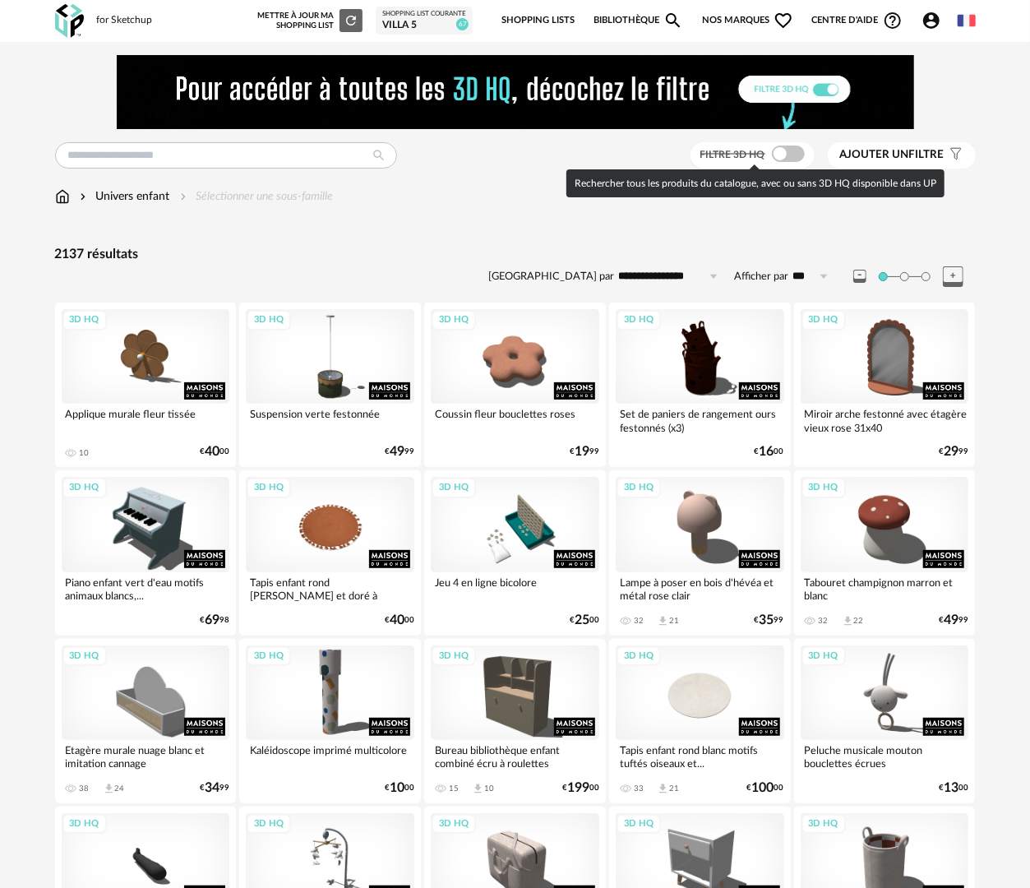
click at [792, 158] on span at bounding box center [788, 153] width 33 height 16
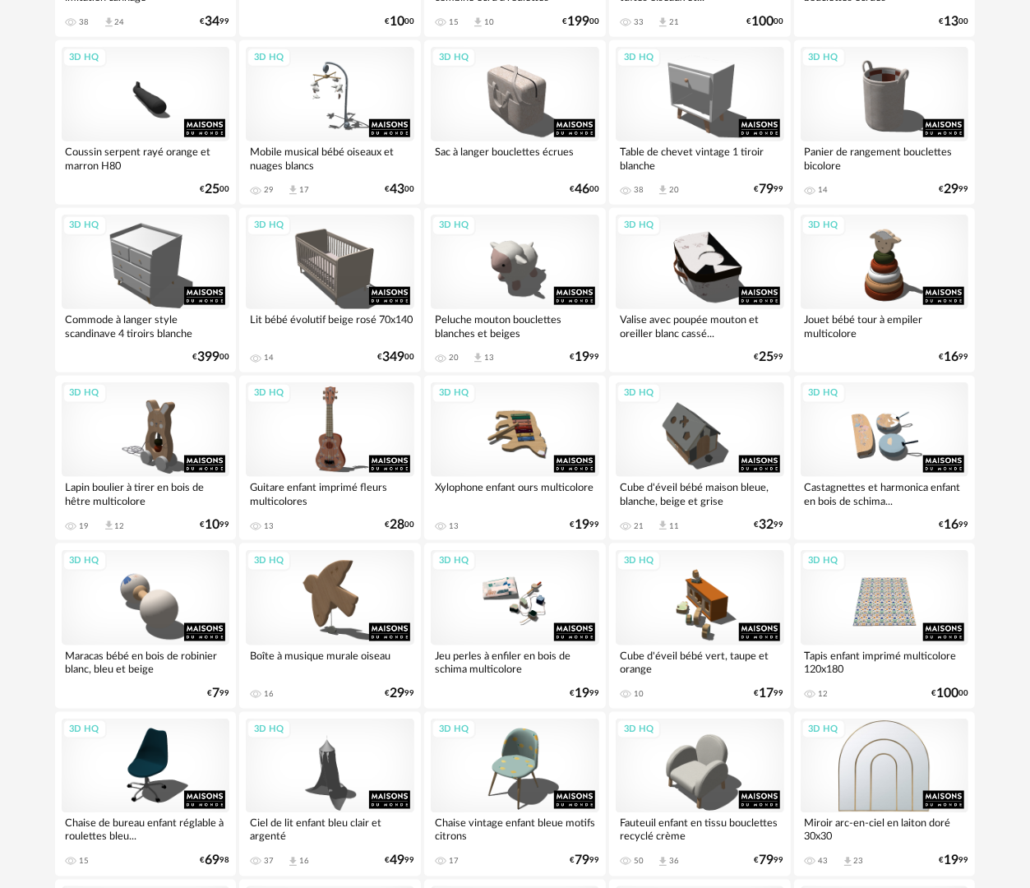
scroll to position [986, 0]
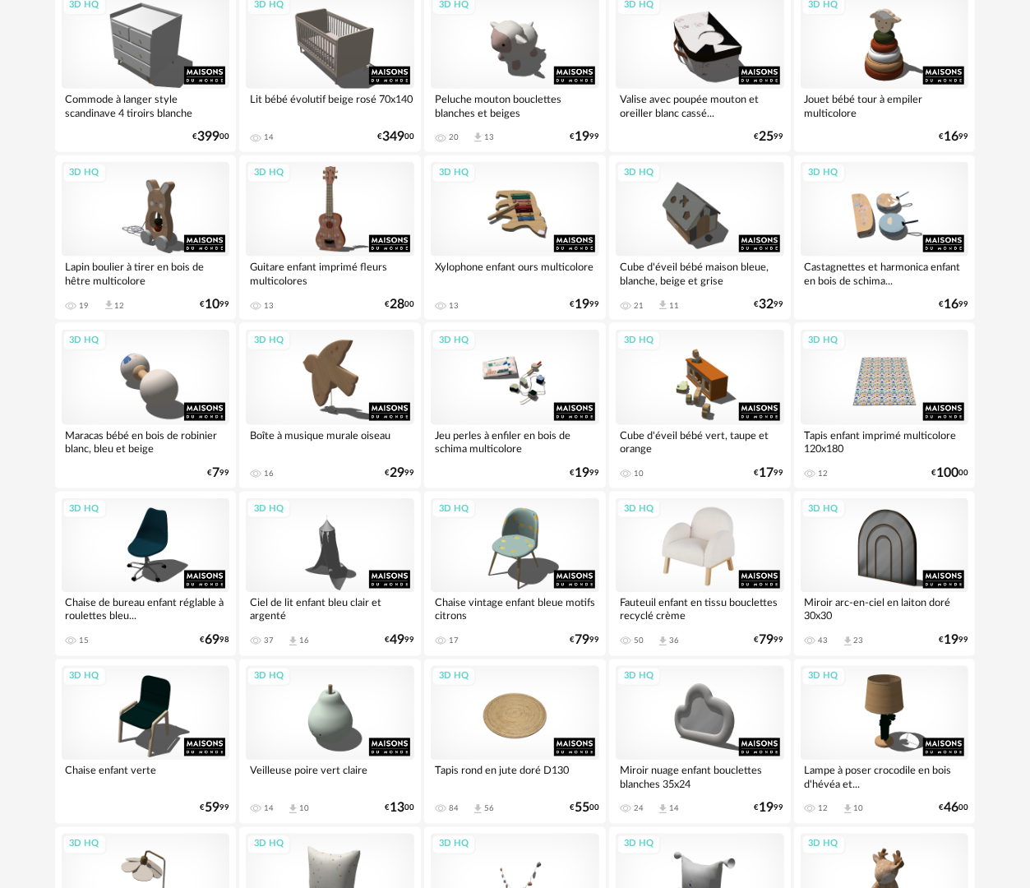
click at [743, 546] on div "3D HQ" at bounding box center [700, 545] width 168 height 95
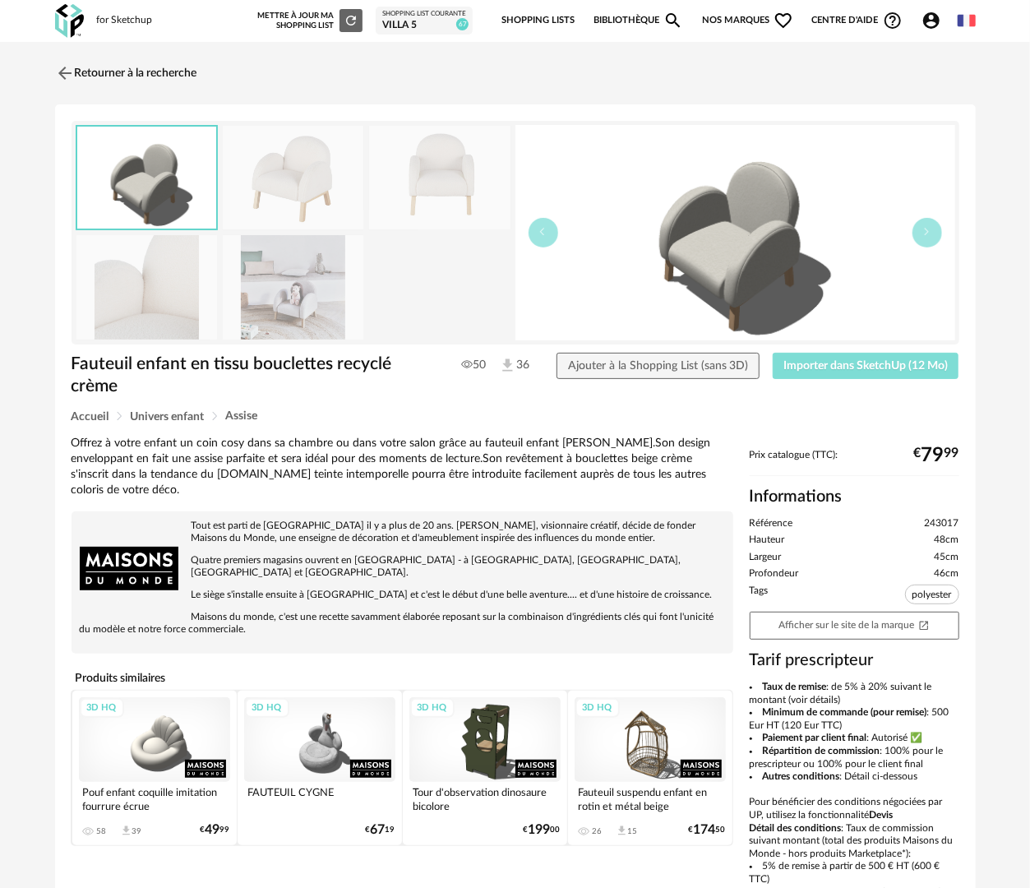
click at [837, 369] on span "Importer dans SketchUp (12 Mo)" at bounding box center [865, 366] width 164 height 12
click at [137, 713] on div "3D HQ" at bounding box center [154, 739] width 151 height 85
